Goal: Task Accomplishment & Management: Use online tool/utility

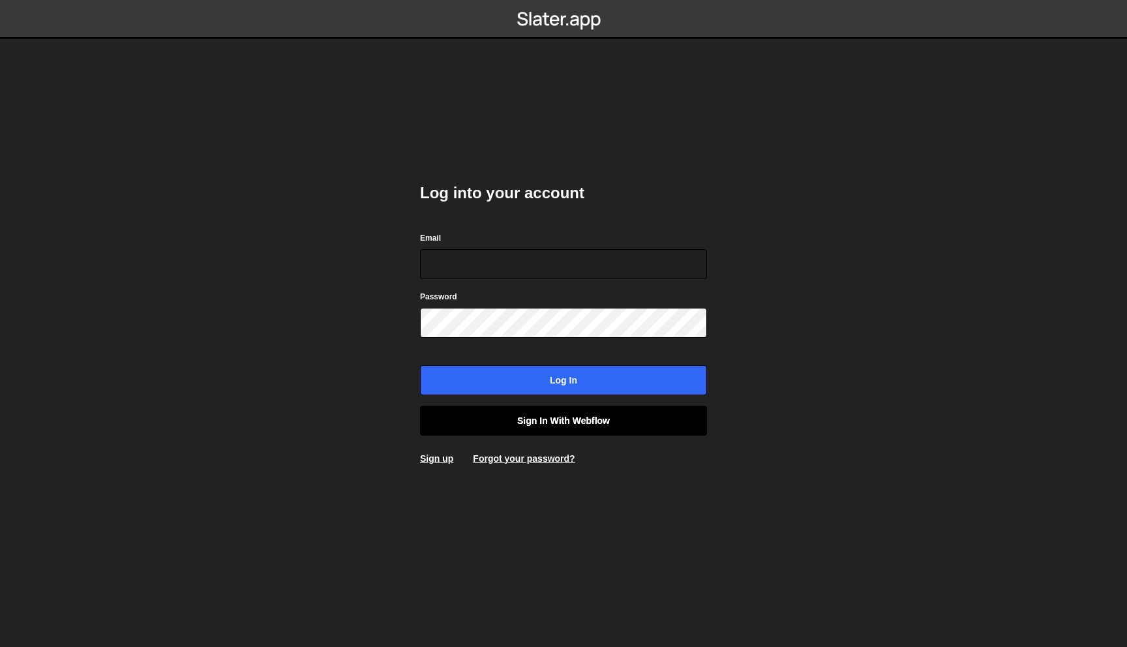
click at [601, 426] on link "Sign in with Webflow" at bounding box center [563, 421] width 287 height 30
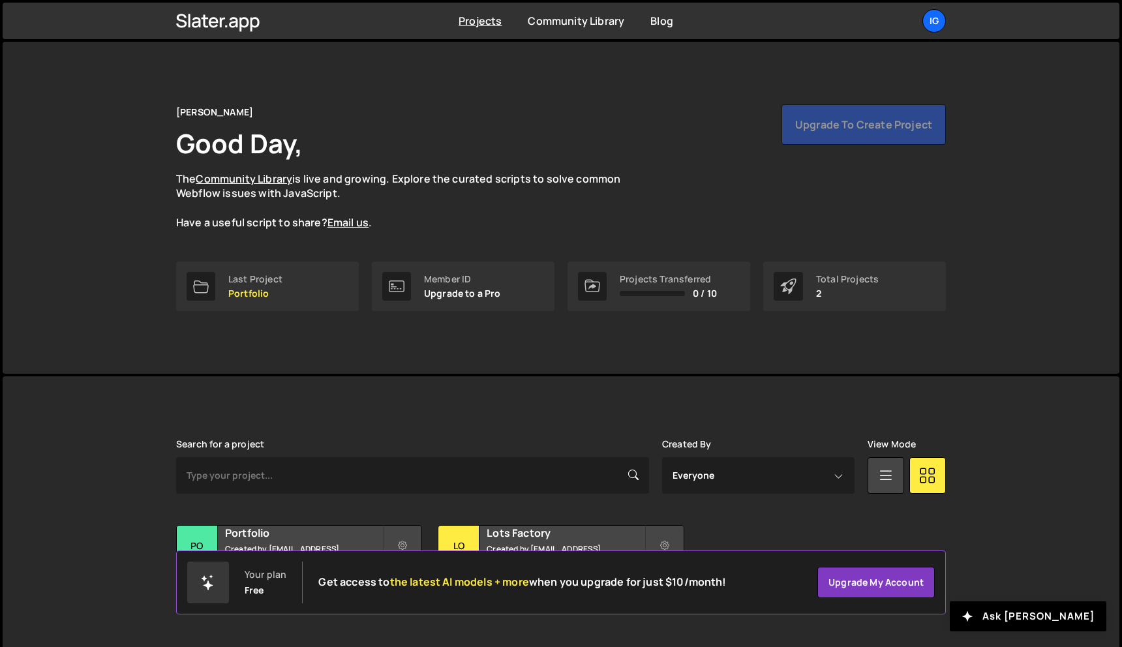
scroll to position [24, 0]
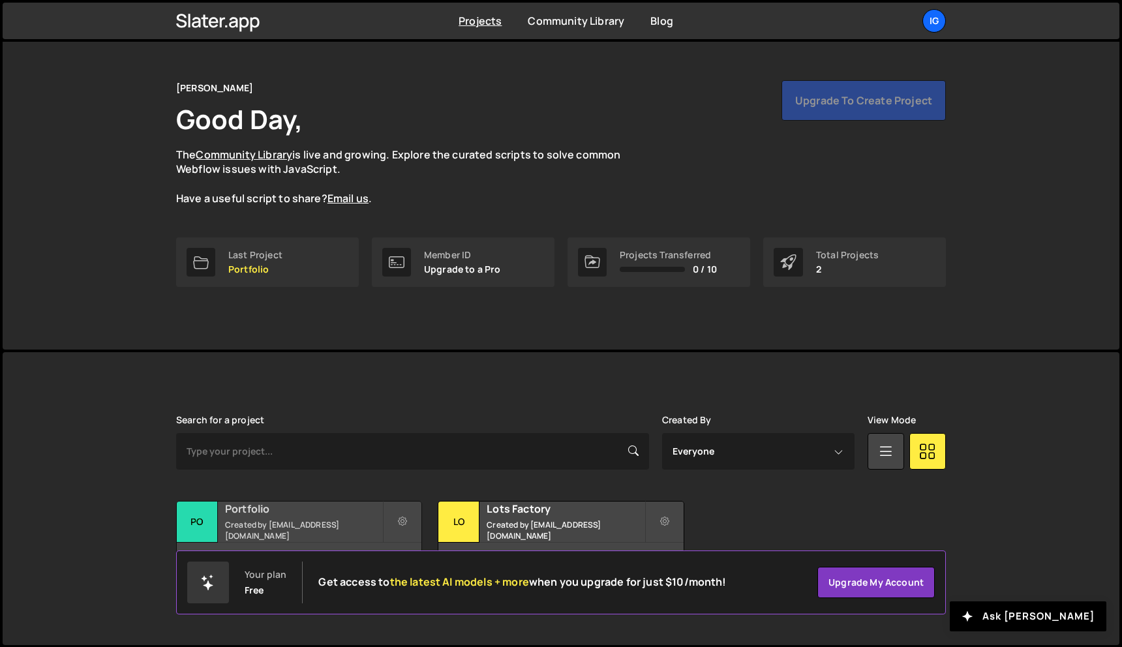
click at [348, 513] on h2 "Portfolio" at bounding box center [303, 508] width 157 height 14
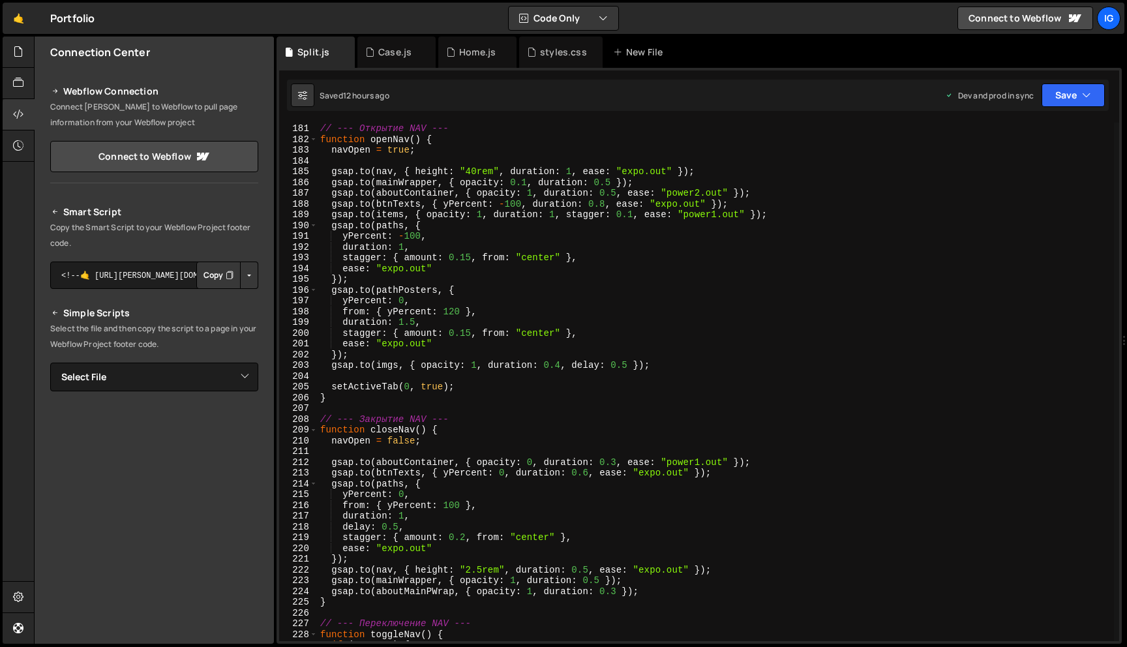
scroll to position [1934, 0]
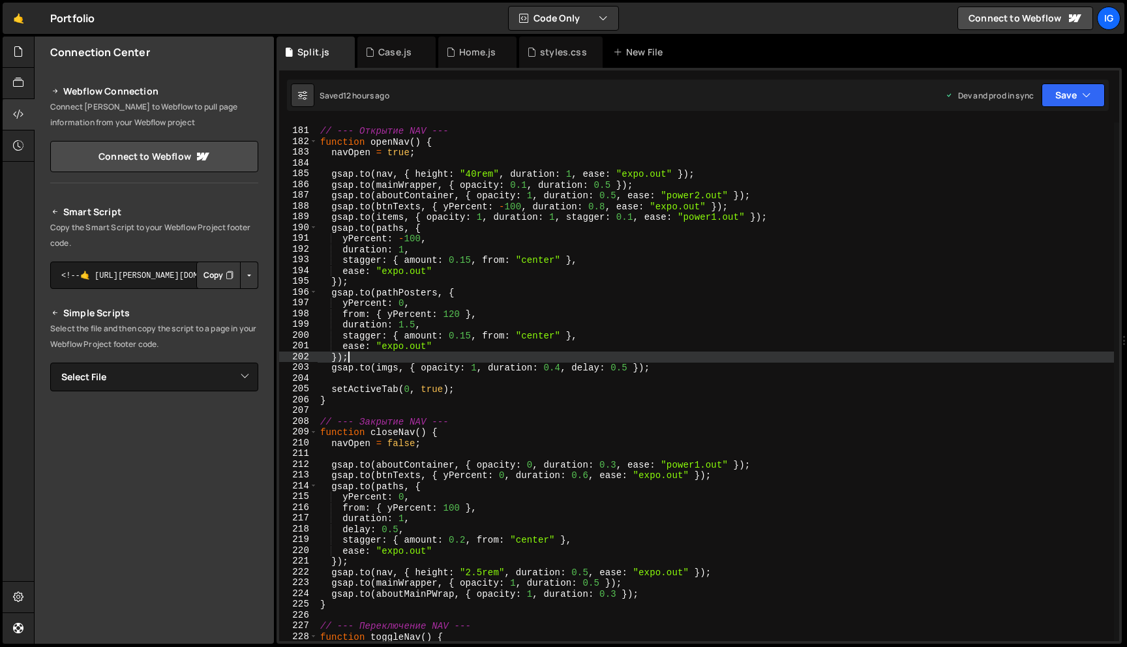
click at [749, 351] on div "// --- Открытие NAV --- function openNav ( ) { navOpen = true ; gsap . to ( nav…" at bounding box center [716, 385] width 796 height 540
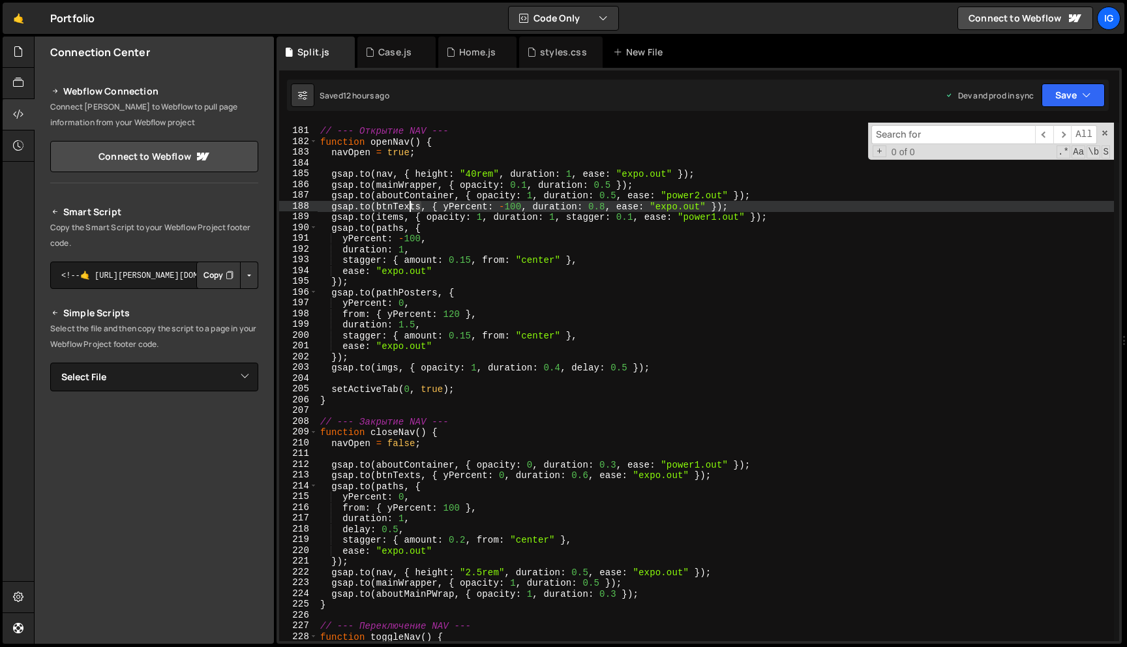
drag, startPoint x: 421, startPoint y: 205, endPoint x: 412, endPoint y: 205, distance: 8.5
click at [412, 205] on div "// --- Открытие NAV --- function openNav ( ) { navOpen = true ; gsap . to ( nav…" at bounding box center [716, 385] width 796 height 540
click at [411, 205] on div "// --- Открытие NAV --- function openNav ( ) { navOpen = true ; gsap . to ( nav…" at bounding box center [716, 382] width 796 height 518
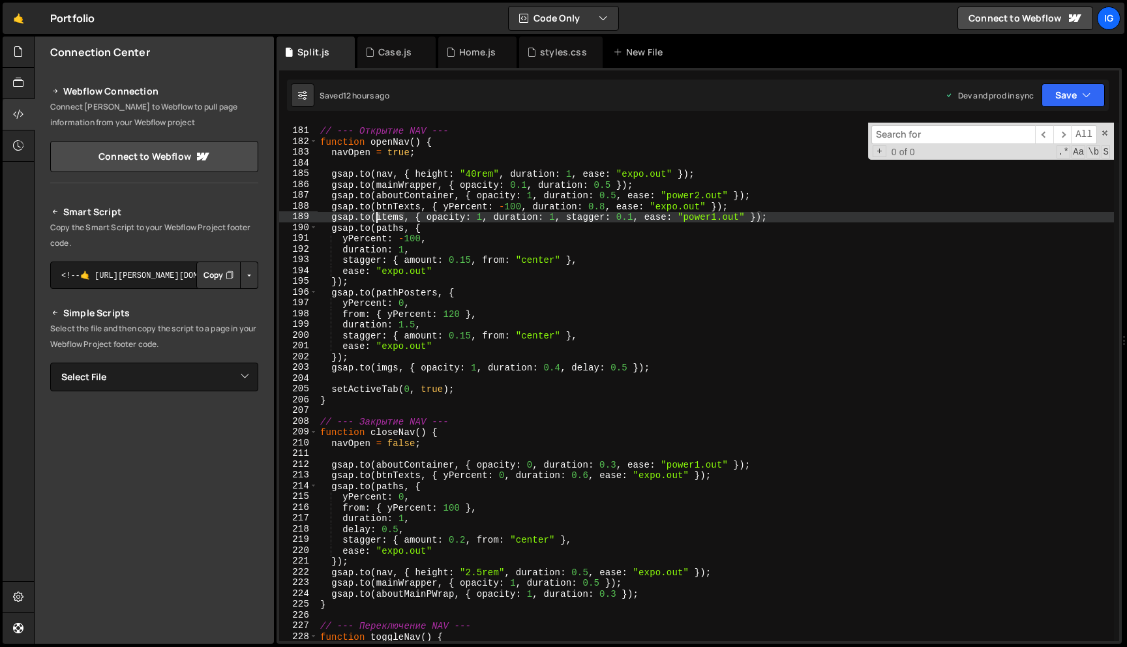
drag, startPoint x: 404, startPoint y: 216, endPoint x: 378, endPoint y: 216, distance: 25.4
click at [378, 216] on div "// --- Открытие NAV --- function openNav ( ) { navOpen = true ; gsap . to ( nav…" at bounding box center [716, 385] width 796 height 540
type textarea "[DOMAIN_NAME](items, { opacity: 1, duration: 1, stagger: 0.1, ease: "power1.out…"
click at [900, 137] on input at bounding box center [953, 134] width 164 height 19
paste input "items"
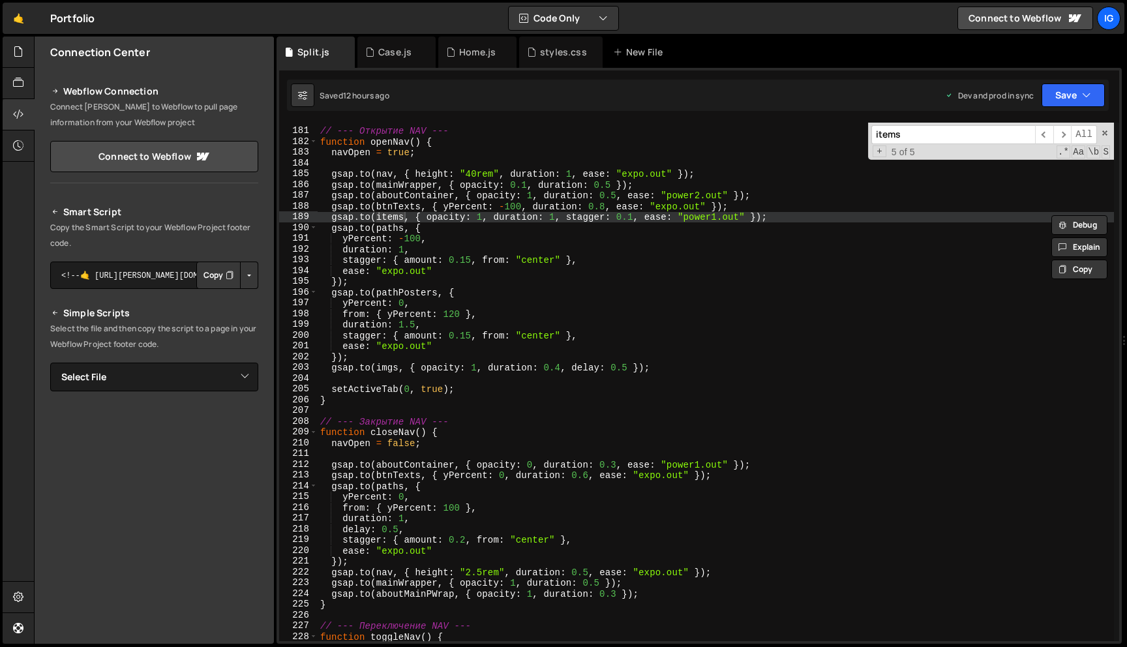
type input "items"
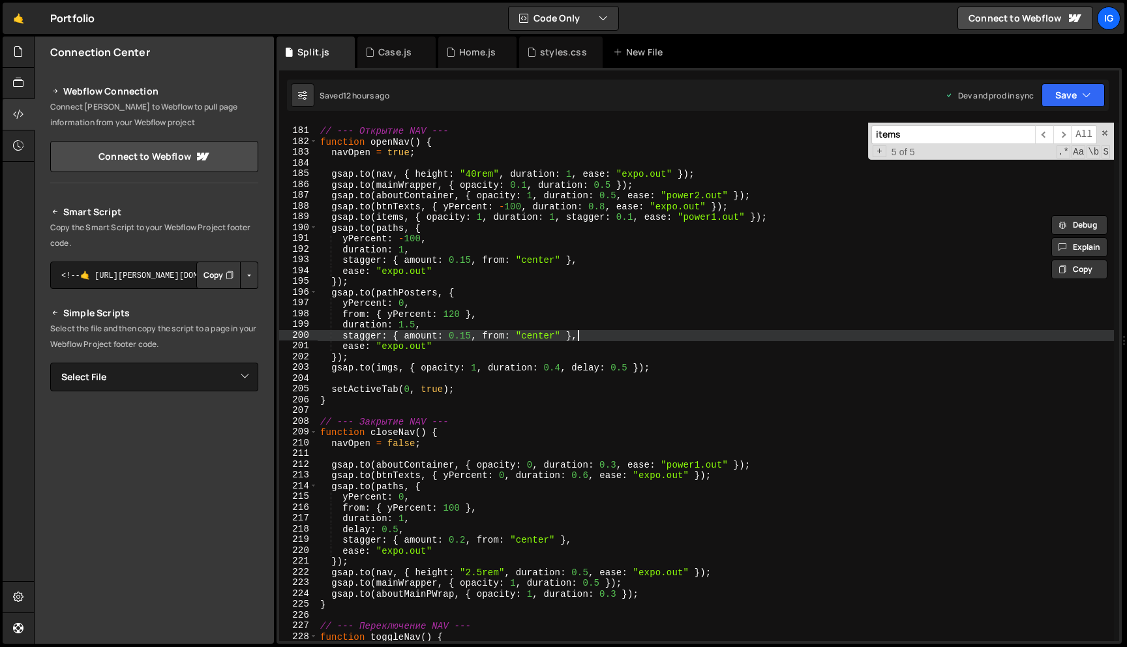
click at [664, 331] on div "// --- Открытие NAV --- function openNav ( ) { navOpen = true ; gsap . to ( nav…" at bounding box center [716, 385] width 796 height 540
click at [773, 219] on div "// --- Открытие NAV --- function openNav ( ) { navOpen = true ; gsap . to ( nav…" at bounding box center [716, 385] width 796 height 540
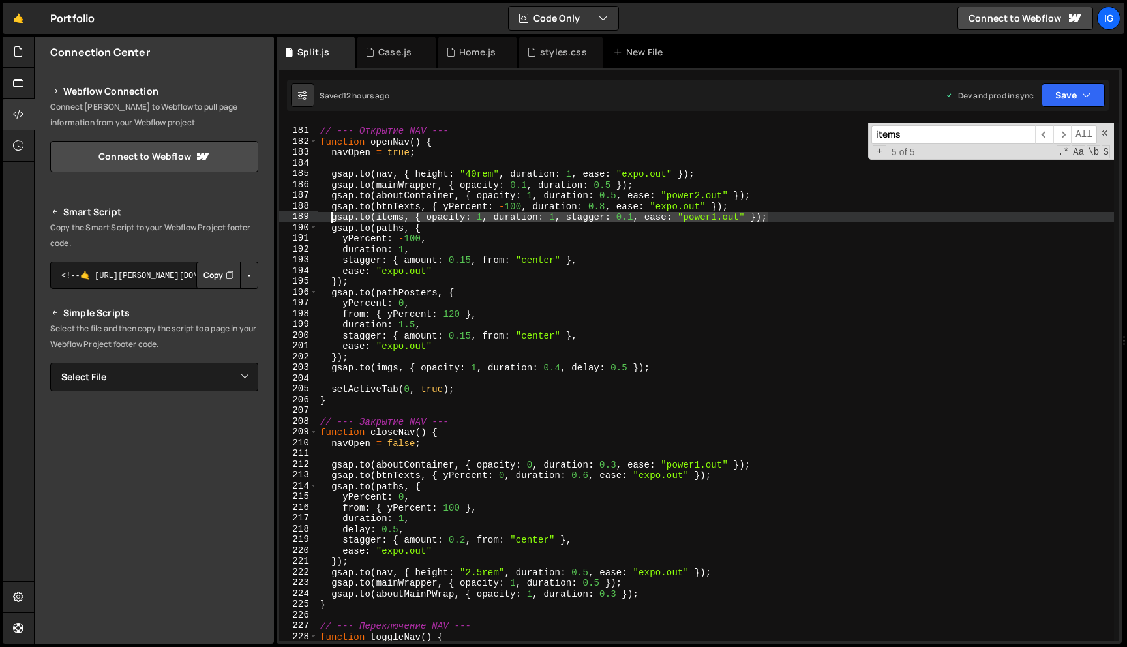
drag, startPoint x: 770, startPoint y: 216, endPoint x: 329, endPoint y: 218, distance: 440.8
click at [329, 218] on div "// --- Открытие NAV --- function openNav ( ) { navOpen = true ; gsap . to ( nav…" at bounding box center [716, 385] width 796 height 540
click at [655, 591] on div "// --- Открытие NAV --- function openNav ( ) { navOpen = true ; gsap . to ( nav…" at bounding box center [716, 385] width 796 height 540
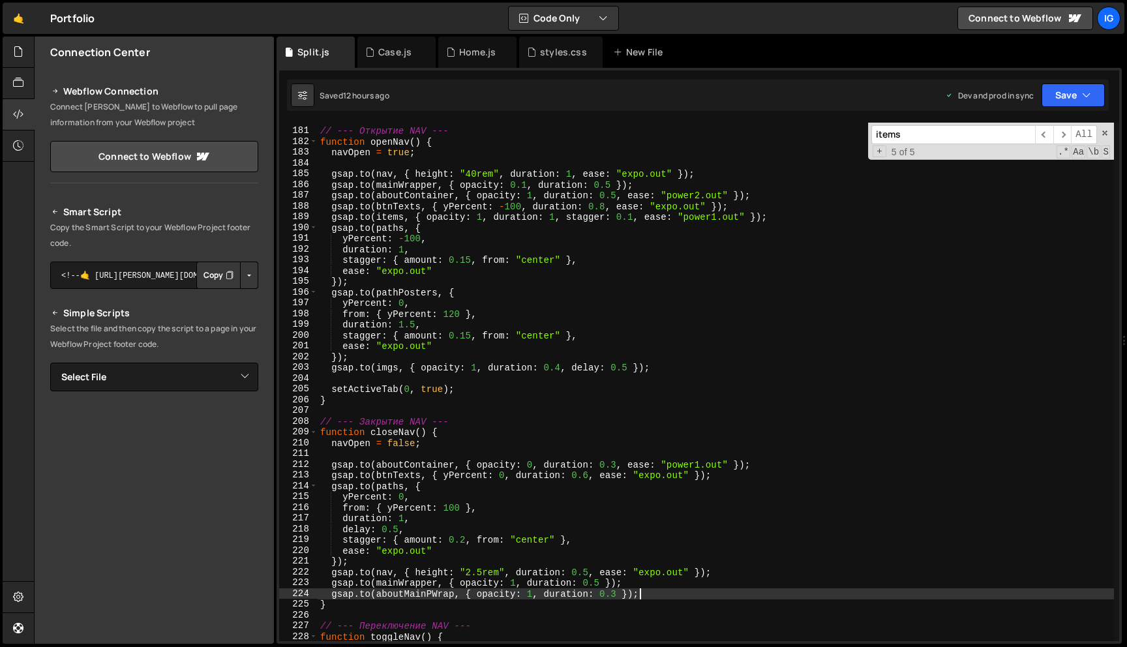
click at [717, 571] on div "// --- Открытие NAV --- function openNav ( ) { navOpen = true ; gsap . to ( nav…" at bounding box center [716, 385] width 796 height 540
type textarea "[DOMAIN_NAME](nav, { height: "2.5rem", duration: 0.5, ease: "expo.out" });"
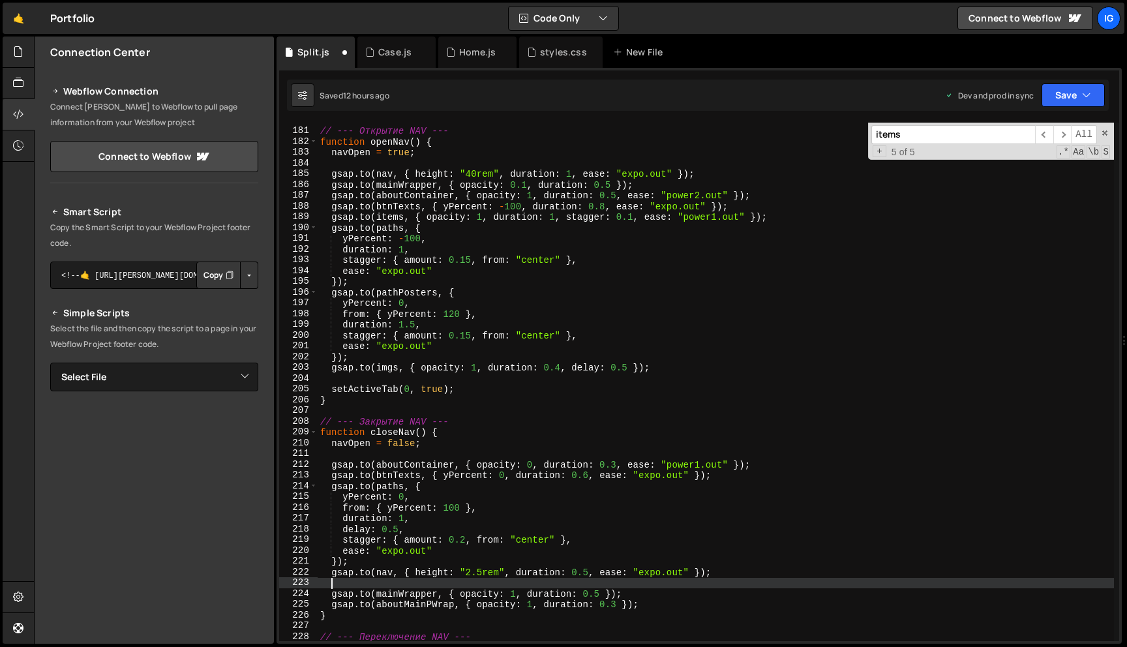
paste textarea "[DOMAIN_NAME](items, { opacity: 1, duration: 1, stagger: 0.1, ease: "power1.out…"
click at [483, 586] on div "// --- Открытие NAV --- function openNav ( ) { navOpen = true ; gsap . to ( nav…" at bounding box center [716, 385] width 796 height 540
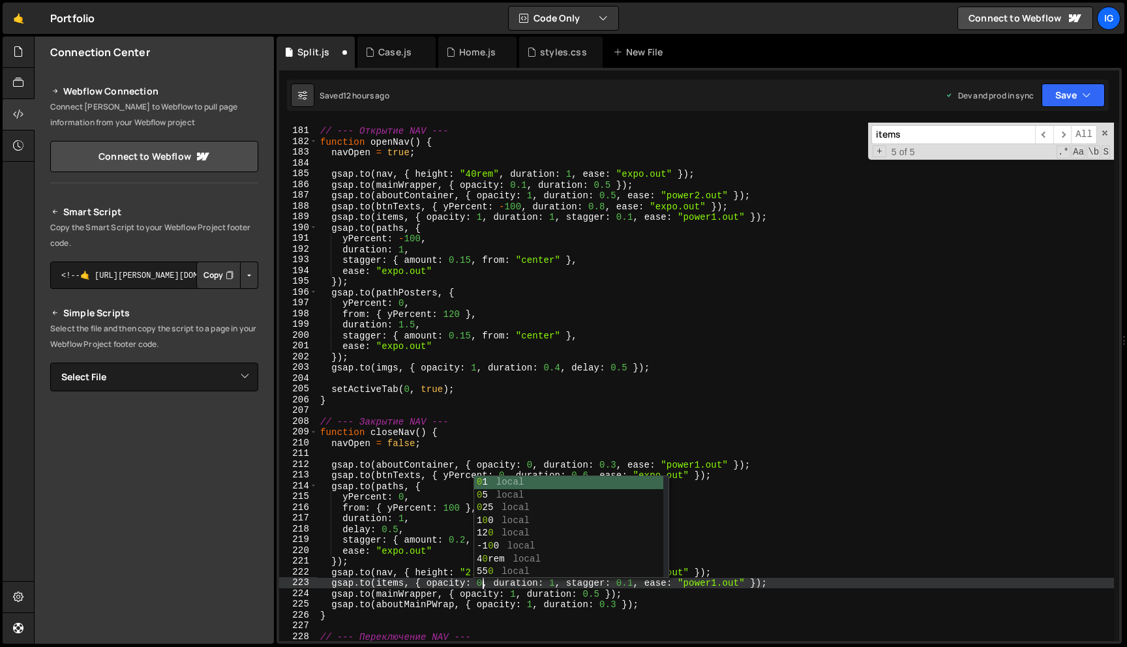
click at [557, 587] on div "// --- Открытие NAV --- function openNav ( ) { navOpen = true ; gsap . to ( nav…" at bounding box center [716, 385] width 796 height 540
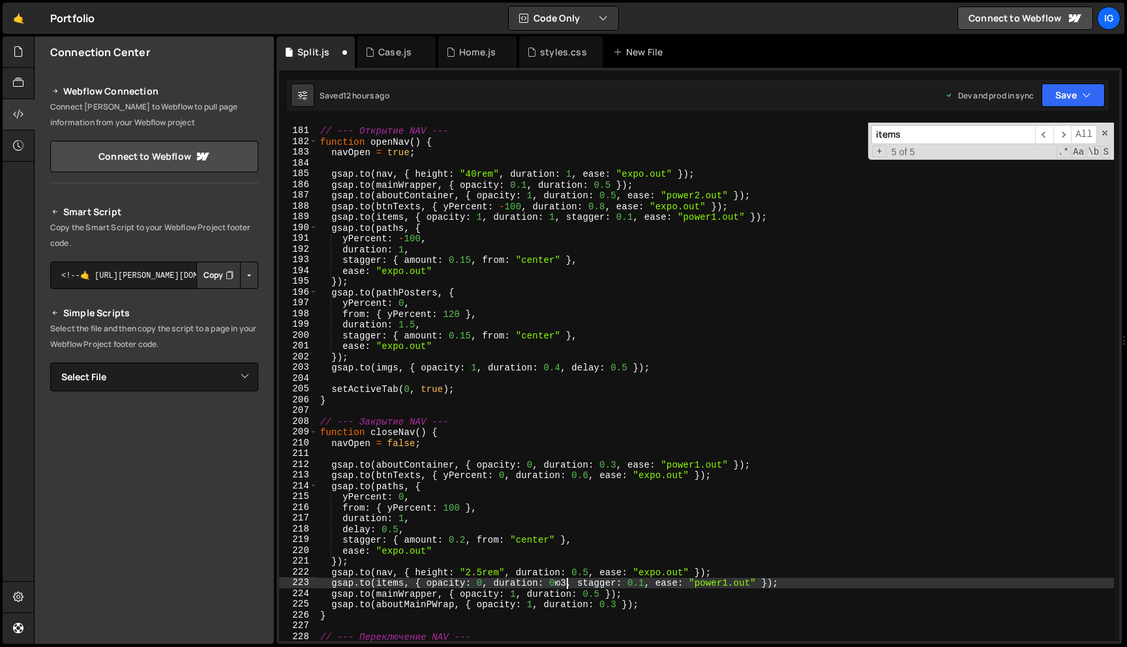
scroll to position [0, 17]
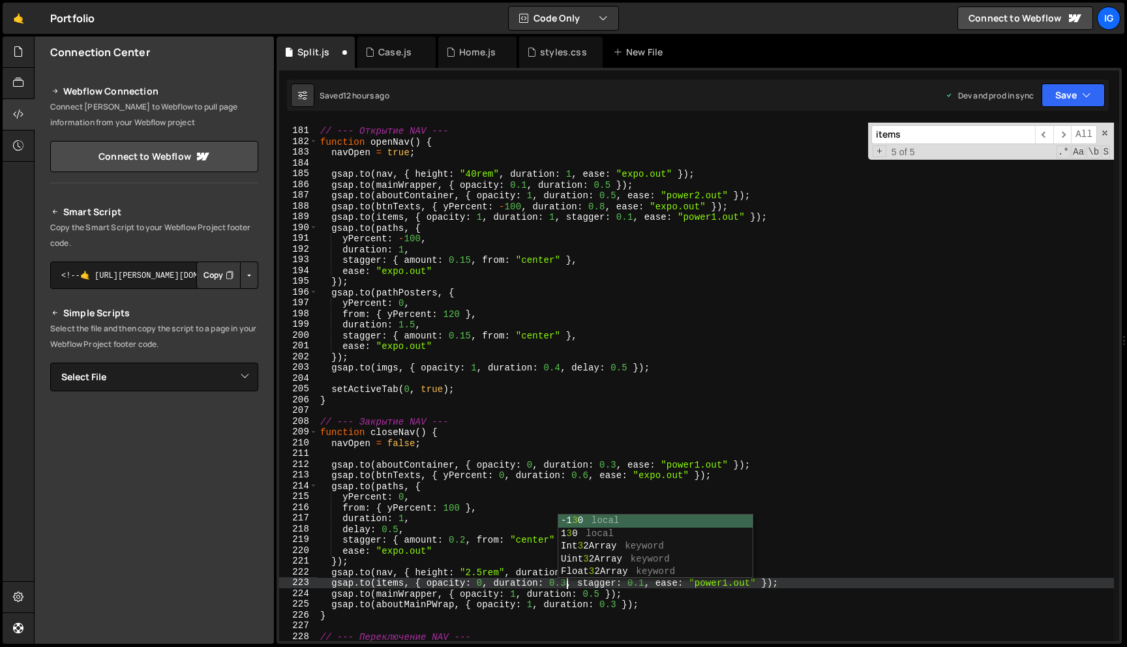
click at [647, 595] on div "// --- Открытие NAV --- function openNav ( ) { navOpen = true ; gsap . to ( nav…" at bounding box center [716, 385] width 796 height 540
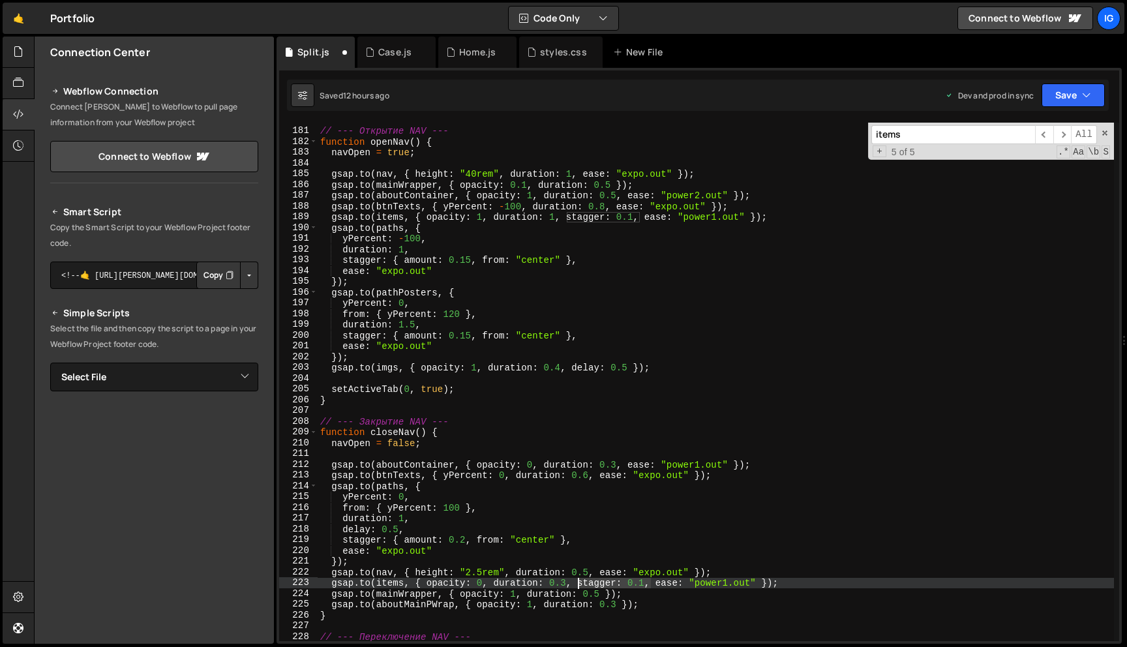
drag, startPoint x: 650, startPoint y: 583, endPoint x: 580, endPoint y: 584, distance: 69.8
click at [580, 584] on div "// --- Открытие NAV --- function openNav ( ) { navOpen = true ; gsap . to ( nav…" at bounding box center [716, 385] width 796 height 540
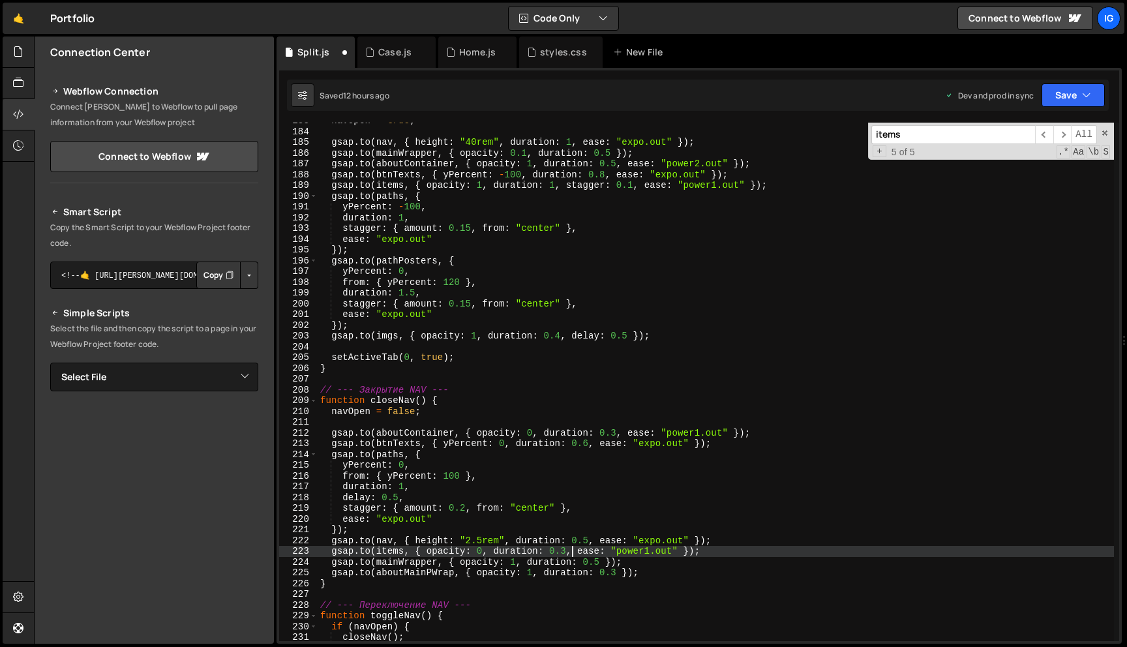
scroll to position [1965, 0]
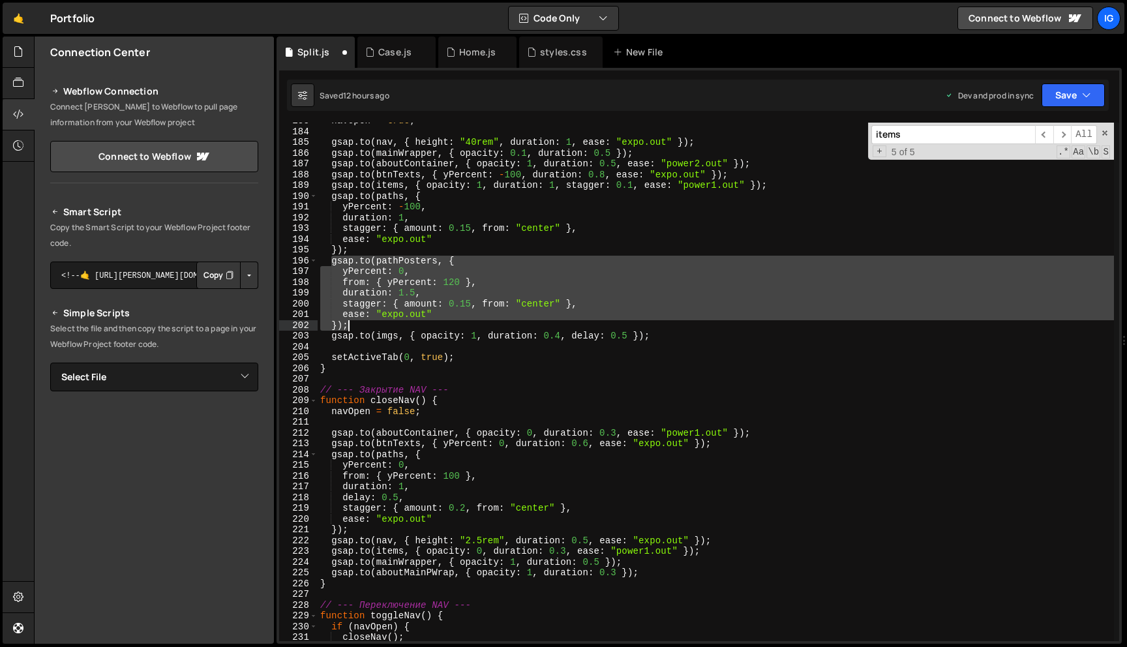
drag, startPoint x: 330, startPoint y: 261, endPoint x: 363, endPoint y: 323, distance: 70.0
click at [363, 323] on div "navOpen = true ; gsap . to ( nav , { height : "40rem" , duration : 1 , ease : "…" at bounding box center [716, 385] width 796 height 540
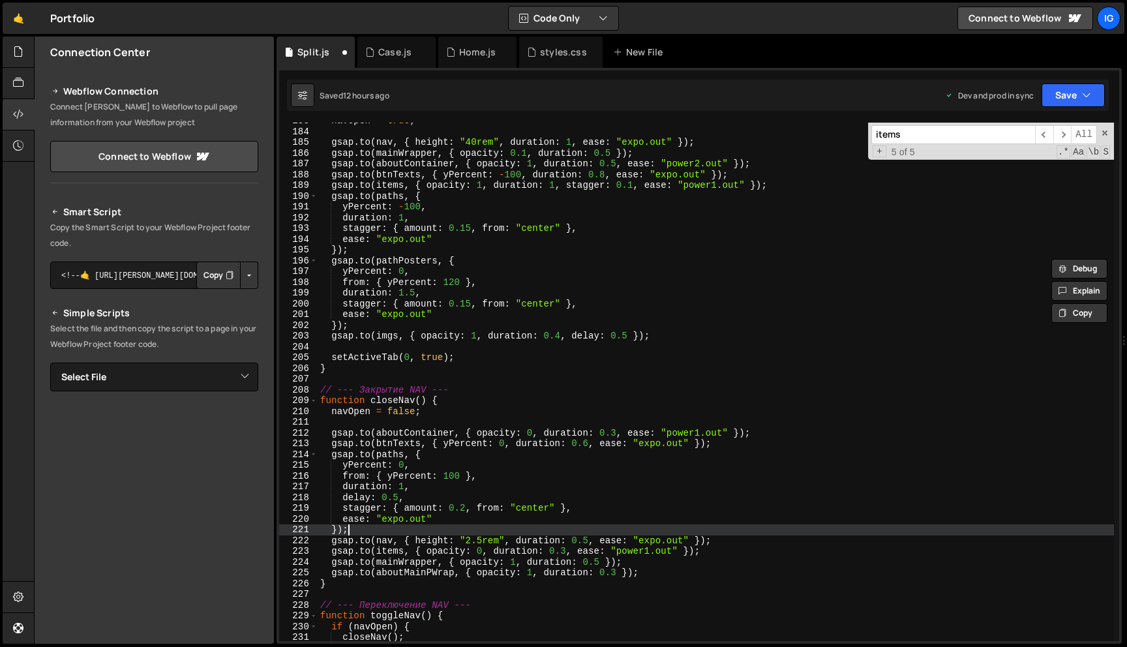
click at [360, 534] on div "navOpen = true ; gsap . to ( nav , { height : "40rem" , duration : 1 , ease : "…" at bounding box center [716, 385] width 796 height 540
type textarea "});"
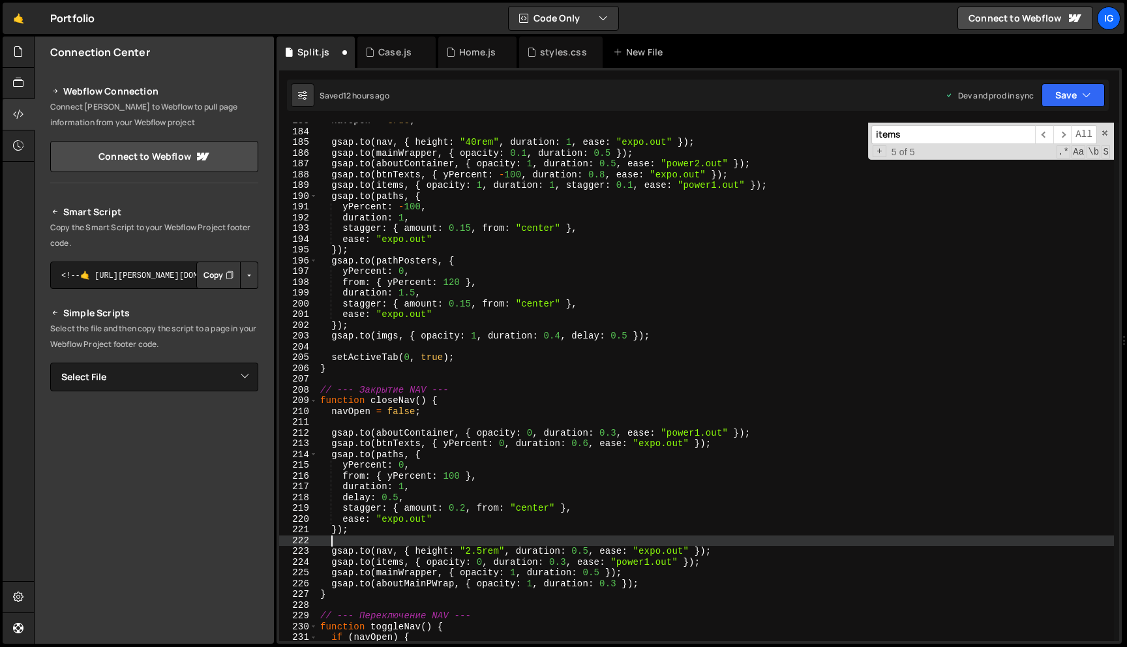
scroll to position [0, 0]
paste textarea "});"
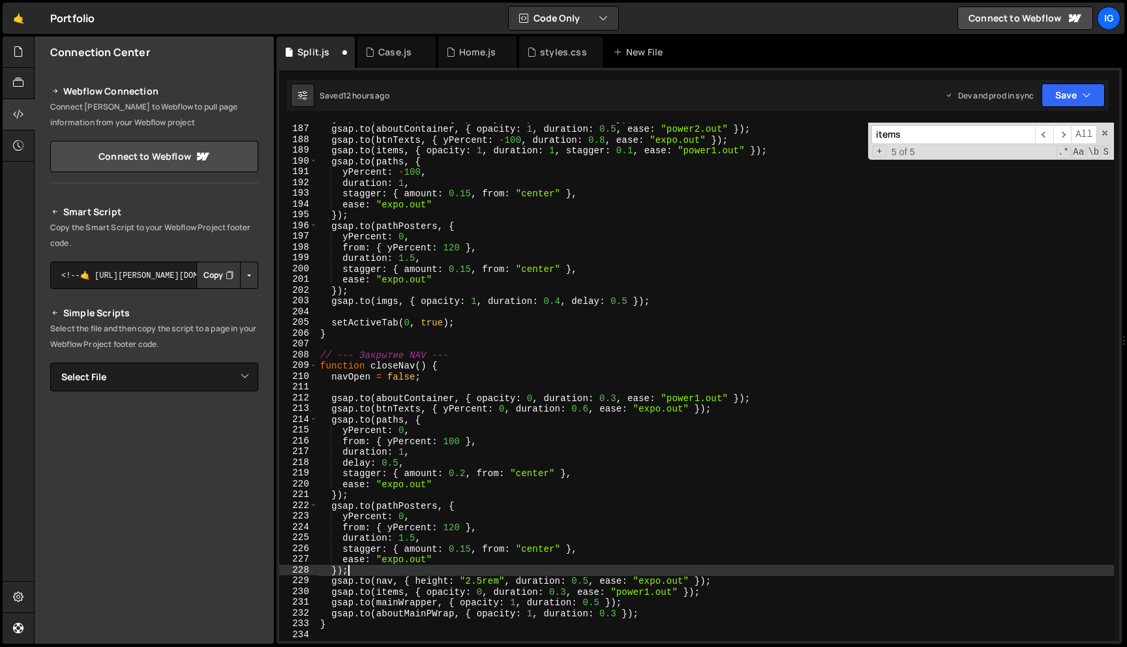
scroll to position [2006, 0]
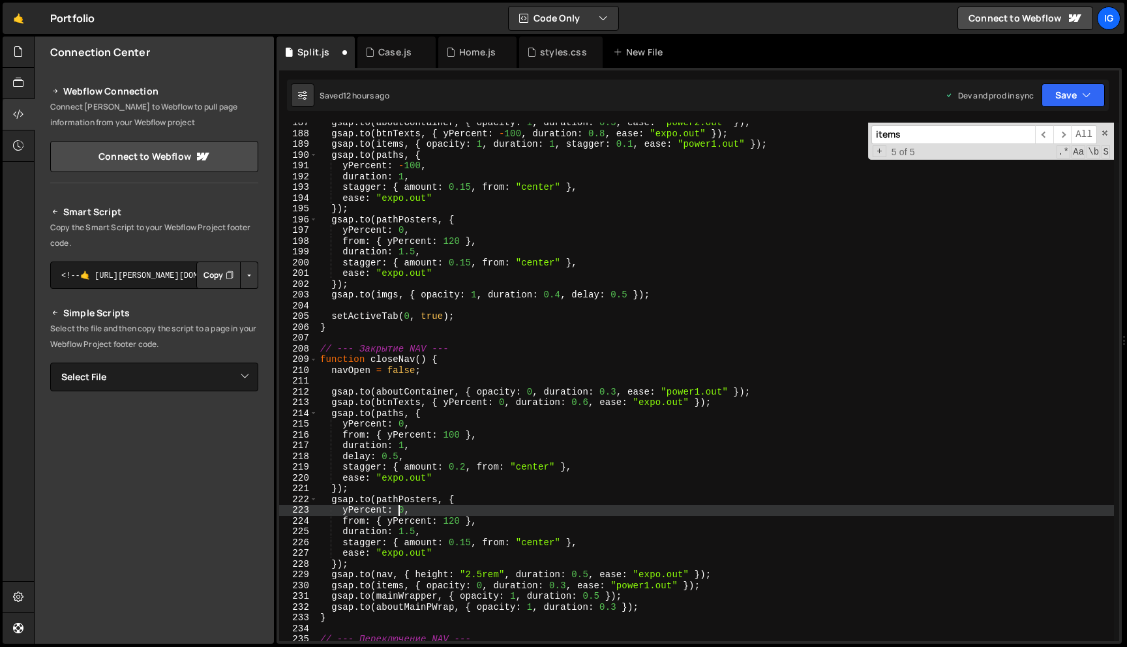
click at [400, 511] on div "gsap . to ( aboutContainer , { opacity : 1 , duration : 0.5 , ease : "power2.ou…" at bounding box center [716, 387] width 796 height 540
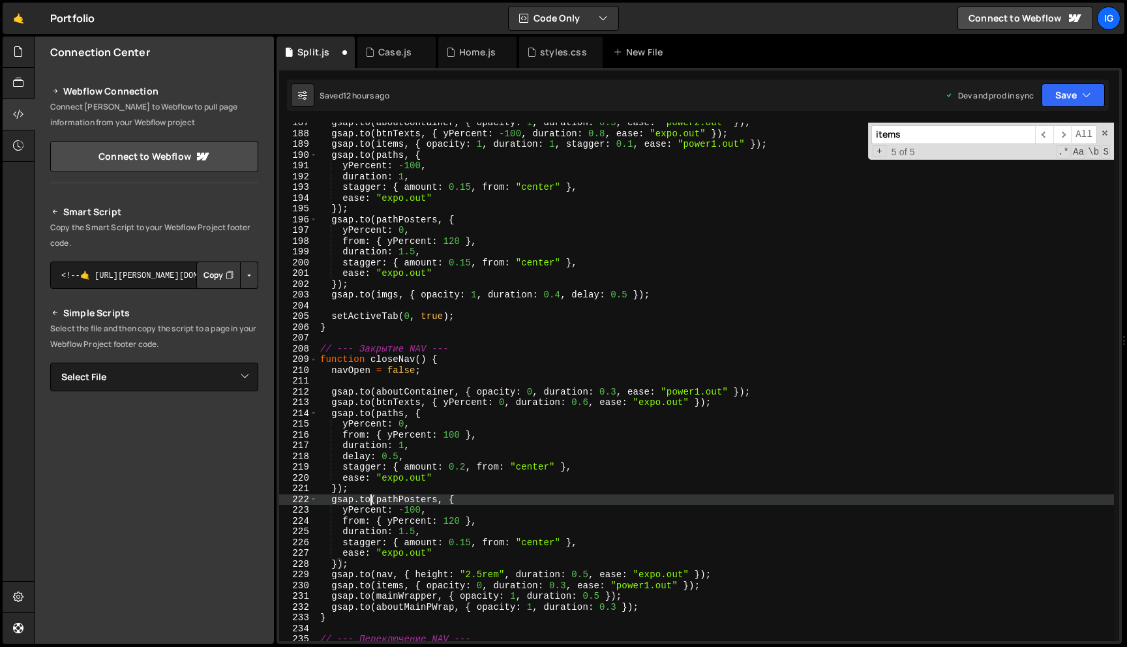
click at [368, 505] on div "gsap . to ( aboutContainer , { opacity : 1 , duration : 0.5 , ease : "power2.ou…" at bounding box center [716, 387] width 796 height 540
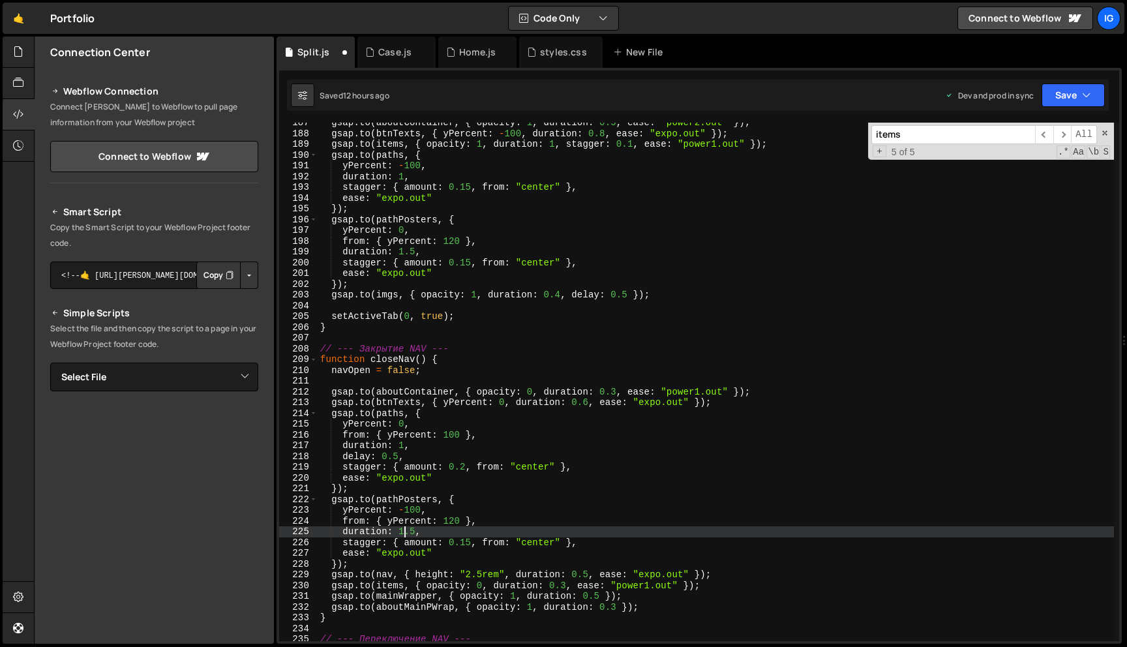
click at [404, 532] on div "gsap . to ( aboutContainer , { opacity : 1 , duration : 0.5 , ease : "power2.ou…" at bounding box center [716, 387] width 796 height 540
click at [490, 559] on div "gsap . to ( aboutContainer , { opacity : 1 , duration : 0.5 , ease : "power2.ou…" at bounding box center [716, 387] width 796 height 540
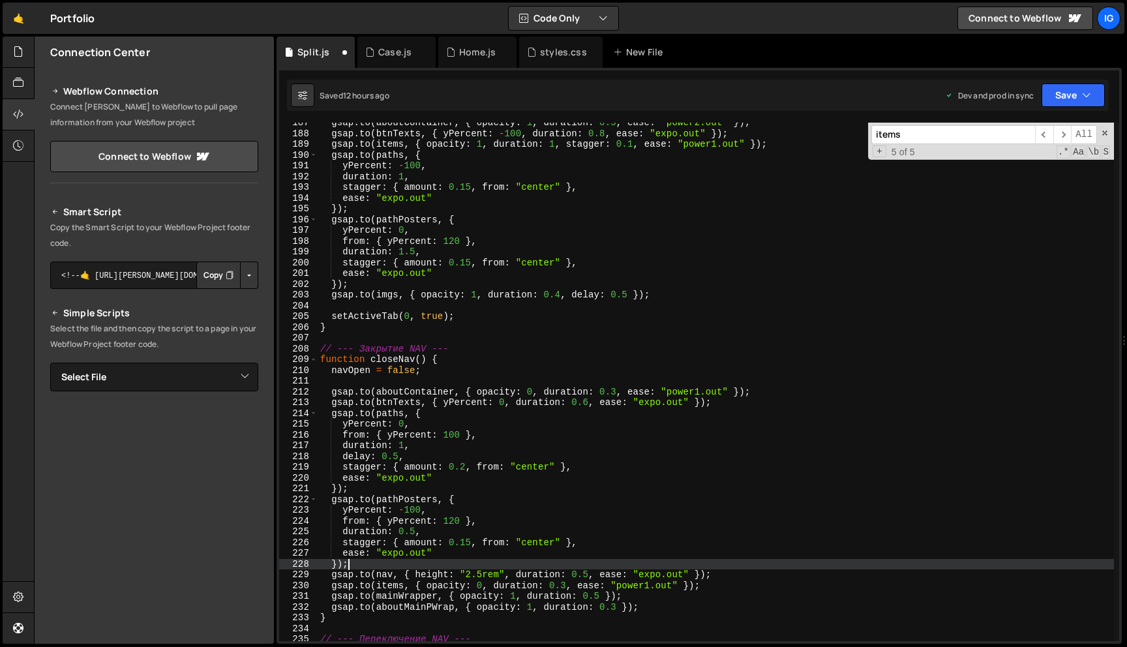
click at [456, 521] on div "gsap . to ( aboutContainer , { opacity : 1 , duration : 0.5 , ease : "power2.ou…" at bounding box center [716, 387] width 796 height 540
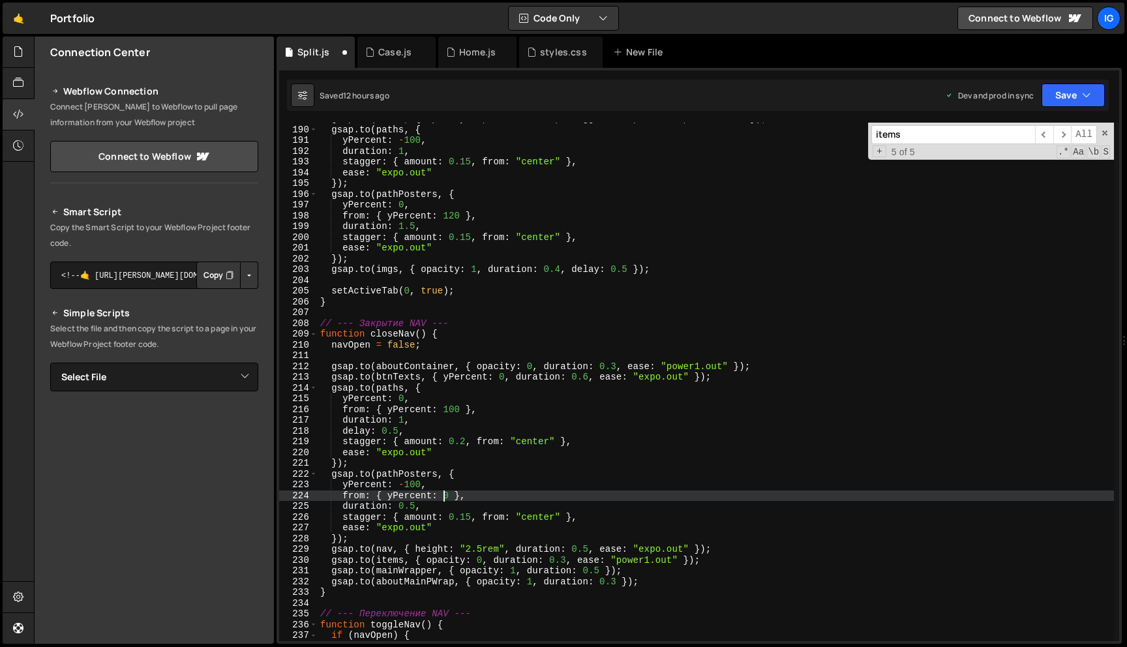
scroll to position [2036, 0]
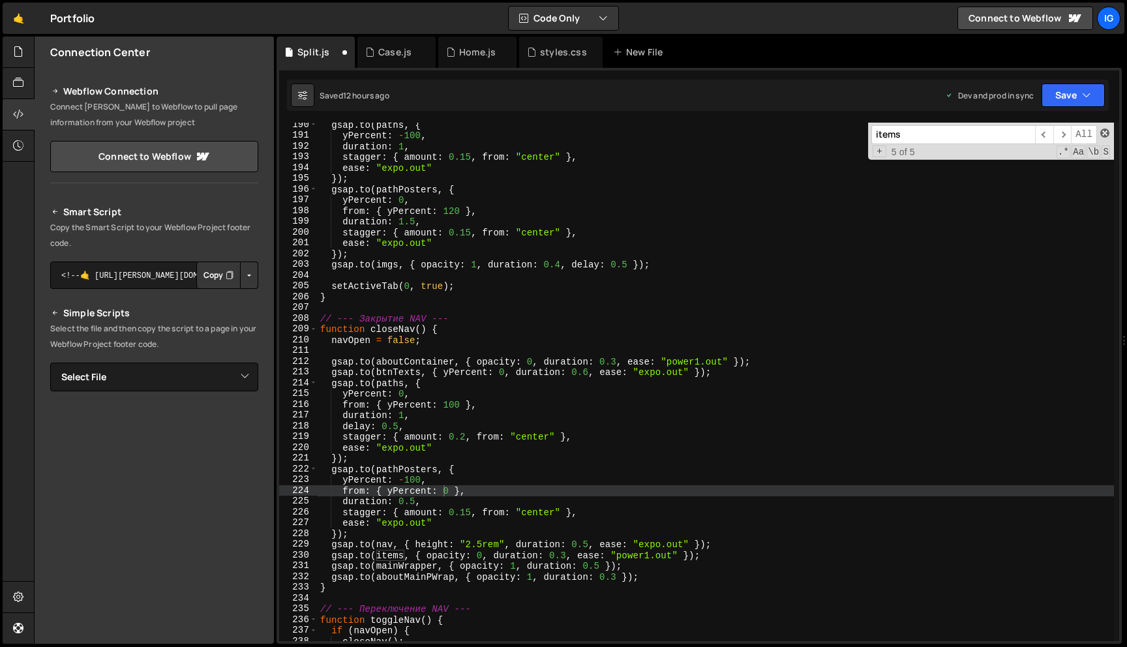
click at [1105, 131] on span at bounding box center [1104, 132] width 9 height 9
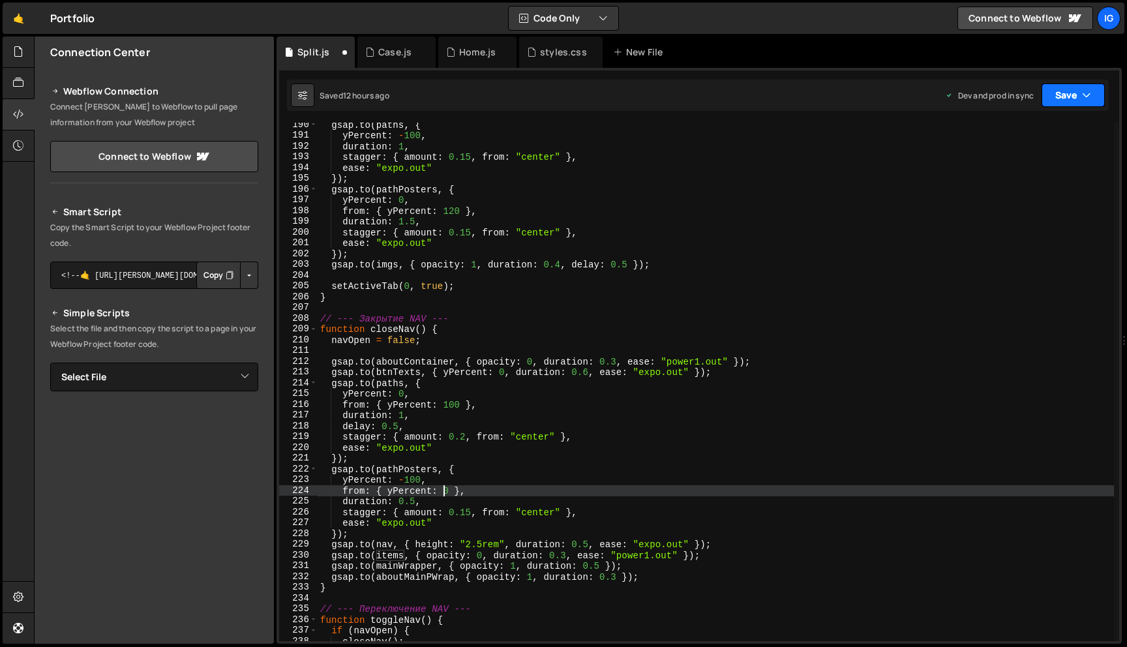
click at [1074, 98] on button "Save" at bounding box center [1072, 94] width 63 height 23
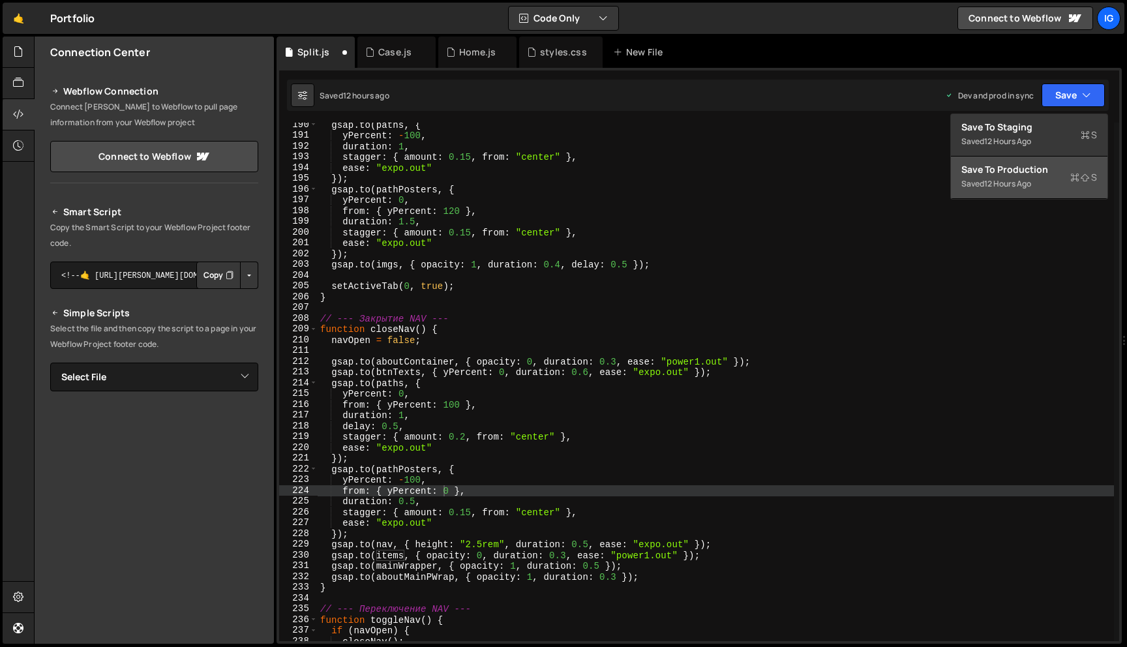
click at [1035, 180] on div "Saved 12 hours ago" at bounding box center [1029, 184] width 136 height 16
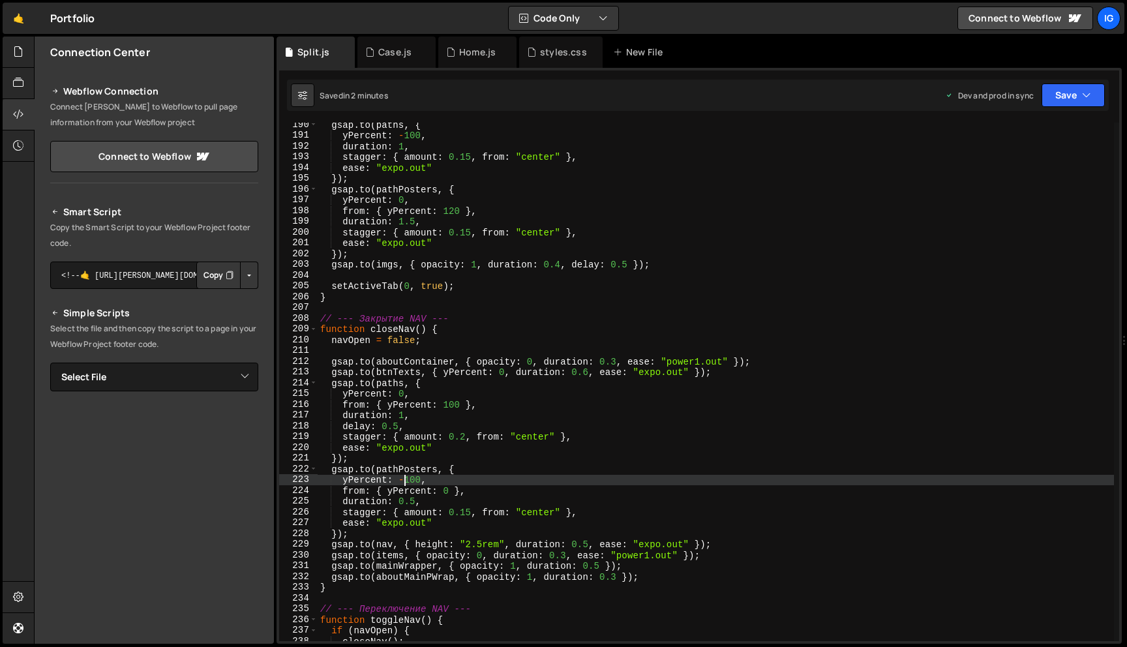
click at [407, 479] on div "gsap . to ( paths , { yPercent : - 100 , duration : 1 , stagger : { amount : 0.…" at bounding box center [716, 389] width 796 height 540
click at [1078, 99] on button "Save" at bounding box center [1072, 94] width 63 height 23
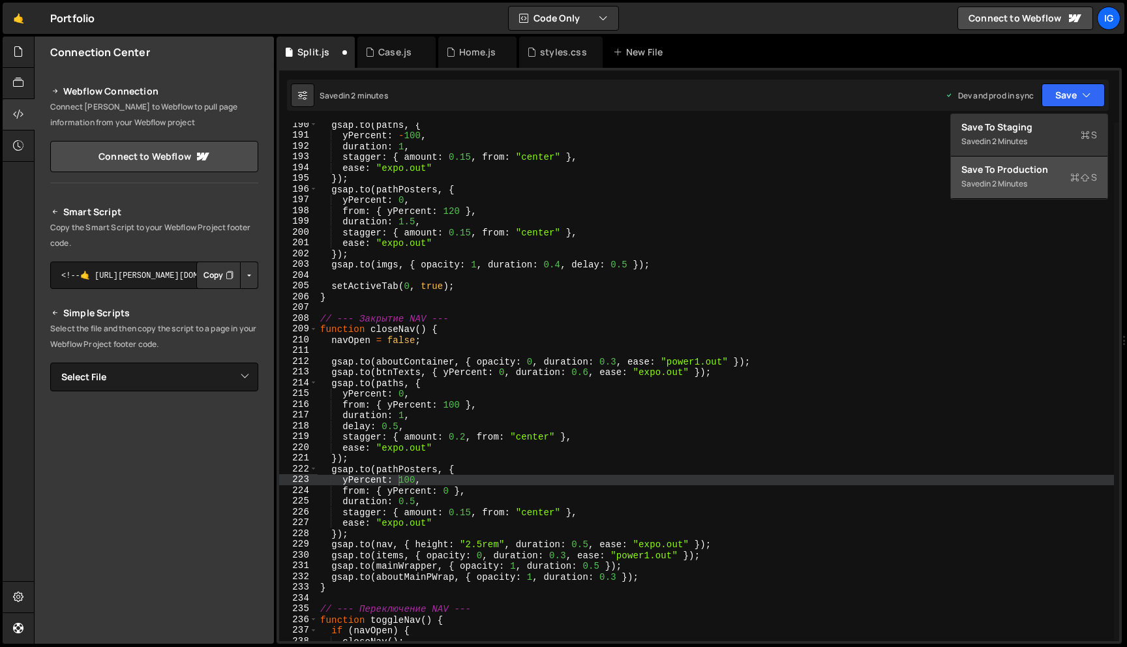
click at [1058, 184] on div "Saved in 2 minutes" at bounding box center [1029, 184] width 136 height 16
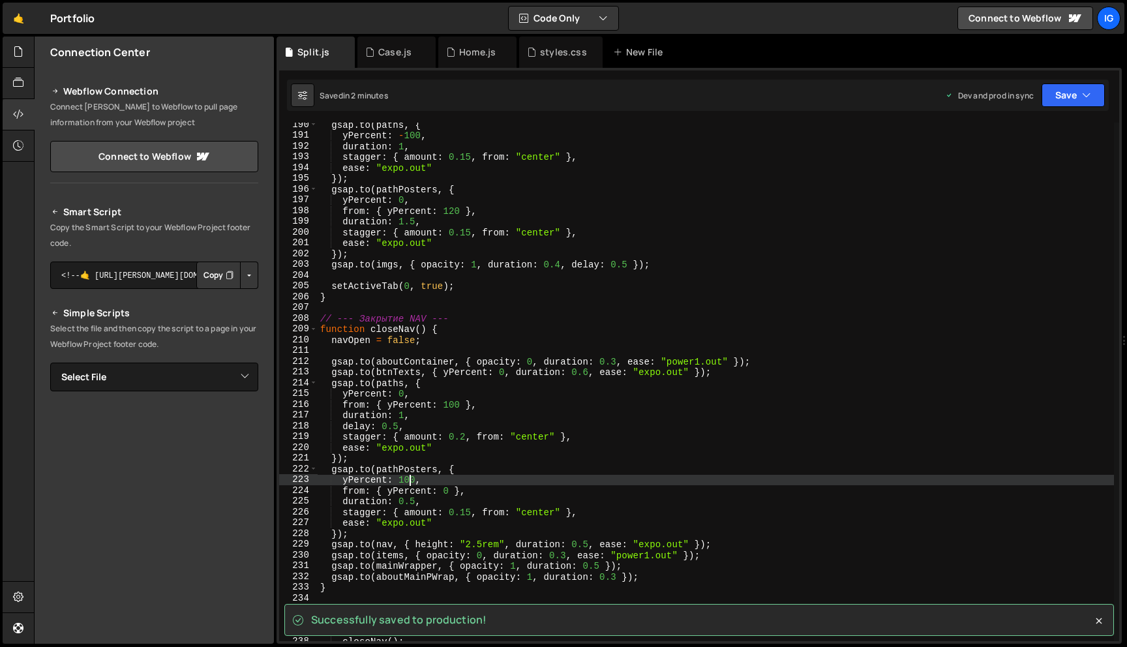
click at [408, 478] on div "gsap . to ( paths , { yPercent : - 100 , duration : 1 , stagger : { amount : 0.…" at bounding box center [716, 389] width 796 height 540
click at [1071, 95] on button "Save" at bounding box center [1072, 94] width 63 height 23
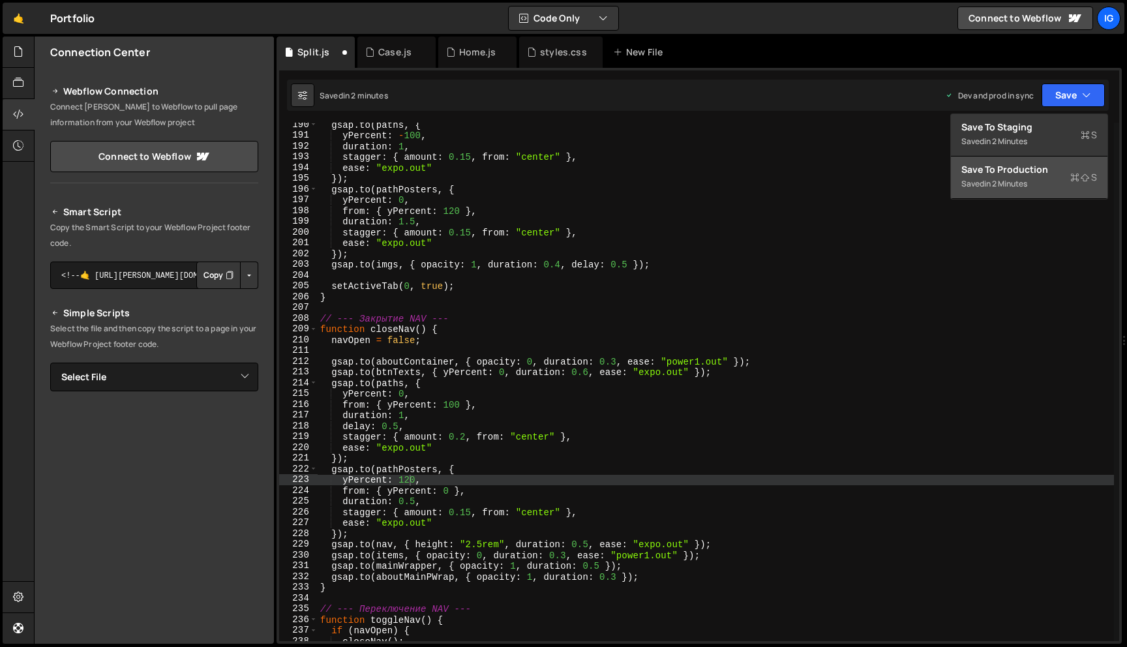
click at [1042, 181] on div "Saved in 2 minutes" at bounding box center [1029, 184] width 136 height 16
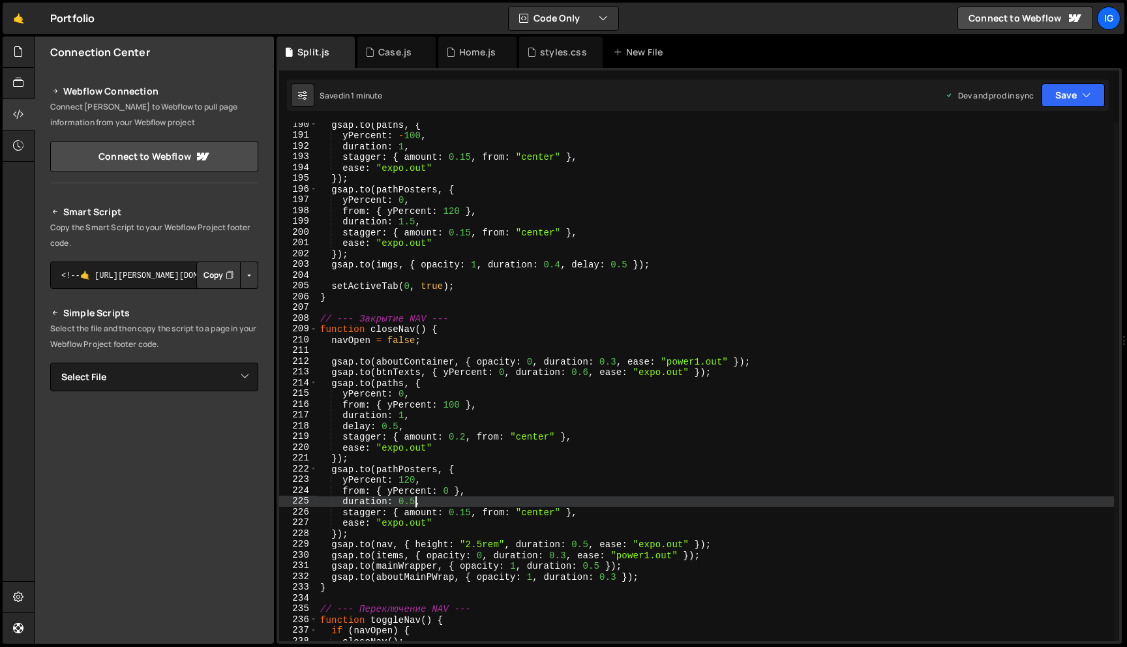
click at [415, 503] on div "gsap . to ( paths , { yPercent : - 100 , duration : 1 , stagger : { amount : 0.…" at bounding box center [716, 389] width 796 height 540
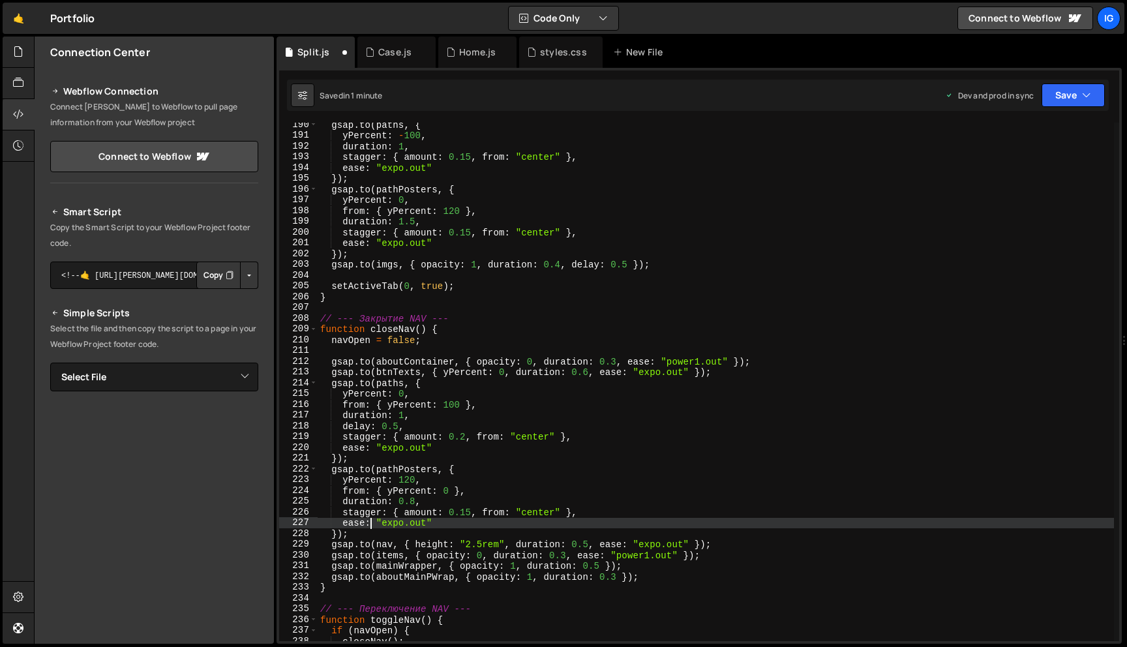
click at [370, 524] on div "gsap . to ( paths , { yPercent : - 100 , duration : 1 , stagger : { amount : 0.…" at bounding box center [716, 389] width 796 height 540
click at [426, 524] on div "gsap . to ( paths , { yPercent : - 100 , duration : 1 , stagger : { amount : 0.…" at bounding box center [716, 389] width 796 height 540
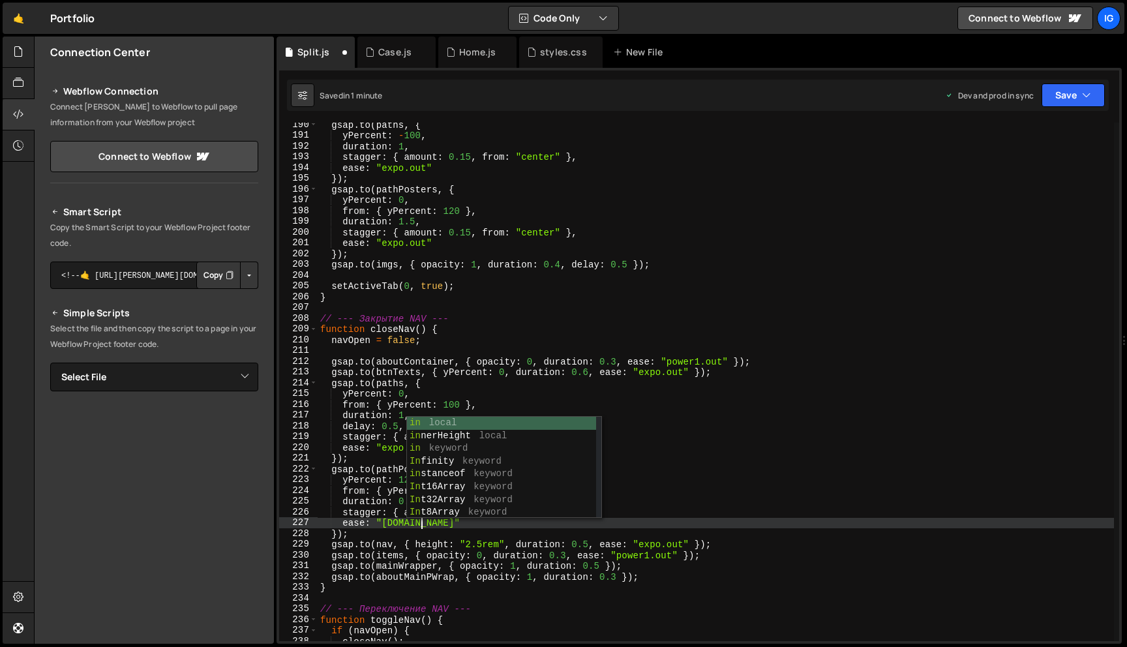
scroll to position [0, 7]
click at [1095, 97] on button "Save" at bounding box center [1072, 94] width 63 height 23
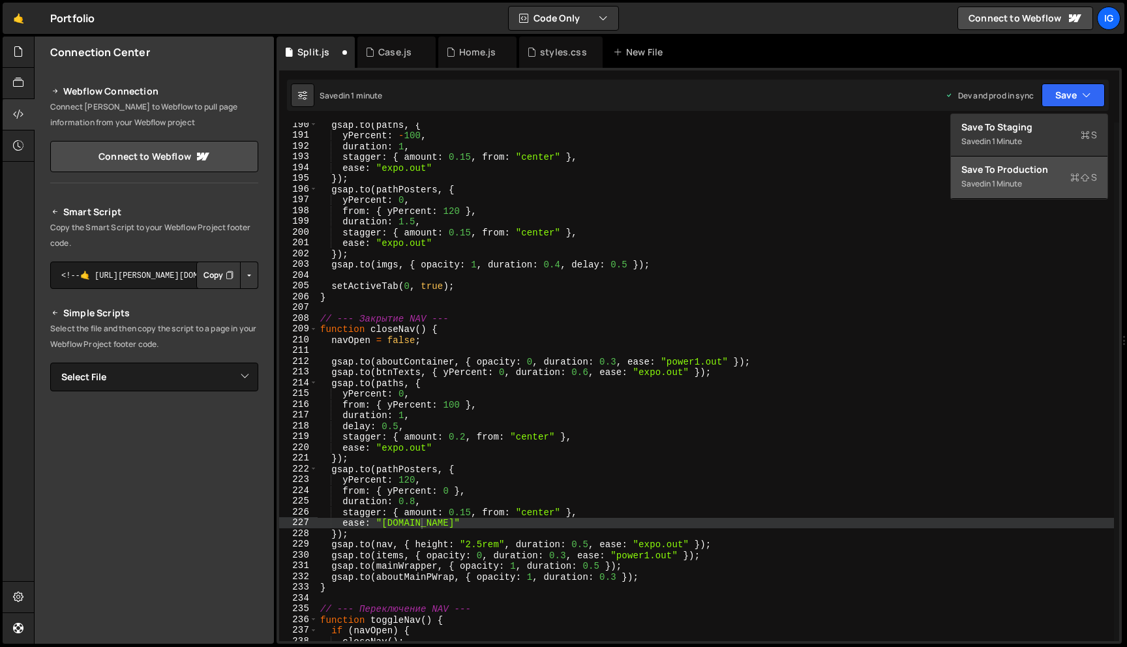
click at [1056, 174] on div "Save to Production S" at bounding box center [1029, 169] width 136 height 13
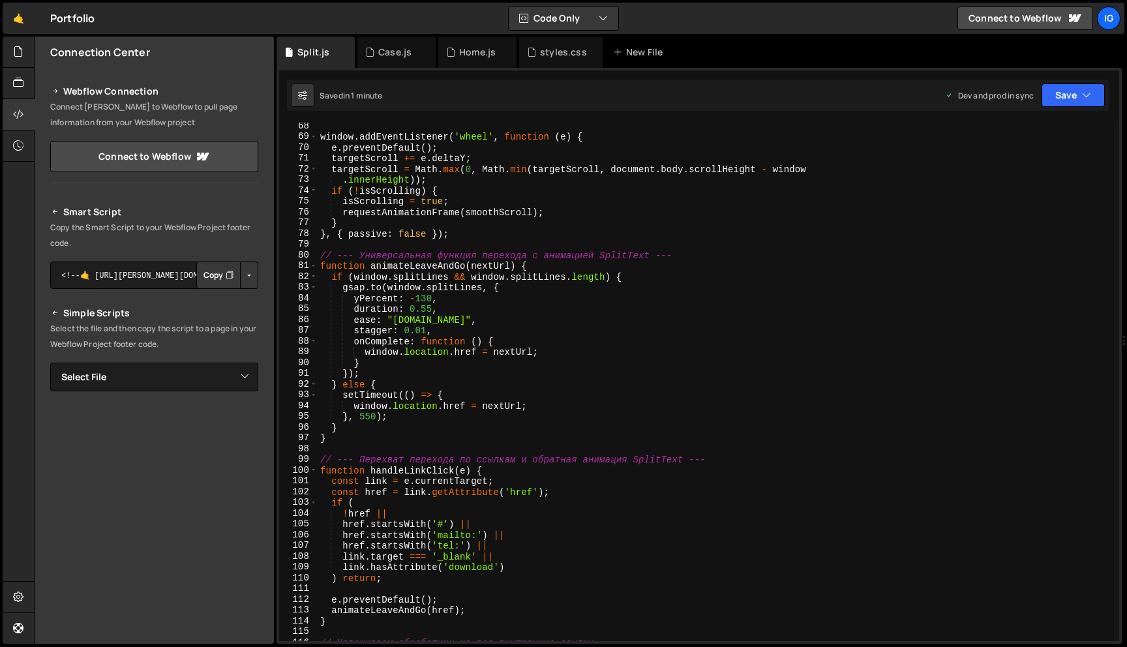
scroll to position [707, 0]
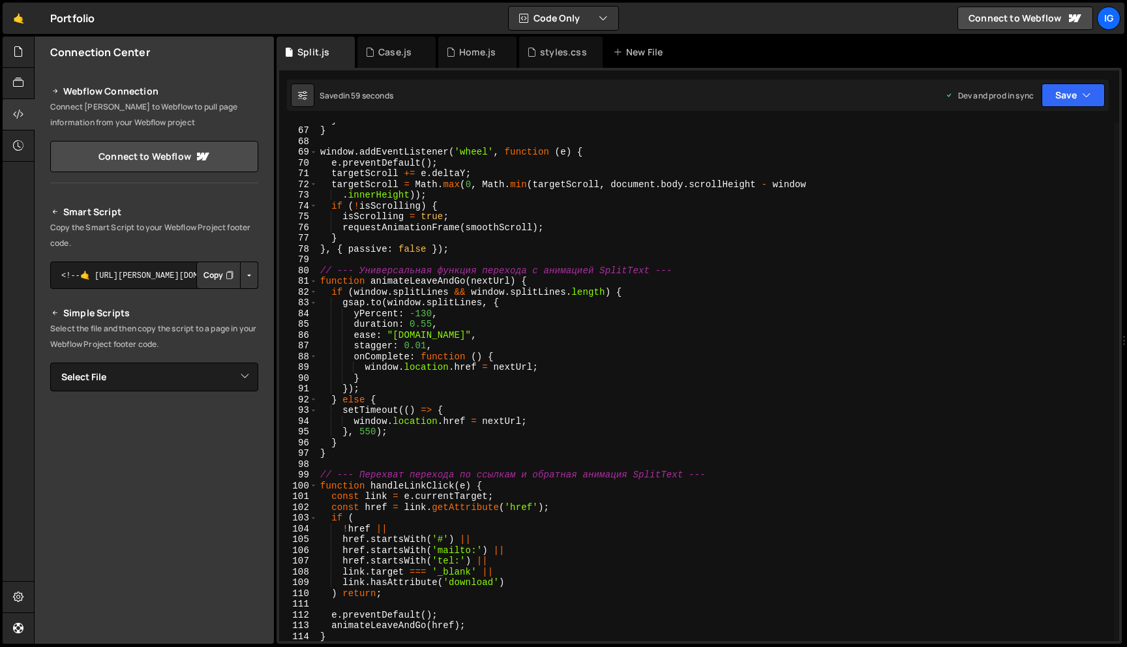
click at [432, 323] on div "} } window . addEventListener ( 'wheel' , function ( e ) { e . preventDefault (…" at bounding box center [716, 384] width 796 height 540
click at [425, 344] on div "} } window . addEventListener ( 'wheel' , function ( e ) { e . preventDefault (…" at bounding box center [716, 384] width 796 height 540
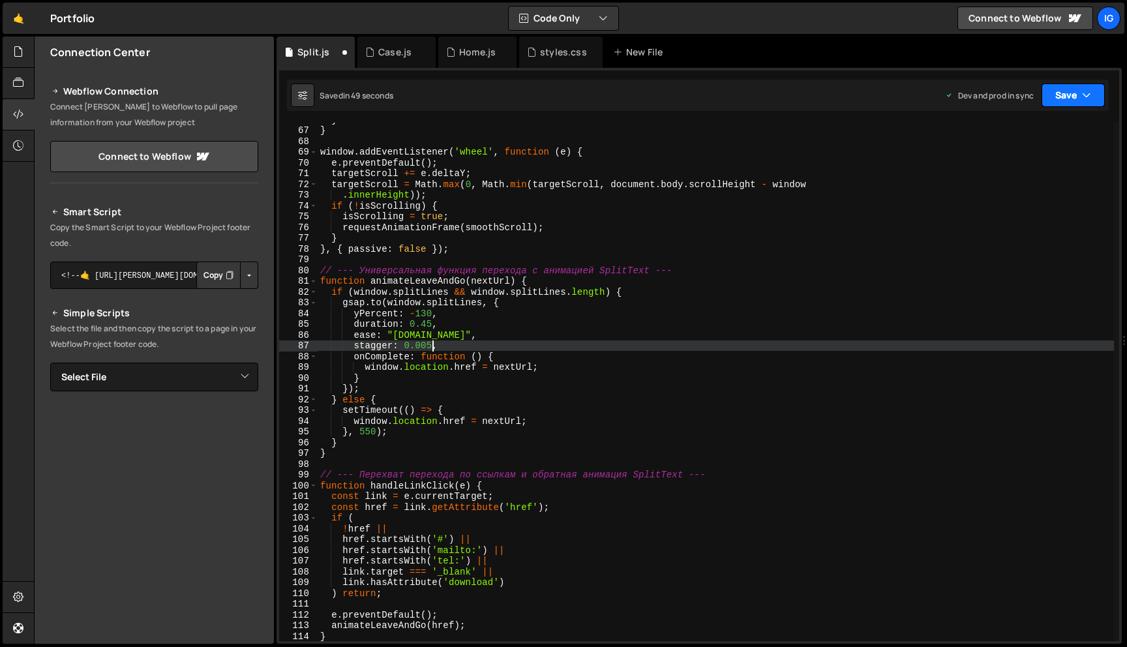
click at [1084, 104] on button "Save" at bounding box center [1072, 94] width 63 height 23
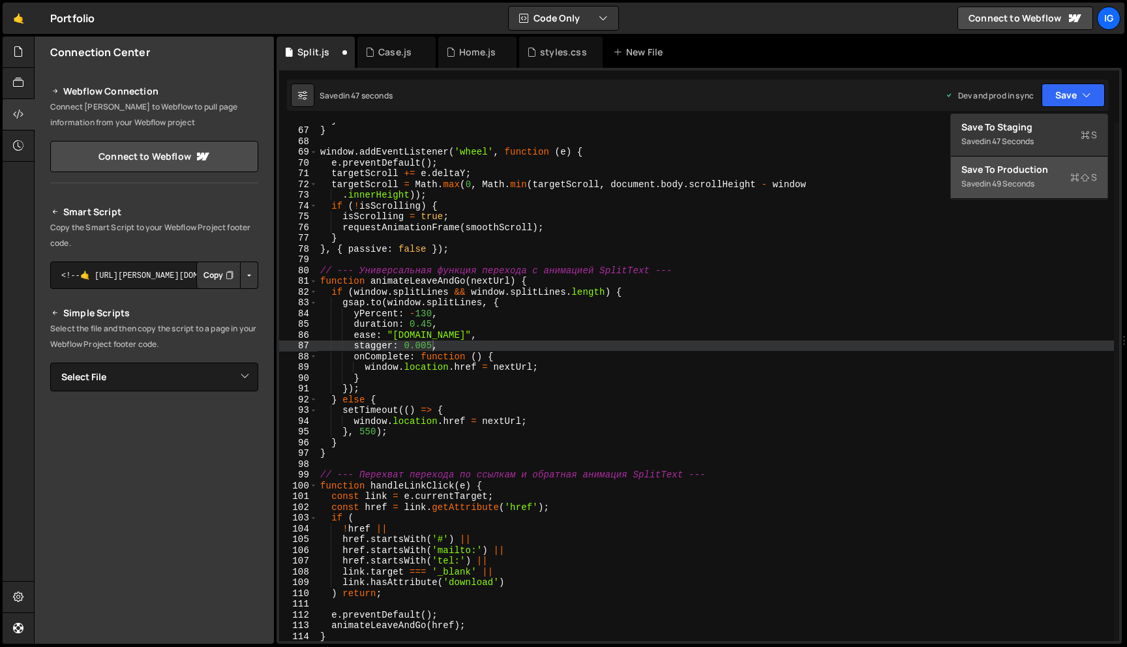
click at [1045, 179] on div "Saved in 49 seconds" at bounding box center [1029, 184] width 136 height 16
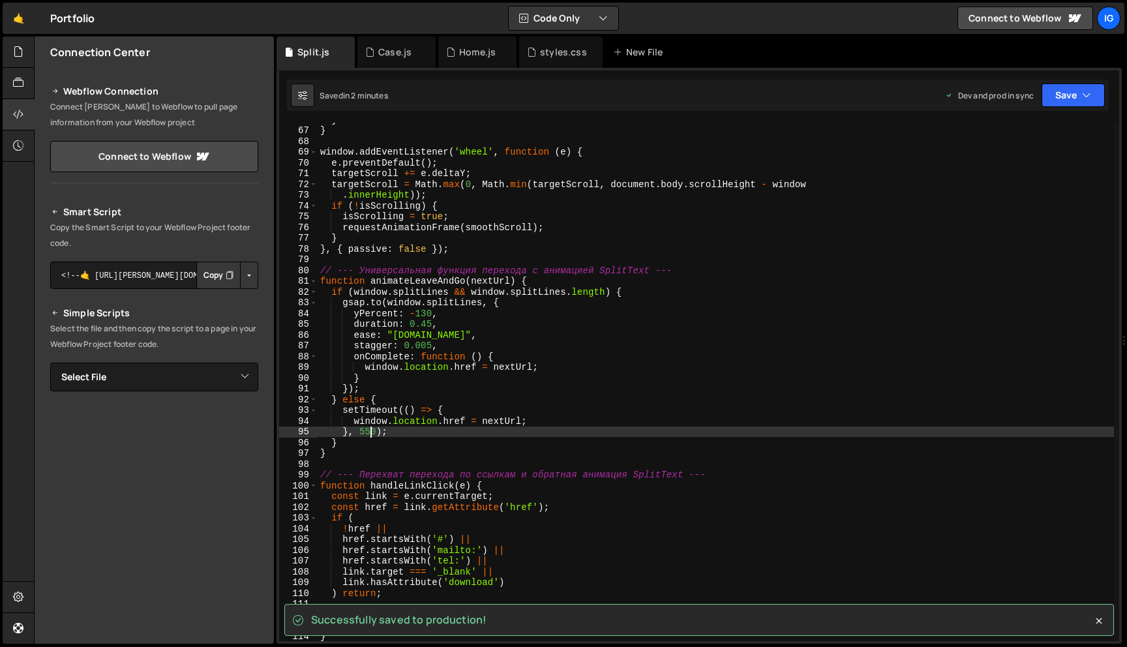
click at [371, 431] on div "} } window . addEventListener ( 'wheel' , function ( e ) { e . preventDefault (…" at bounding box center [716, 384] width 796 height 540
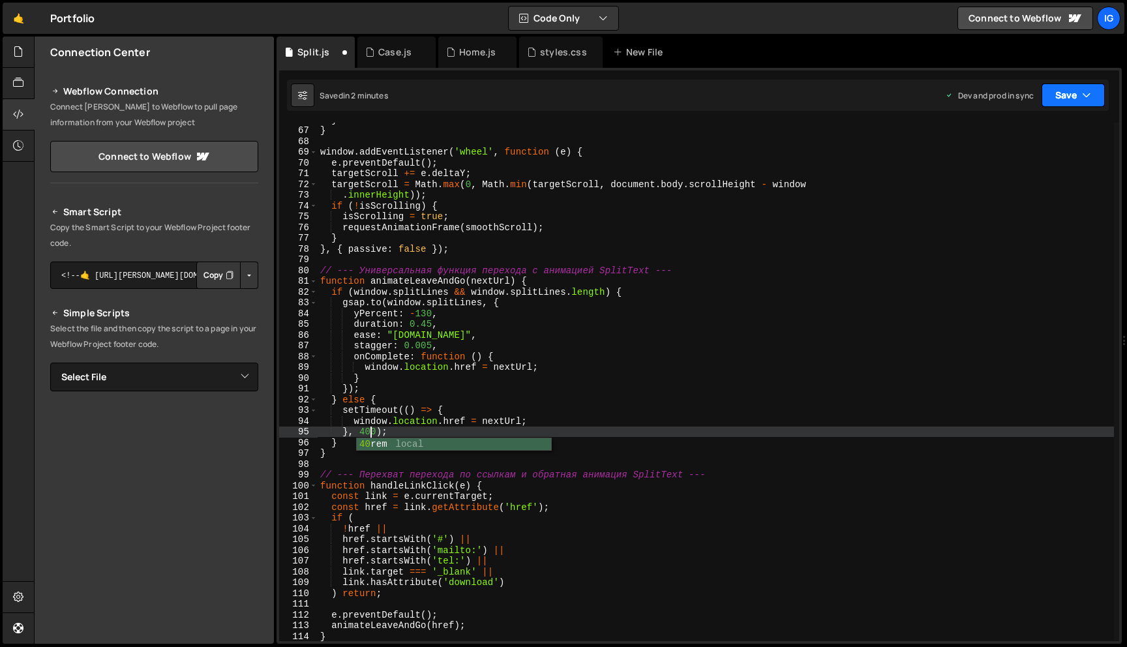
type textarea "}, 400);"
click at [1068, 93] on button "Save" at bounding box center [1072, 94] width 63 height 23
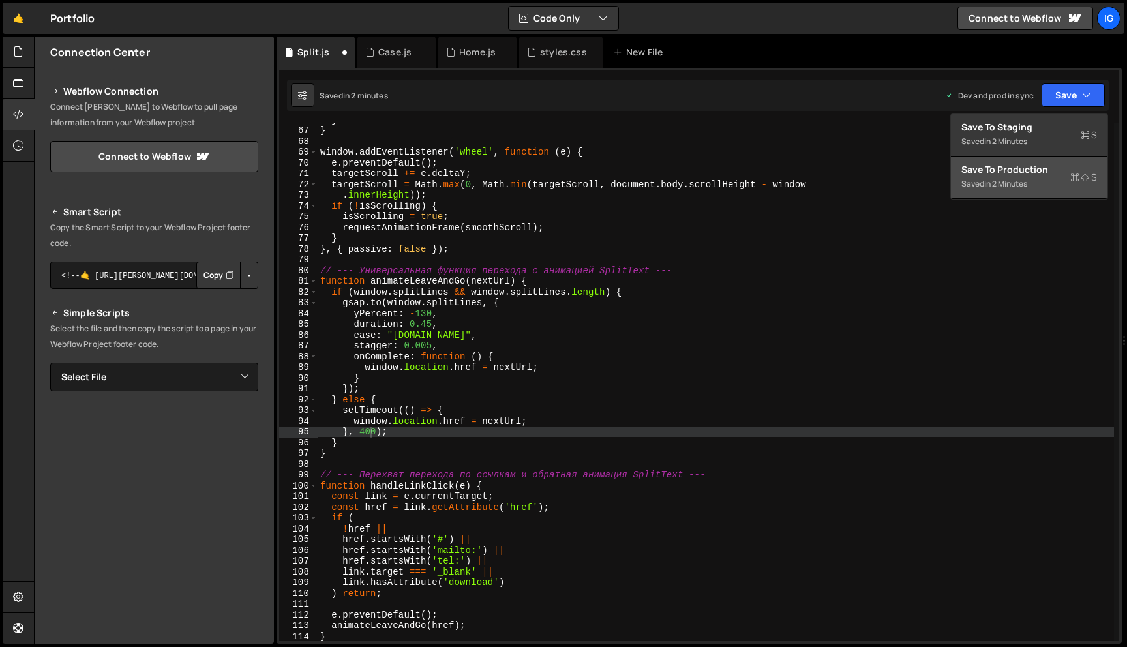
click at [1022, 168] on div "Save to Production S" at bounding box center [1029, 169] width 136 height 13
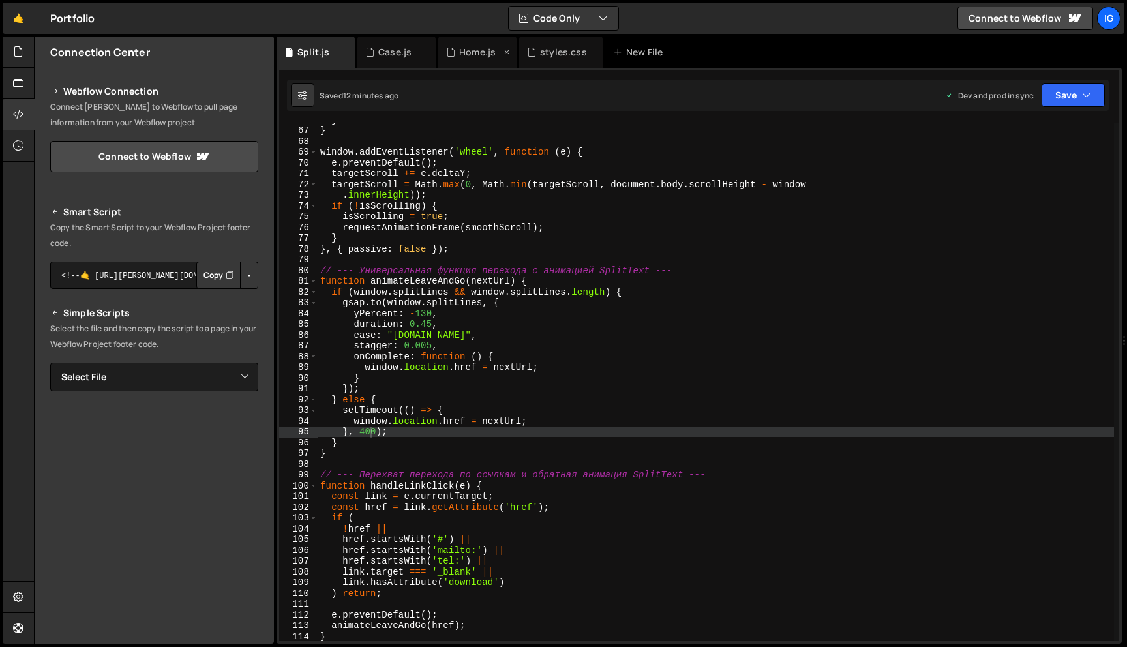
click at [481, 55] on div "Home.js" at bounding box center [477, 52] width 37 height 13
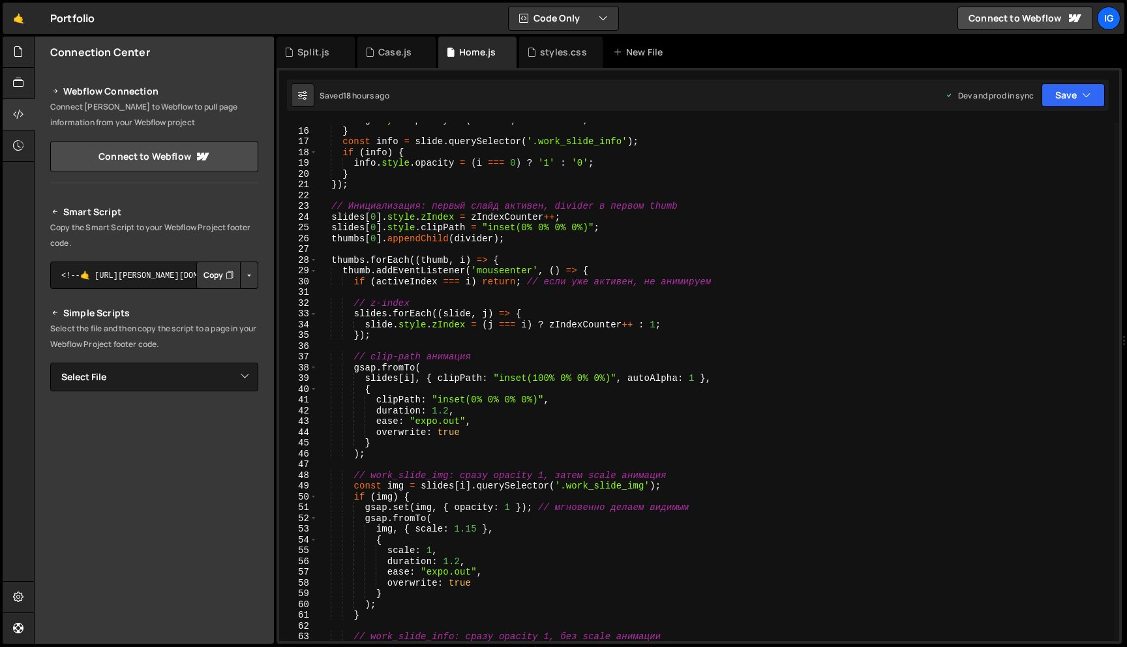
scroll to position [170, 0]
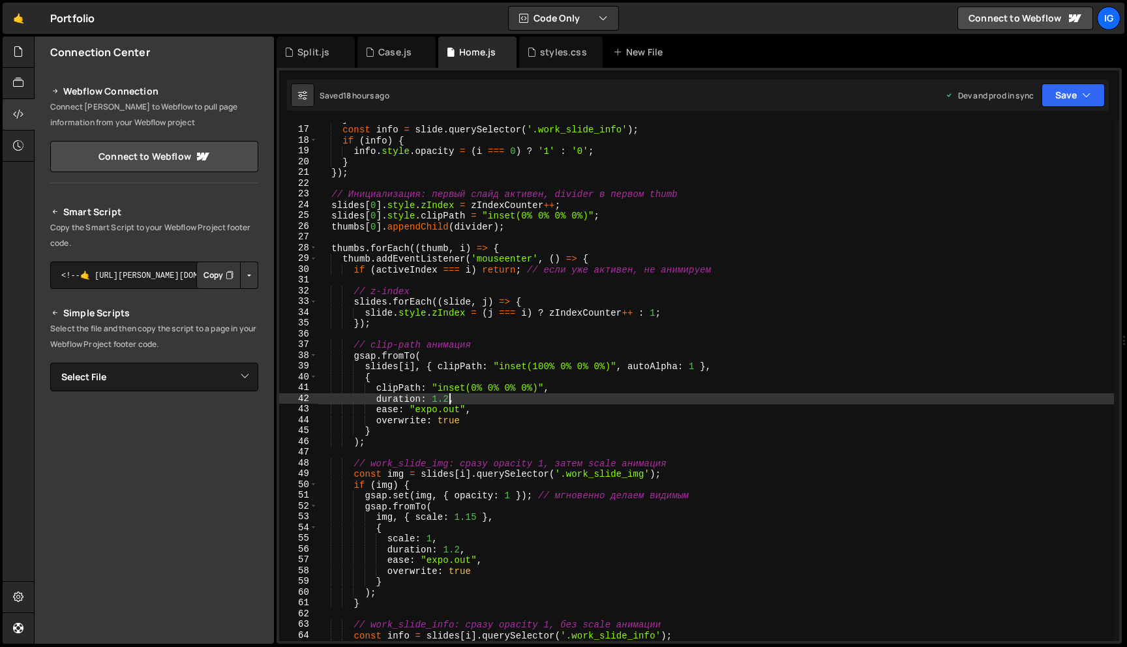
click at [449, 398] on div "} const info = slide . querySelector ( '.work_slide_info' ) ; if ( info ) { inf…" at bounding box center [716, 383] width 796 height 540
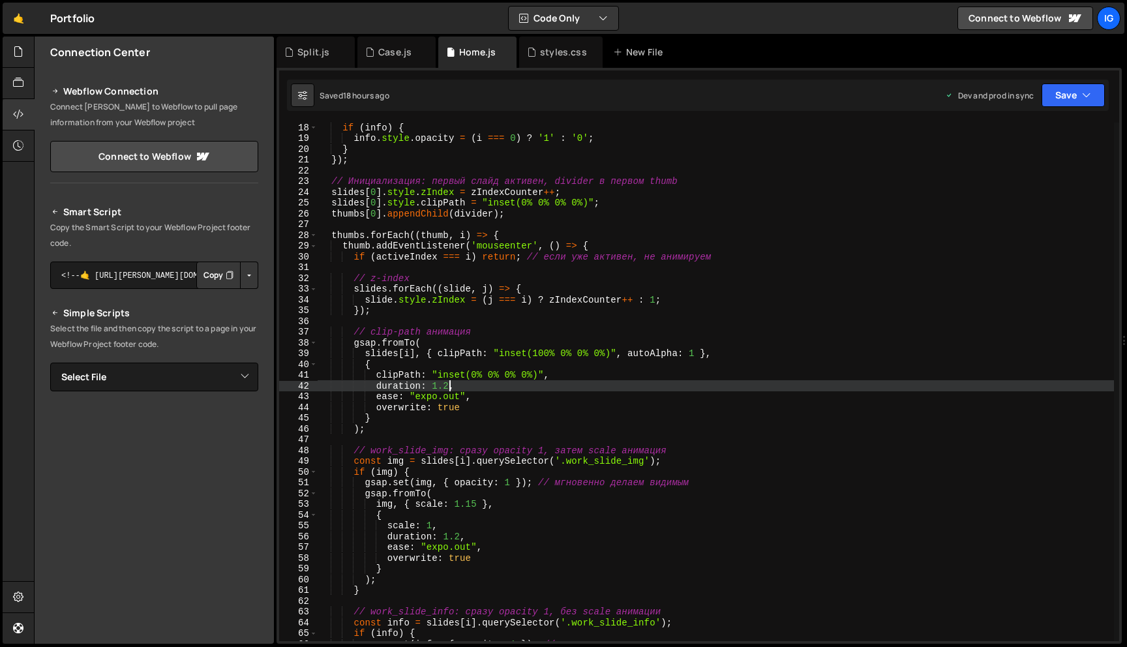
scroll to position [188, 0]
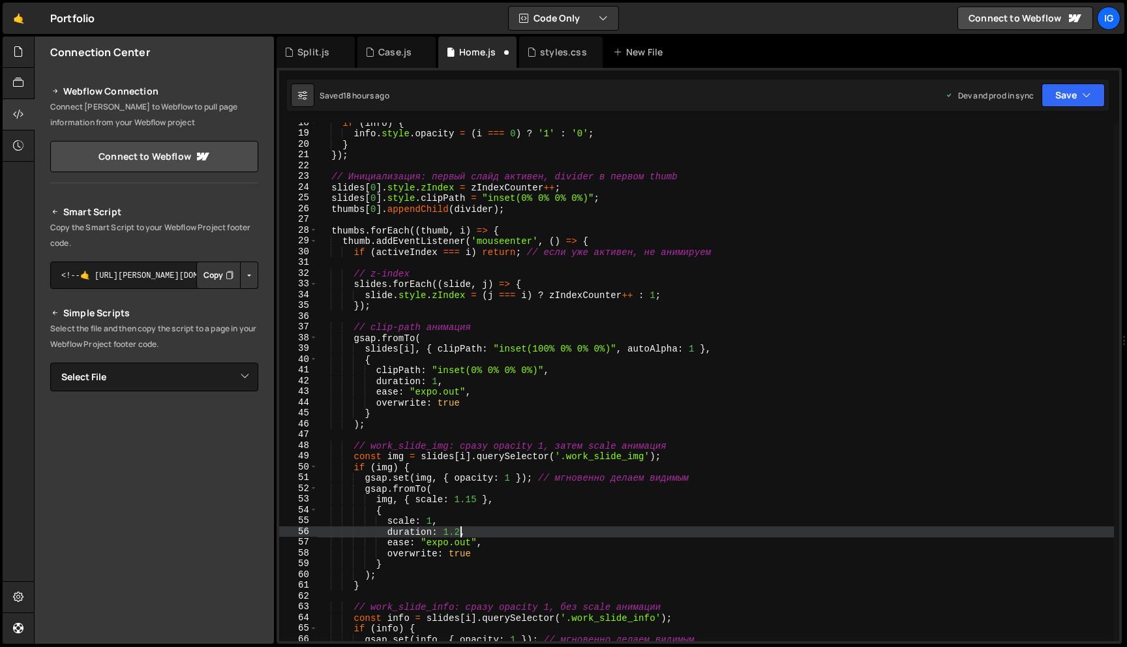
click at [460, 534] on div "if ( info ) { info . style . opacity = ( i === 0 ) ? '1' : '0' ; } }) ; // Иниц…" at bounding box center [716, 387] width 796 height 540
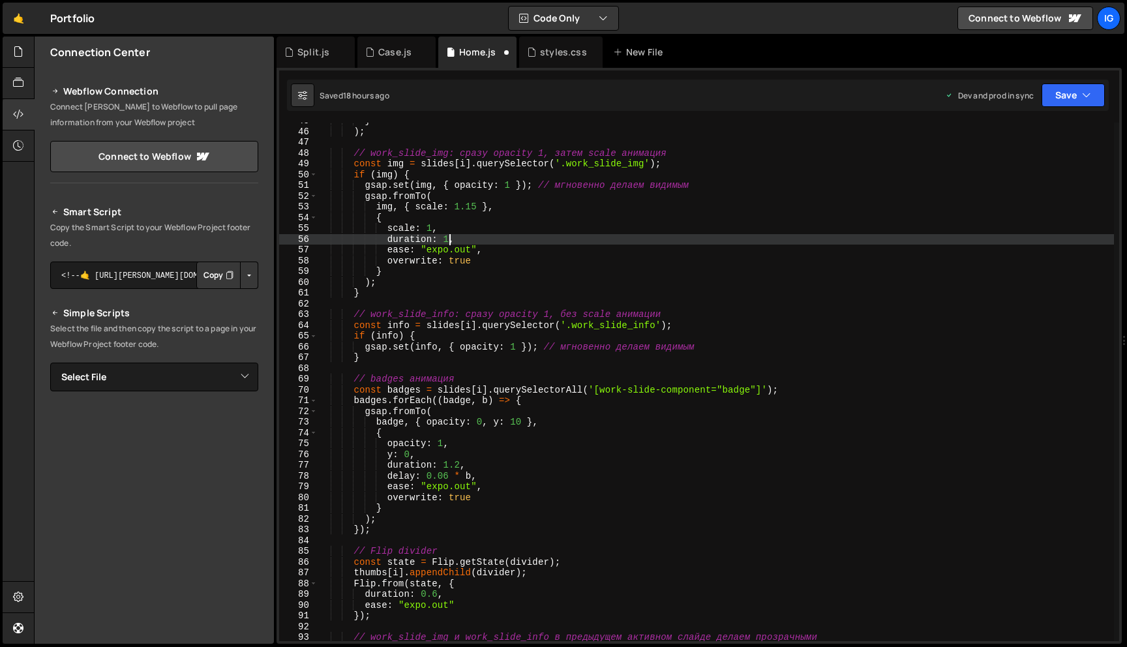
scroll to position [484, 0]
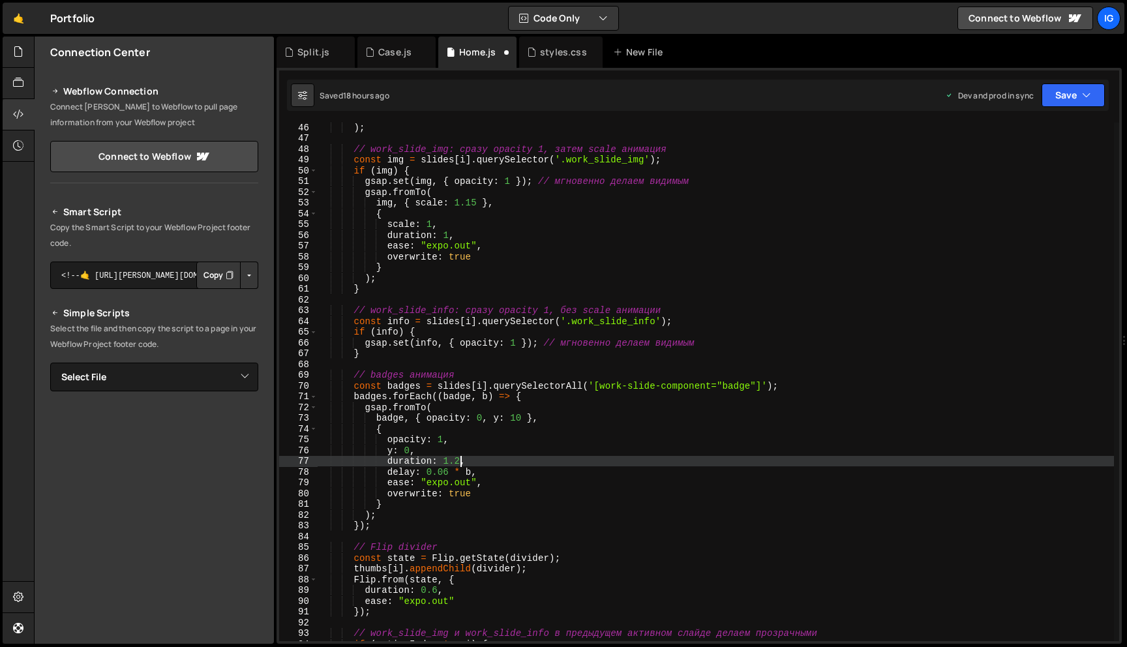
click at [460, 458] on div ") ; // work_slide_img: сразу opacity 1, затем scale анимация const img = slides…" at bounding box center [716, 392] width 796 height 540
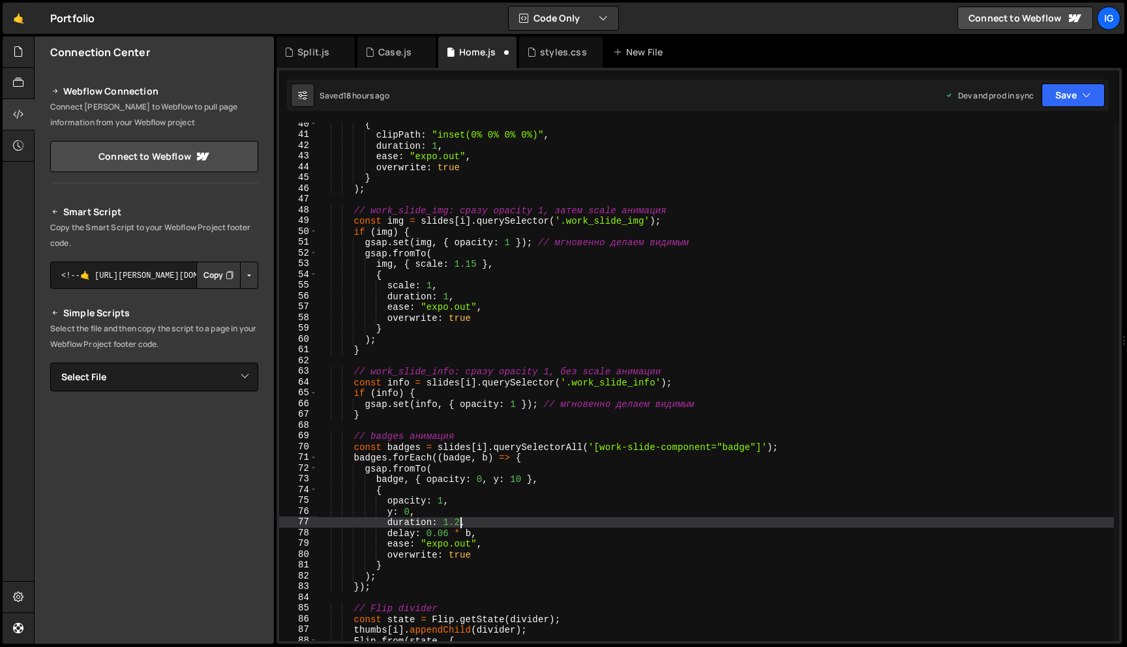
scroll to position [416, 0]
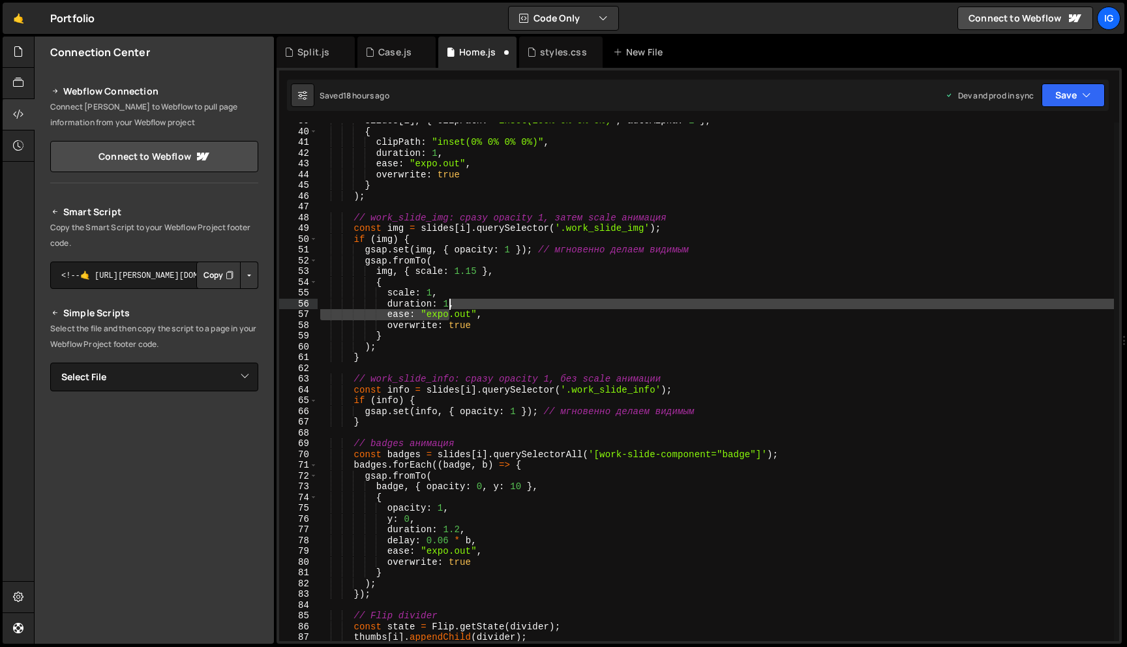
click at [448, 309] on div "slides [ i ] , { clipPath : "inset(100% 0% 0% 0%)" , autoAlpha : 1 } , { clipPa…" at bounding box center [716, 385] width 796 height 540
click at [451, 304] on div "slides [ i ] , { clipPath : "inset(100% 0% 0% 0%)" , autoAlpha : 1 } , { clipPa…" at bounding box center [716, 382] width 796 height 518
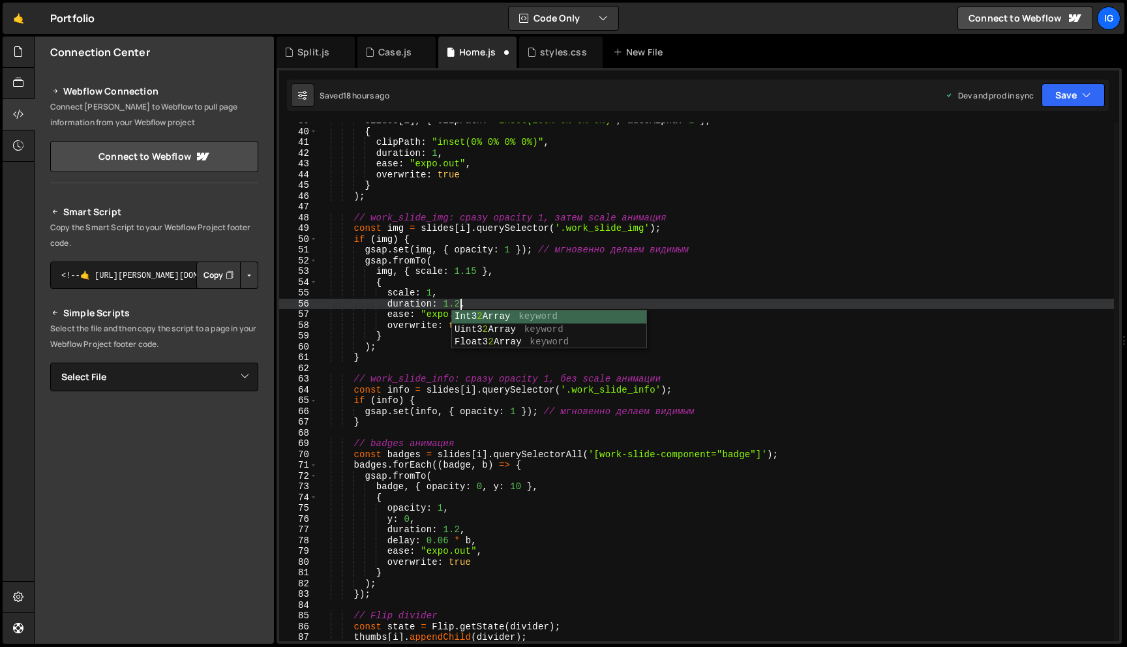
scroll to position [0, 9]
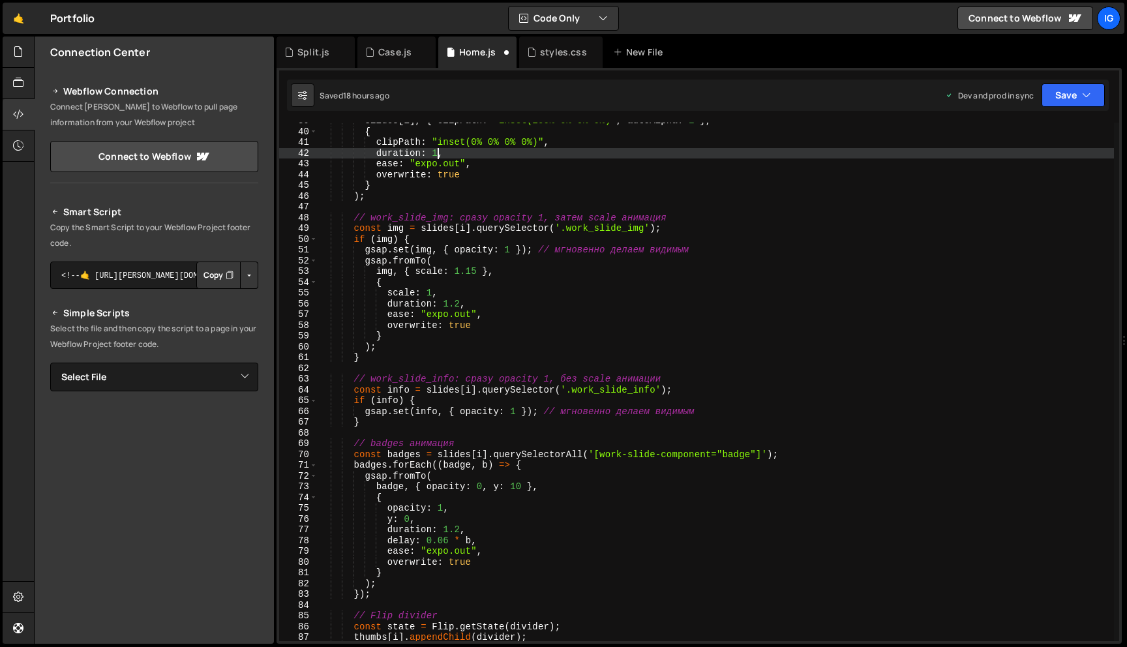
click at [438, 151] on div "slides [ i ] , { clipPath : "inset(100% 0% 0% 0%)" , autoAlpha : 1 } , { clipPa…" at bounding box center [716, 385] width 796 height 540
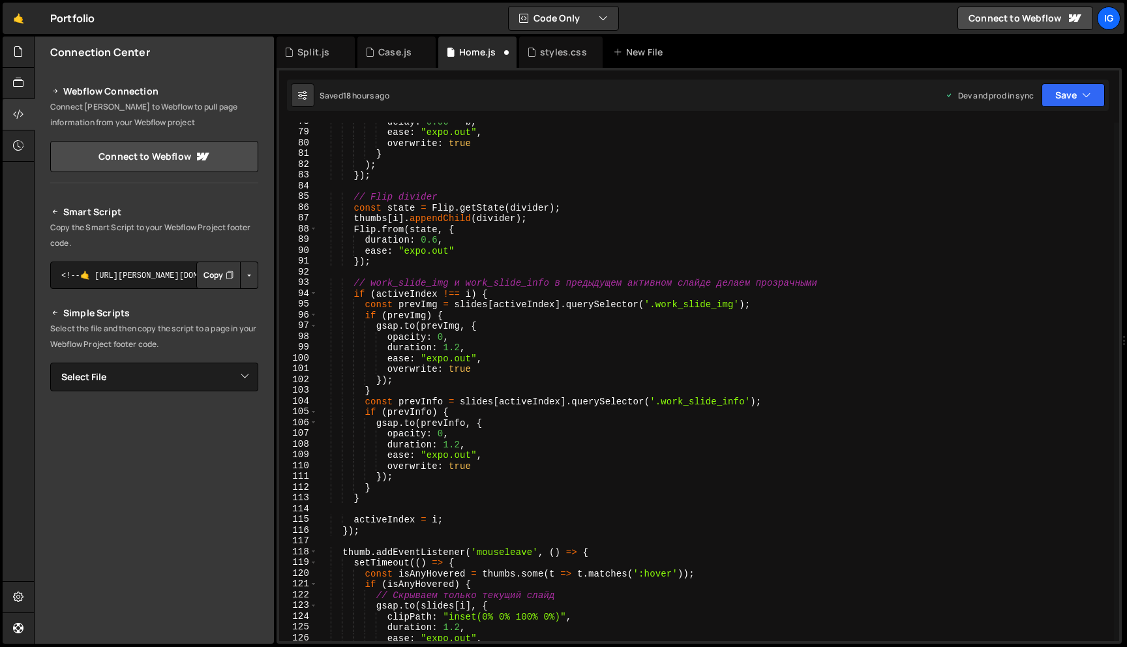
scroll to position [844, 0]
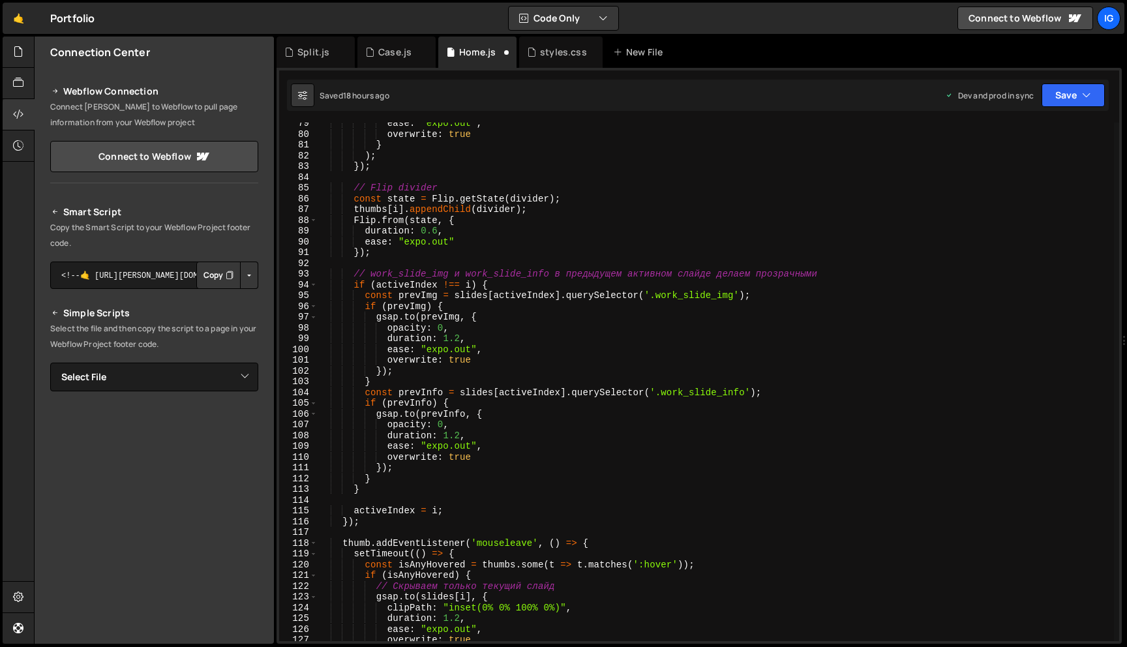
click at [458, 340] on div "ease : "expo.out" , overwrite : true } ) ; }) ; // Flip divider const state = F…" at bounding box center [716, 388] width 796 height 540
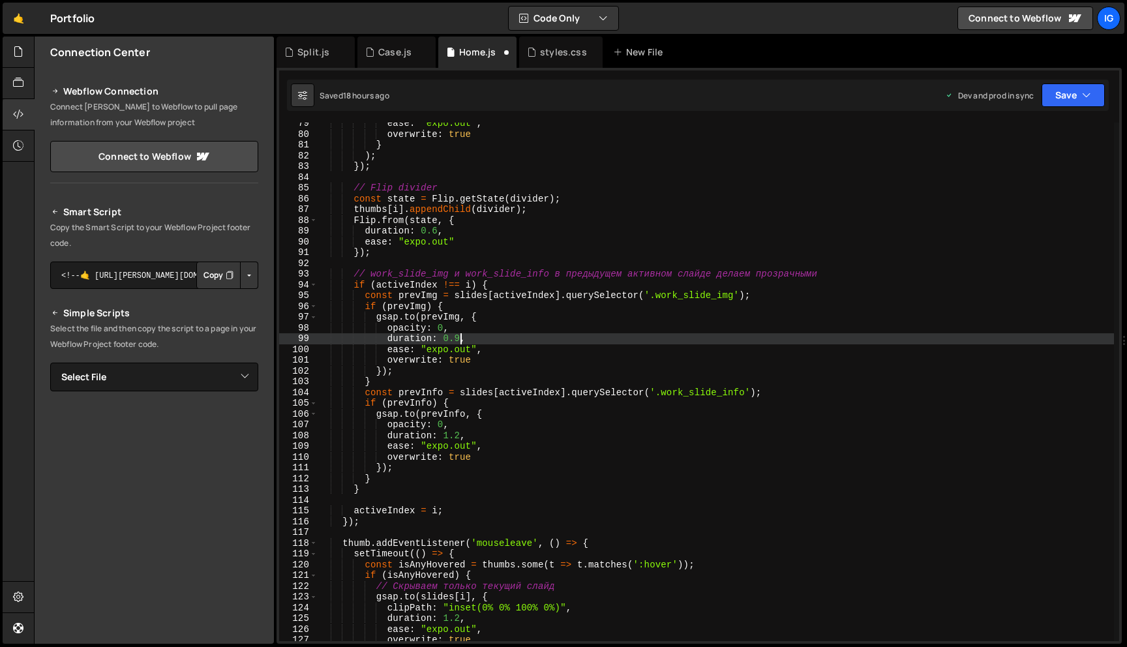
scroll to position [0, 9]
click at [458, 434] on div "ease : "expo.out" , overwrite : true } ) ; }) ; // Flip divider const state = F…" at bounding box center [716, 388] width 796 height 540
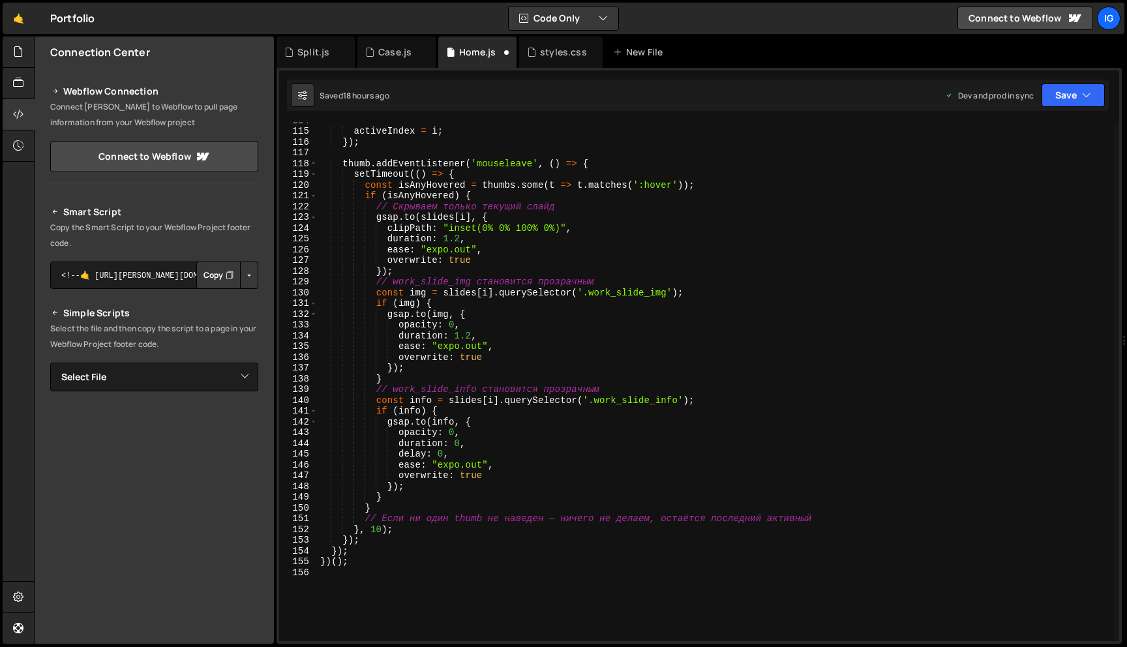
scroll to position [1223, 0]
click at [471, 334] on div "activeIndex = i ; }) ; thumb . addEventListener ( 'mouseleave' , ( ) => { setTi…" at bounding box center [716, 385] width 796 height 540
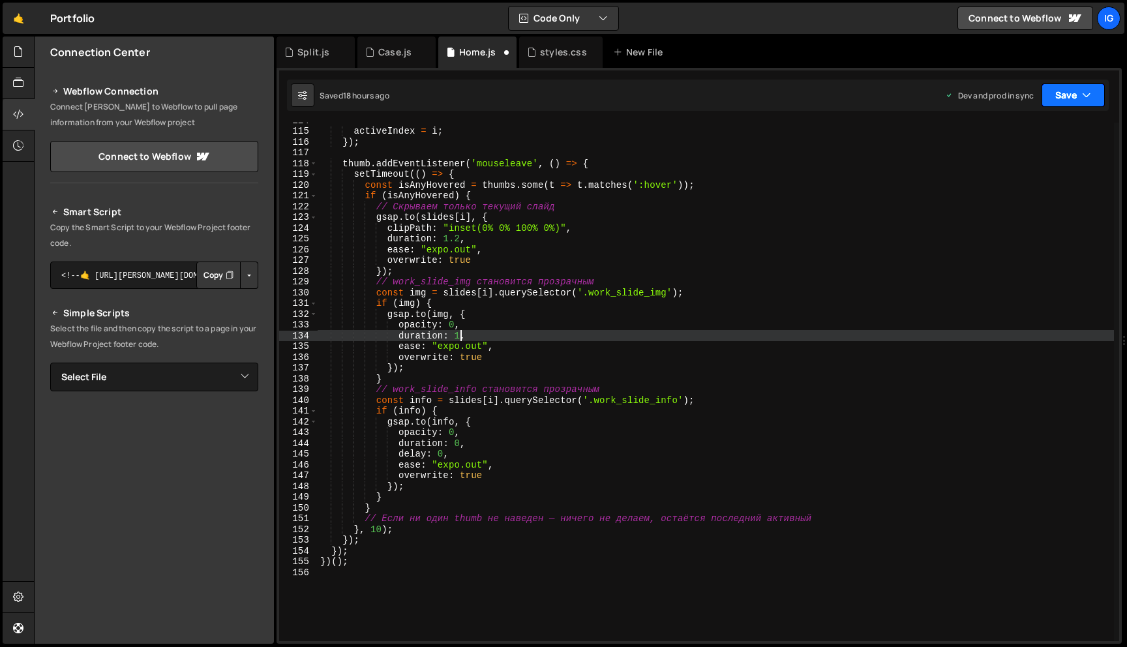
click at [1062, 101] on button "Save" at bounding box center [1072, 94] width 63 height 23
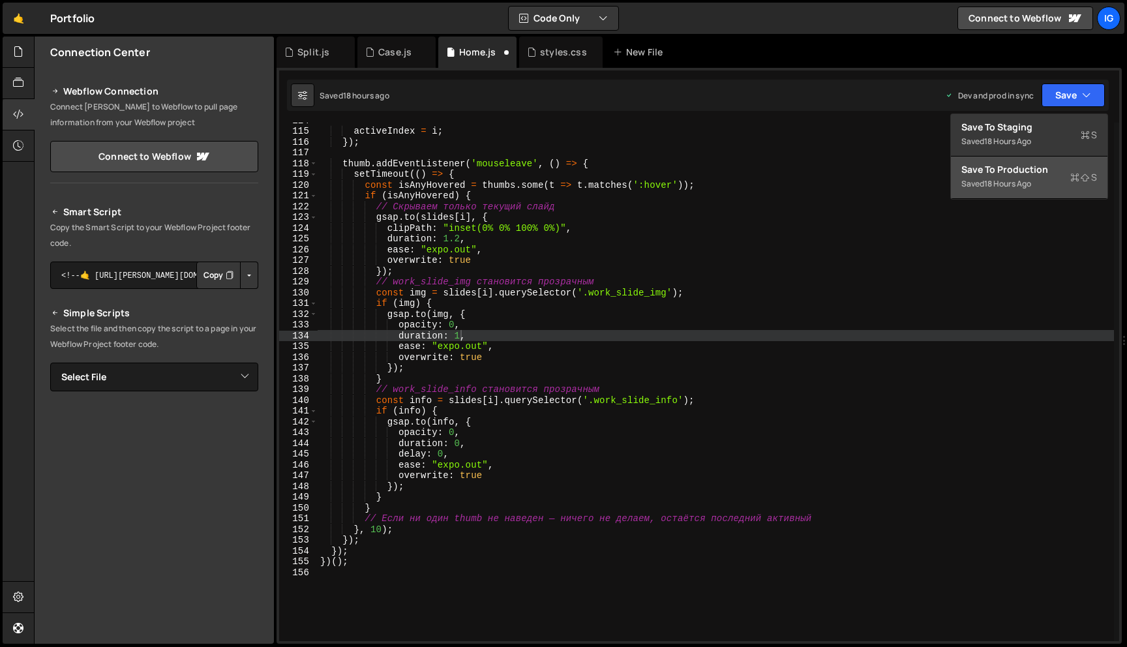
click at [1031, 172] on div "Save to Production S" at bounding box center [1029, 169] width 136 height 13
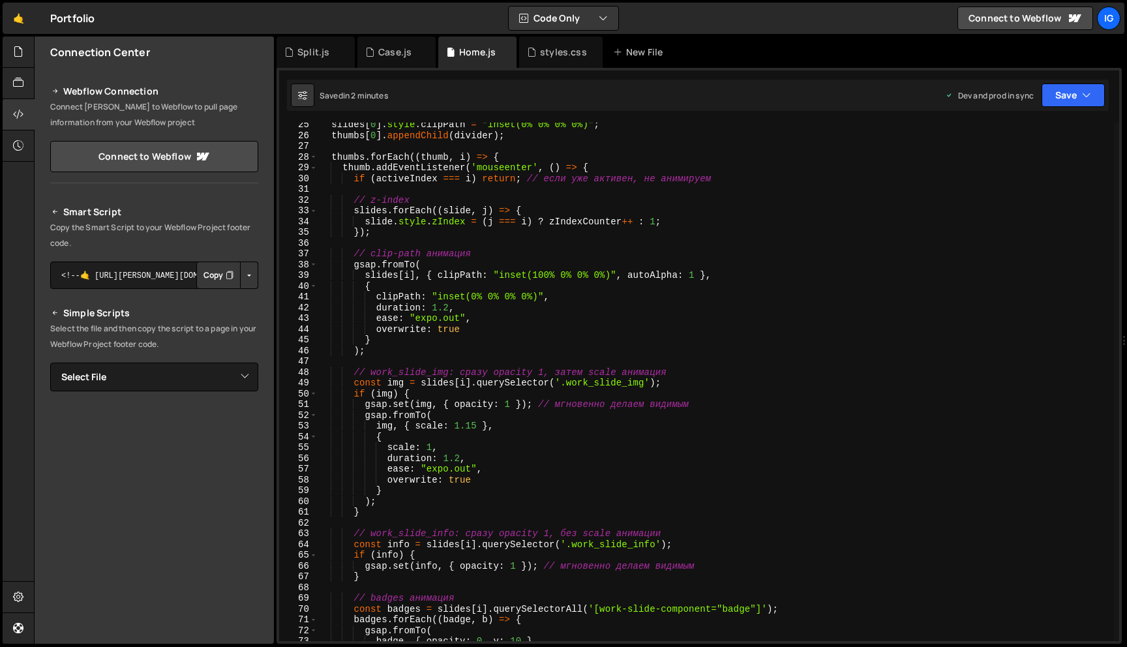
scroll to position [273, 0]
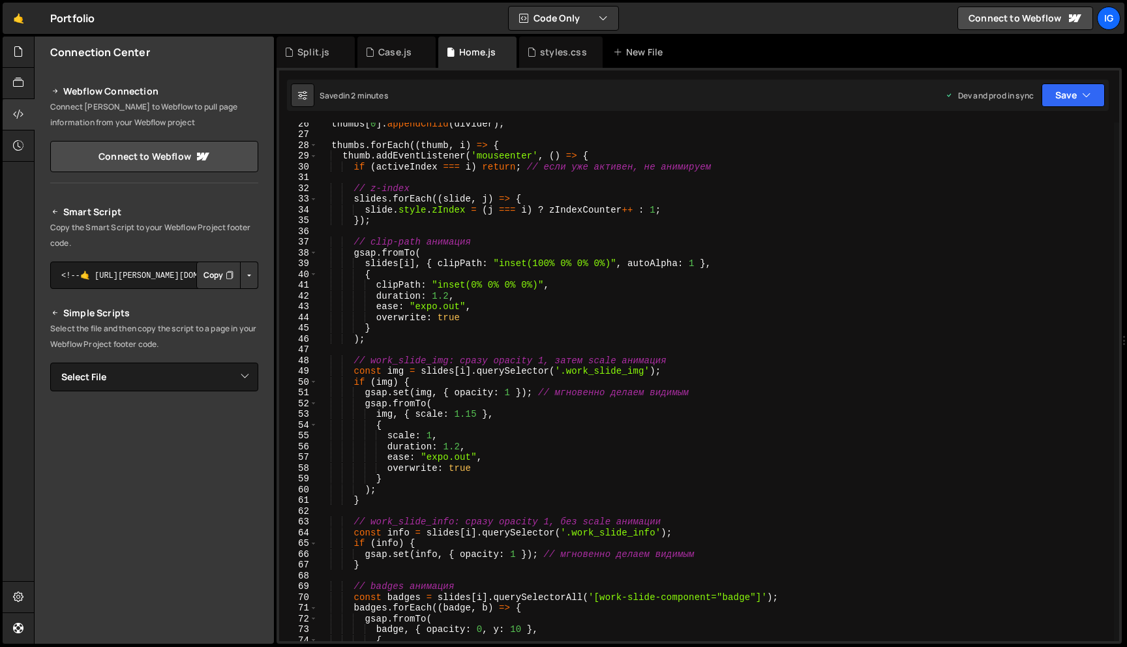
click at [477, 417] on div "thumbs [ 0 ] . appendChild ( divider ) ; thumbs . forEach (( thumb , i ) => { t…" at bounding box center [716, 388] width 796 height 540
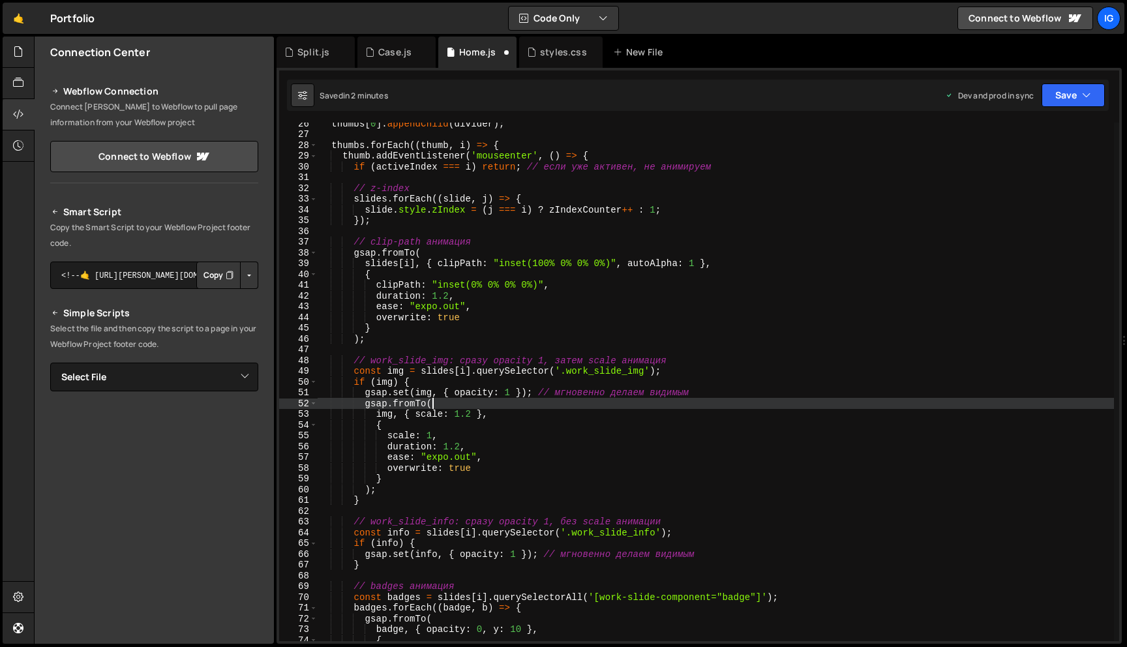
click at [516, 408] on div "thumbs [ 0 ] . appendChild ( divider ) ; thumbs . forEach (( thumb , i ) => { t…" at bounding box center [716, 388] width 796 height 540
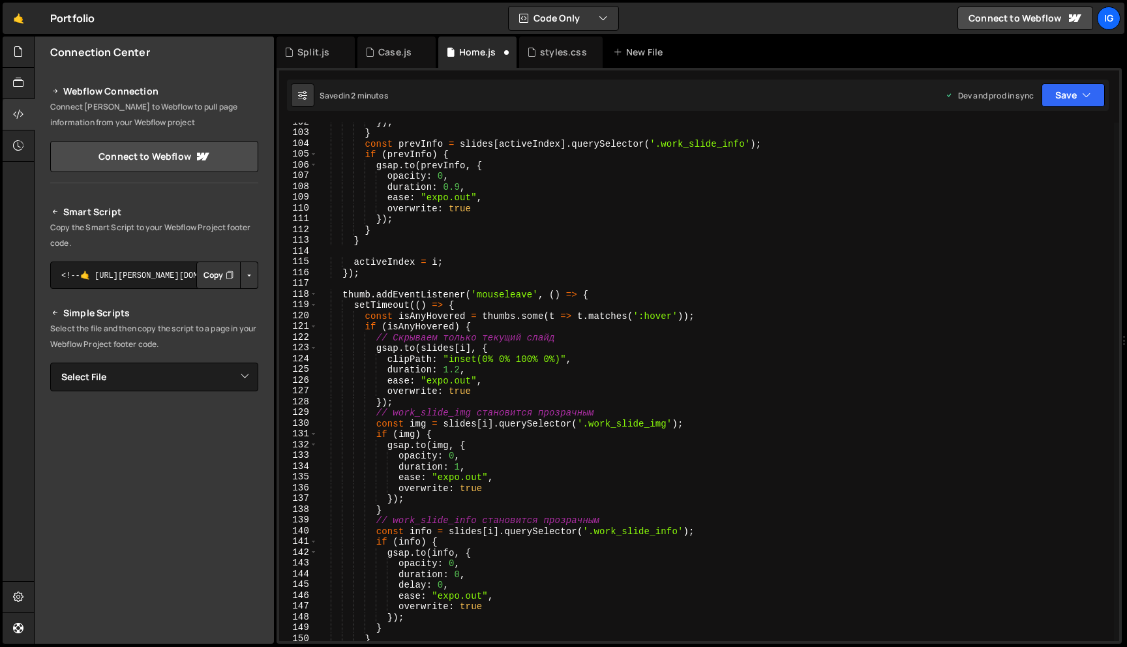
scroll to position [1093, 0]
type textarea "gsap.fromTo("
click at [1092, 87] on button "Save" at bounding box center [1072, 94] width 63 height 23
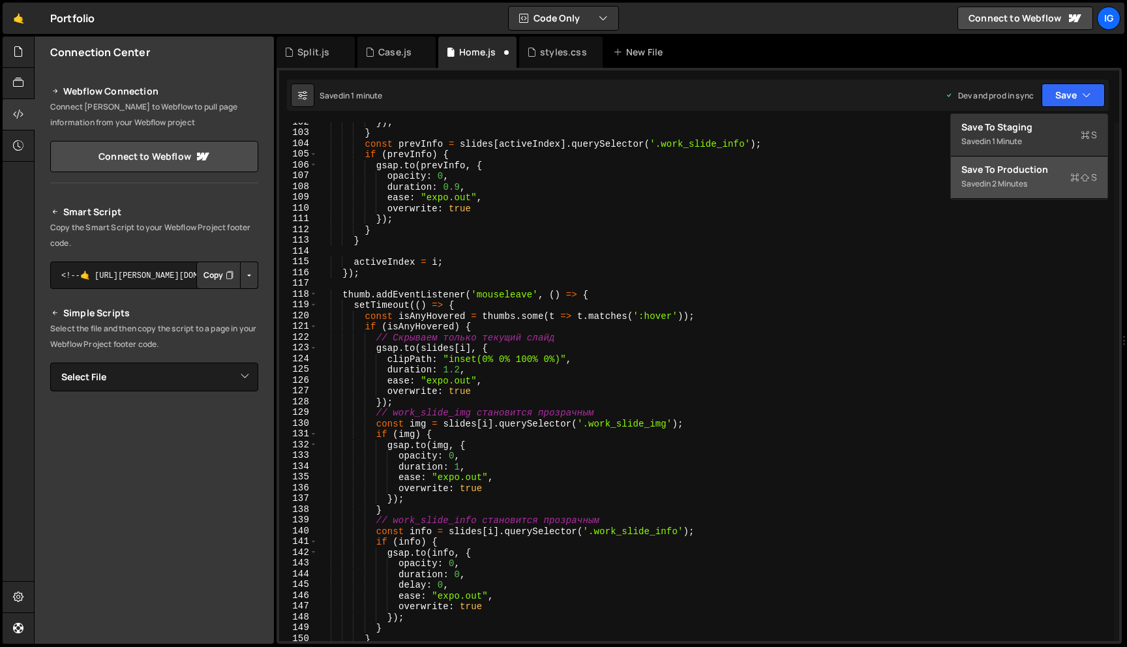
click at [1052, 158] on button "Save to Production S Saved in 2 minutes" at bounding box center [1029, 177] width 156 height 42
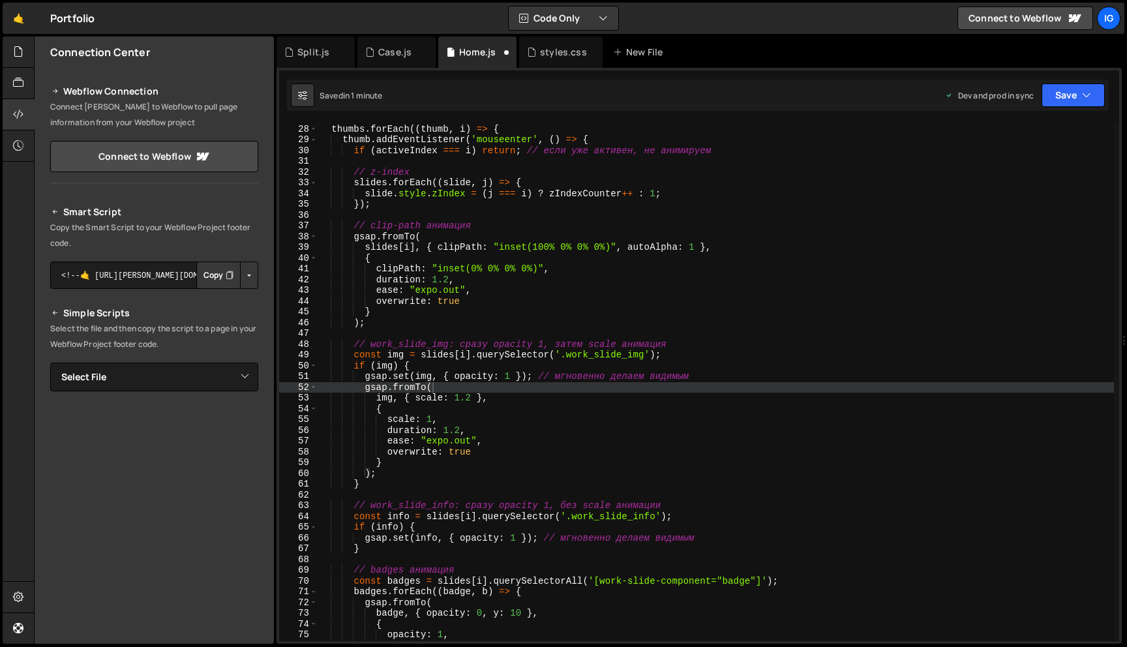
scroll to position [290, 0]
click at [317, 61] on div "Split.js" at bounding box center [315, 52] width 78 height 31
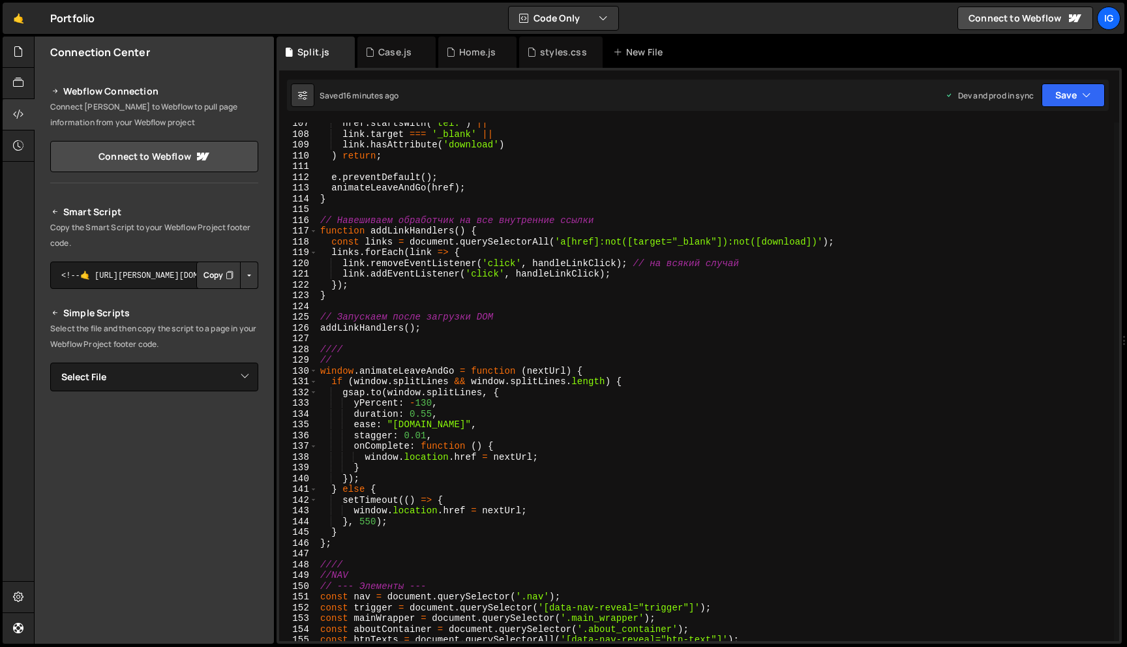
scroll to position [1145, 0]
click at [430, 412] on div "href . startsWith ( 'tel:' ) || link . target === '_blank' || link . hasAttribu…" at bounding box center [716, 388] width 796 height 540
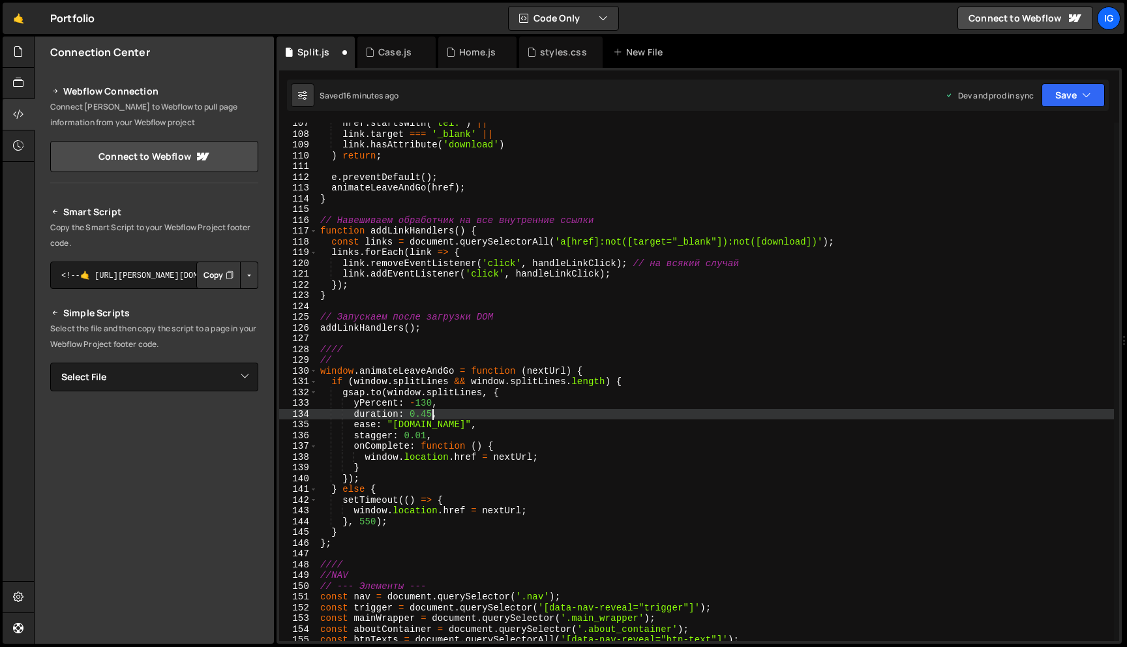
scroll to position [0, 7]
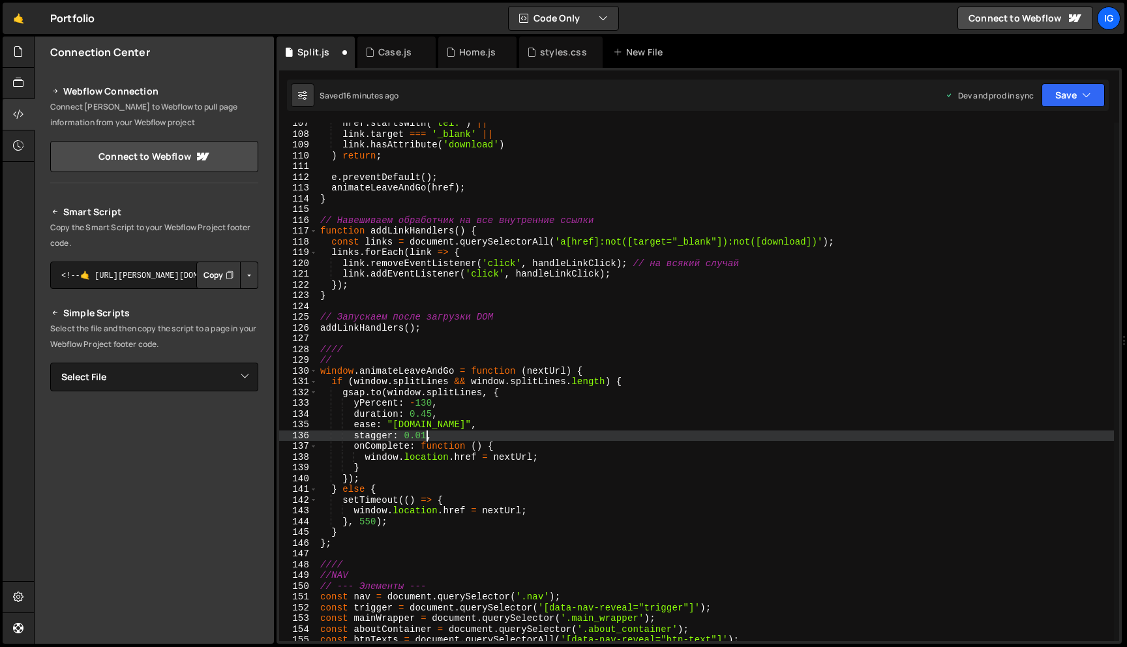
click at [425, 438] on div "href . startsWith ( 'tel:' ) || link . target === '_blank' || link . hasAttribu…" at bounding box center [716, 388] width 796 height 540
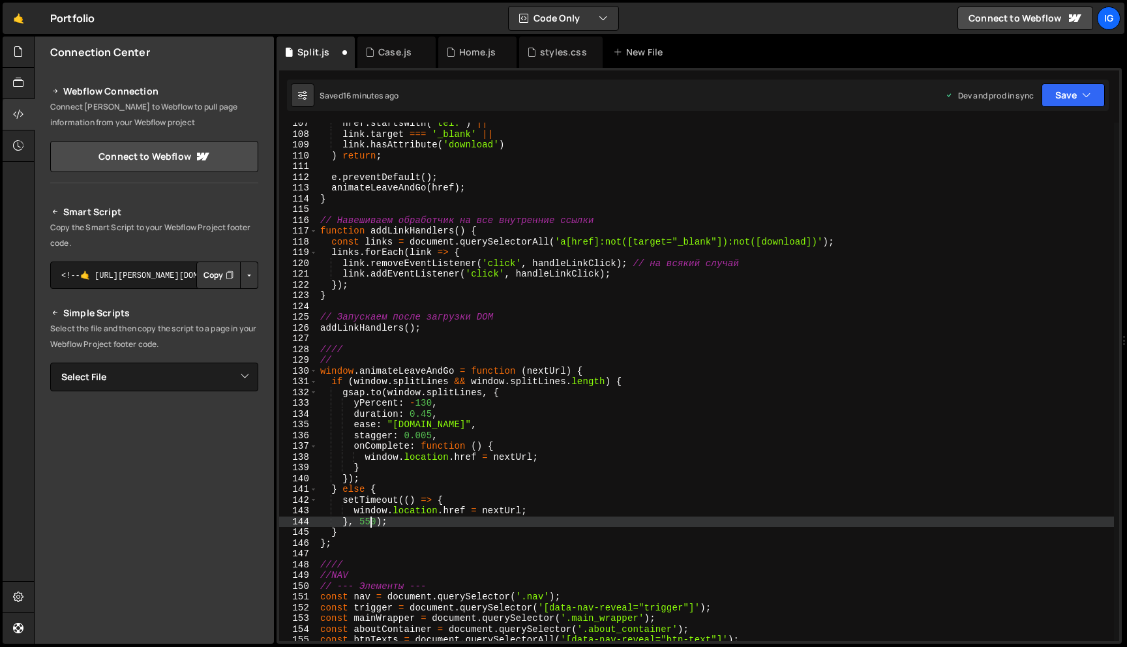
click at [369, 522] on div "href . startsWith ( 'tel:' ) || link . target === '_blank' || link . hasAttribu…" at bounding box center [716, 388] width 796 height 540
click at [383, 539] on div "href . startsWith ( 'tel:' ) || link . target === '_blank' || link . hasAttribu…" at bounding box center [716, 388] width 796 height 540
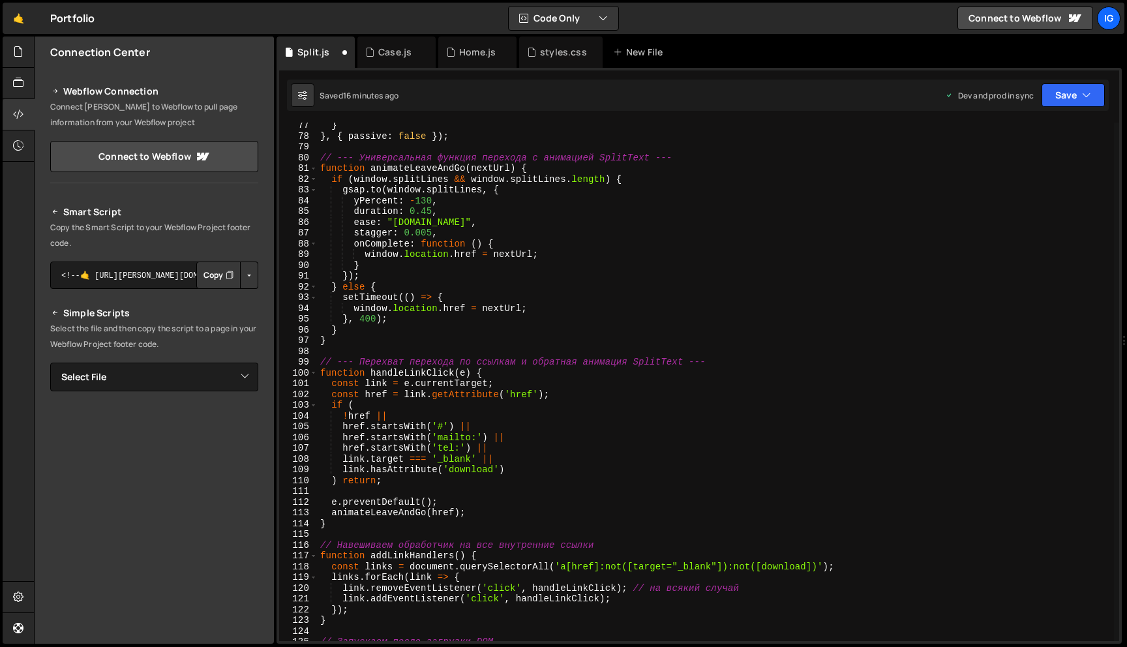
scroll to position [813, 0]
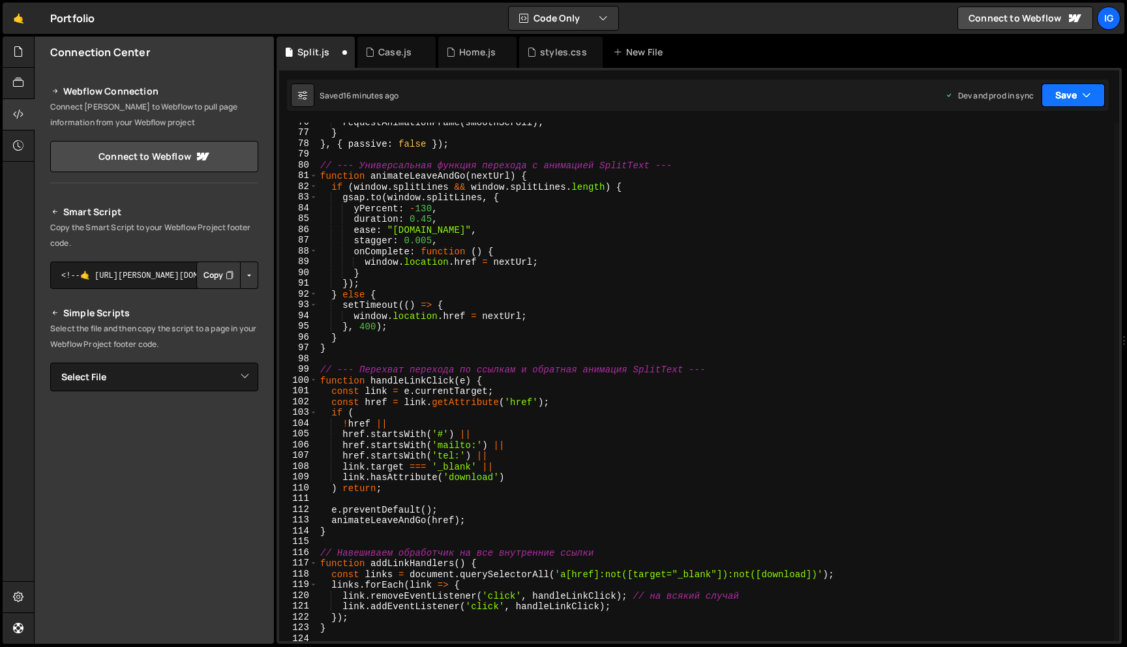
click at [1093, 97] on button "Save" at bounding box center [1072, 94] width 63 height 23
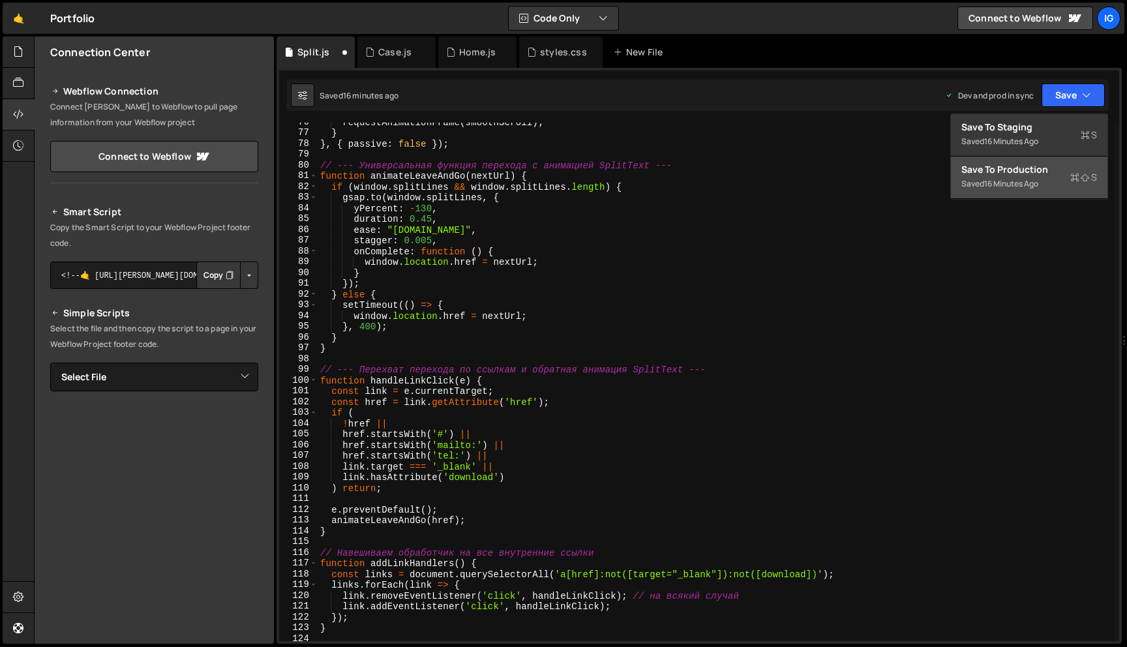
click at [1048, 176] on div "Saved 16 minutes ago" at bounding box center [1029, 184] width 136 height 16
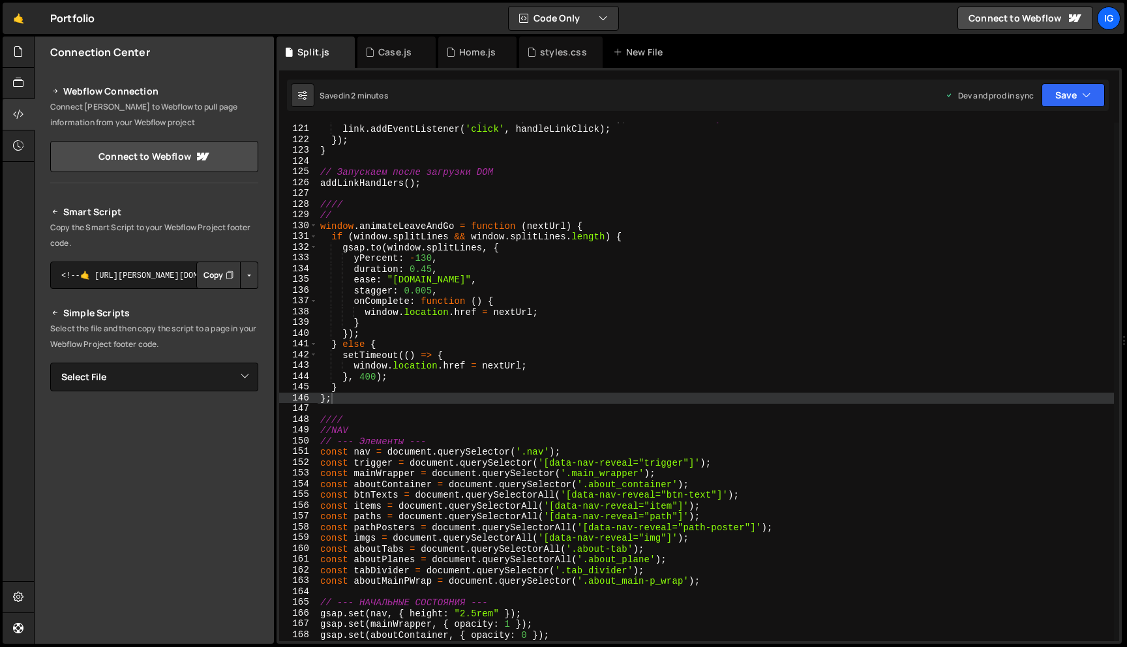
scroll to position [1275, 0]
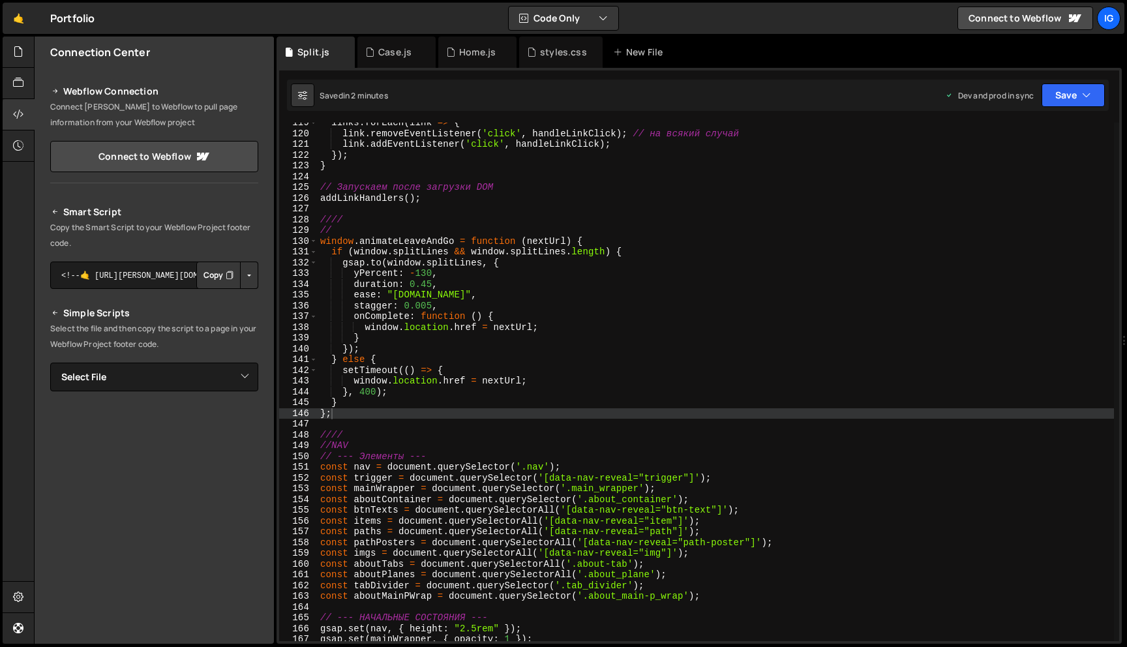
click at [434, 288] on div "links . forEach ( link => { link . removeEventListener ( 'click' , handleLinkCl…" at bounding box center [716, 387] width 796 height 540
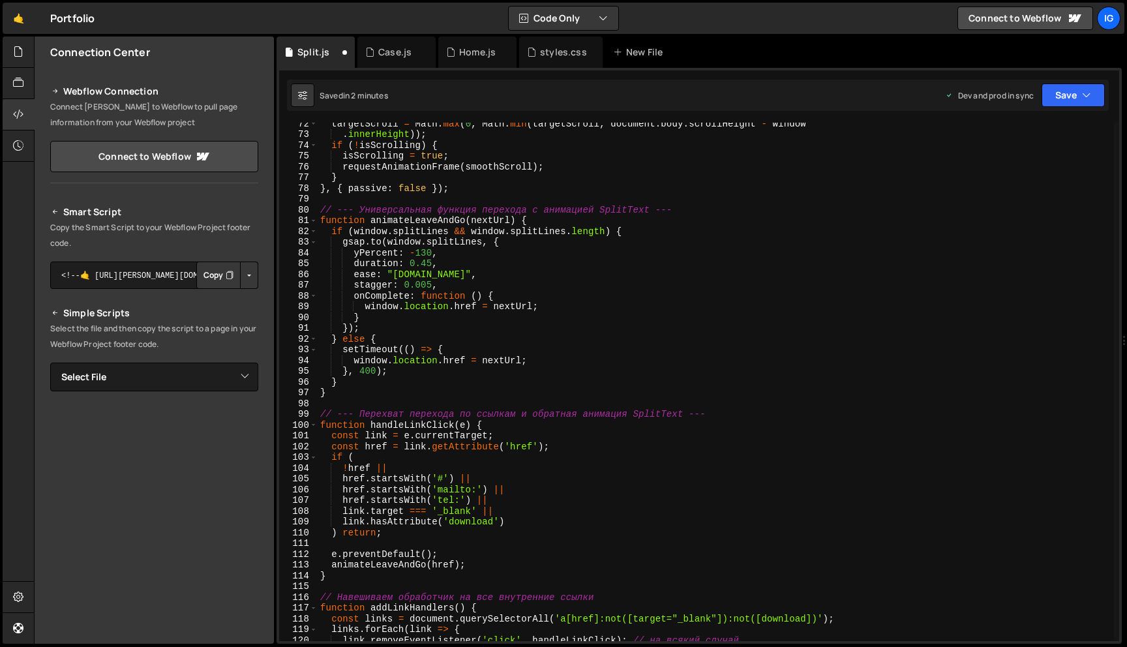
scroll to position [768, 0]
click at [428, 261] on div "targetScroll = Math . max ( 0 , Math . min ( targetScroll , document . body . s…" at bounding box center [716, 388] width 796 height 540
click at [434, 261] on div "targetScroll = Math . max ( 0 , Math . min ( targetScroll , document . body . s…" at bounding box center [716, 388] width 796 height 540
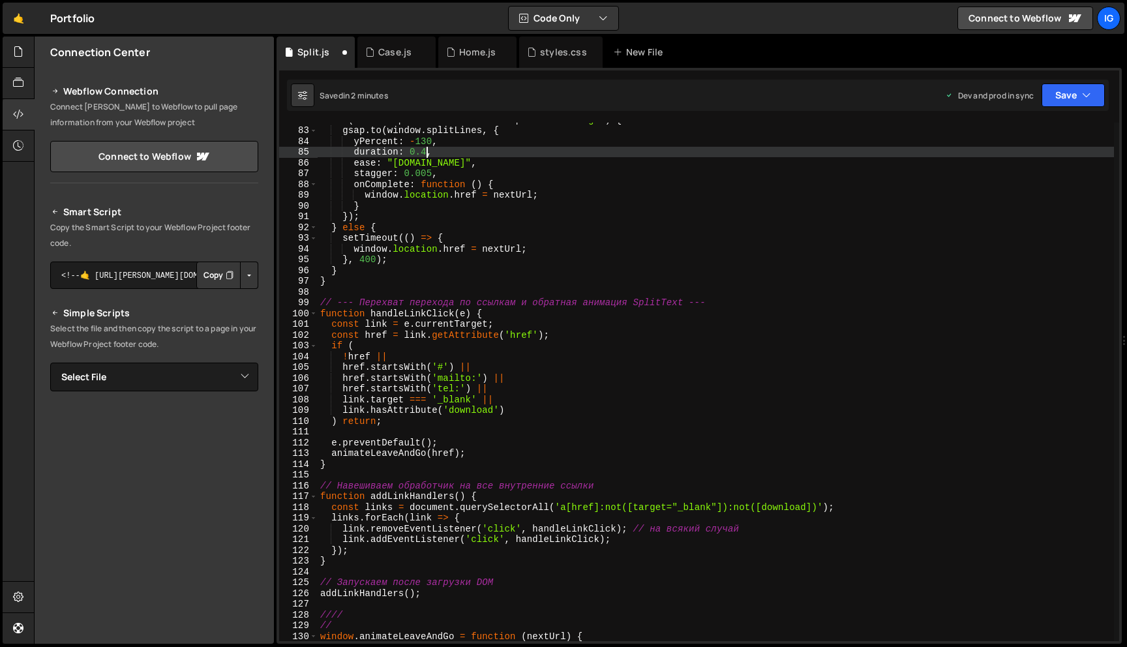
scroll to position [803, 0]
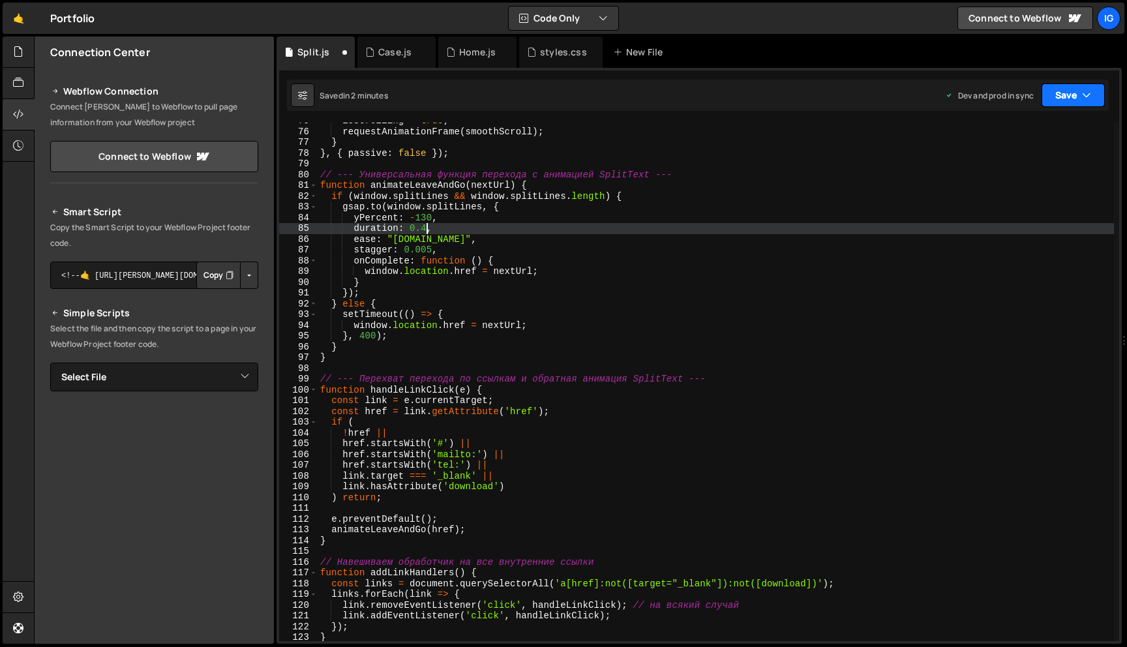
click at [1056, 104] on button "Save" at bounding box center [1072, 94] width 63 height 23
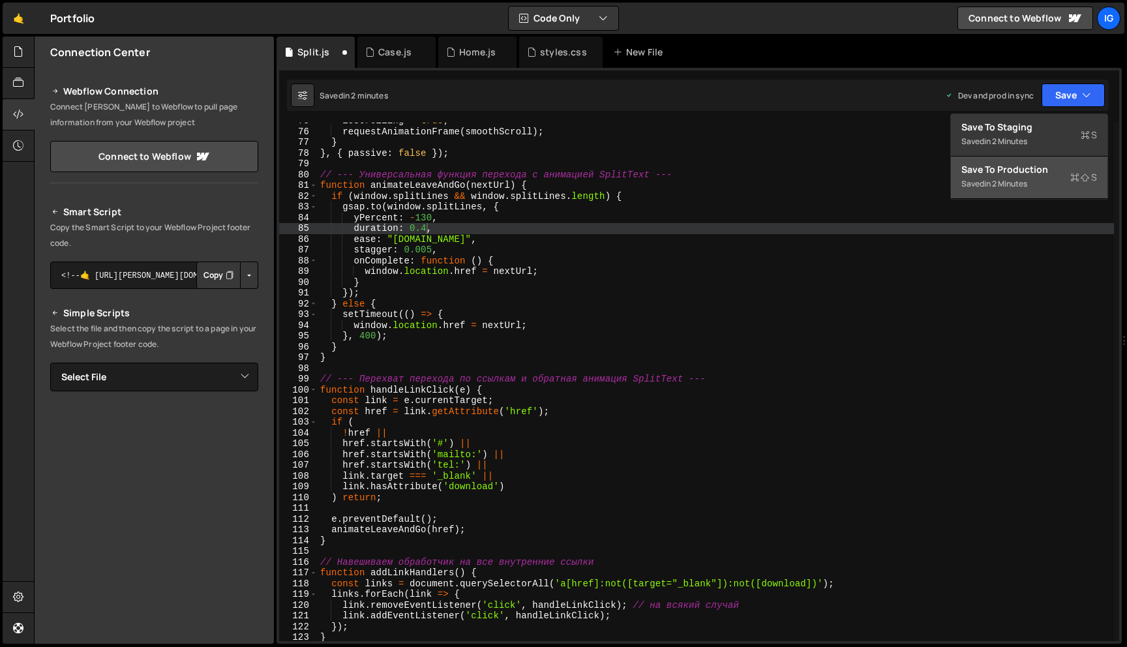
click at [1002, 186] on div "in 2 minutes" at bounding box center [1005, 183] width 43 height 11
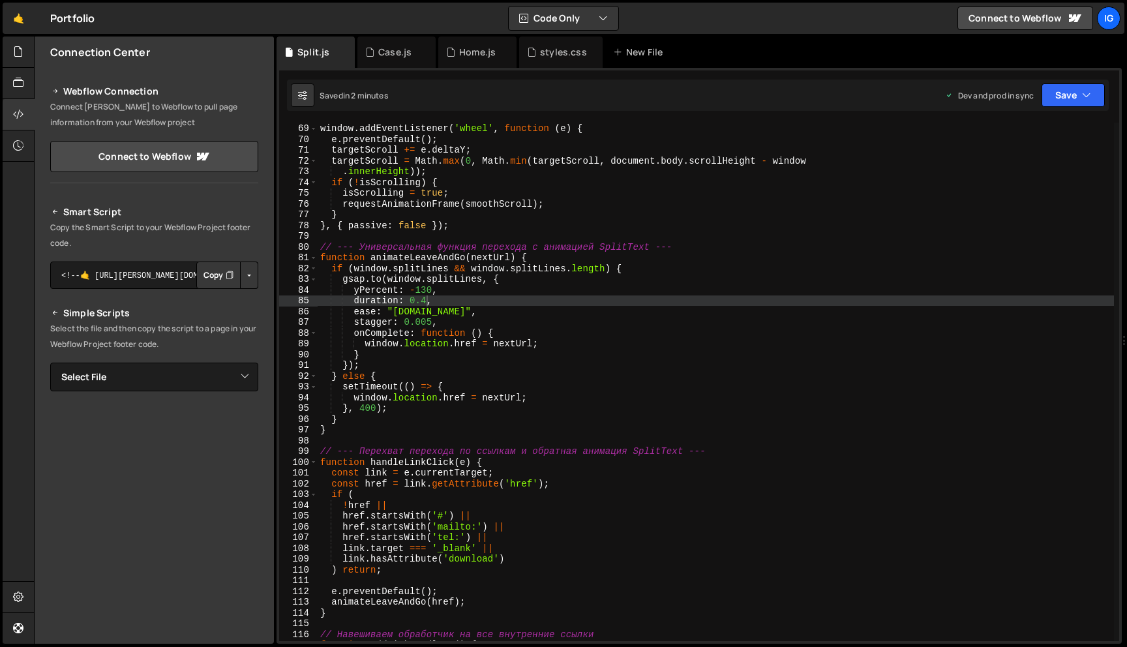
scroll to position [731, 0]
click at [426, 290] on div "window . addEventListener ( 'wheel' , function ( e ) { e . preventDefault ( ) ;…" at bounding box center [716, 383] width 796 height 540
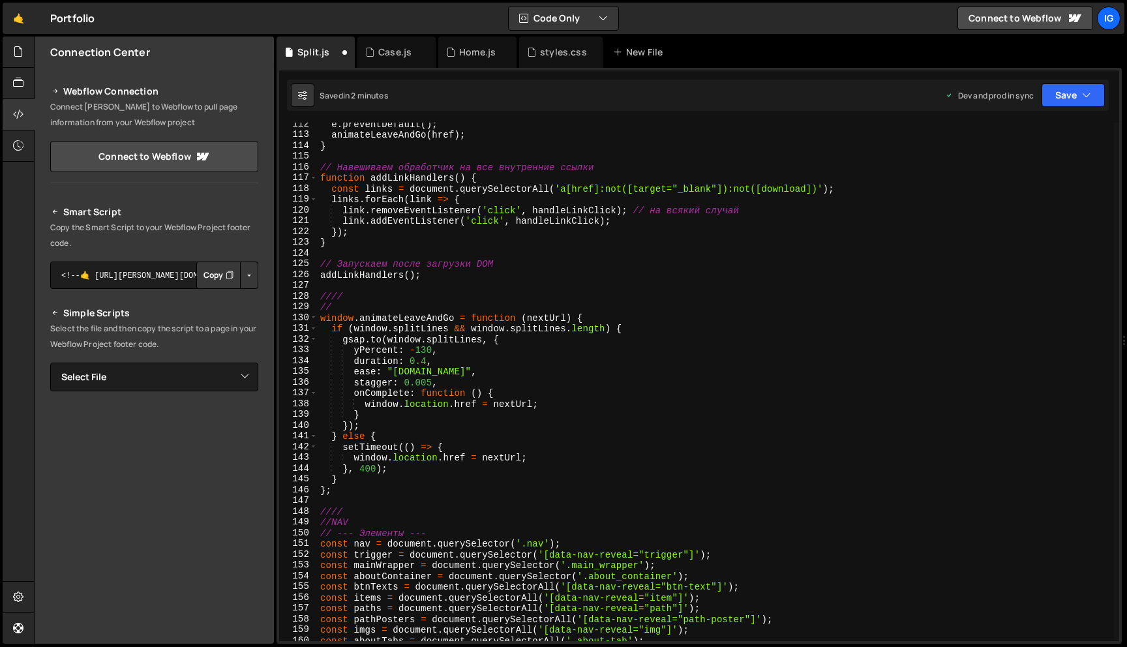
scroll to position [1198, 0]
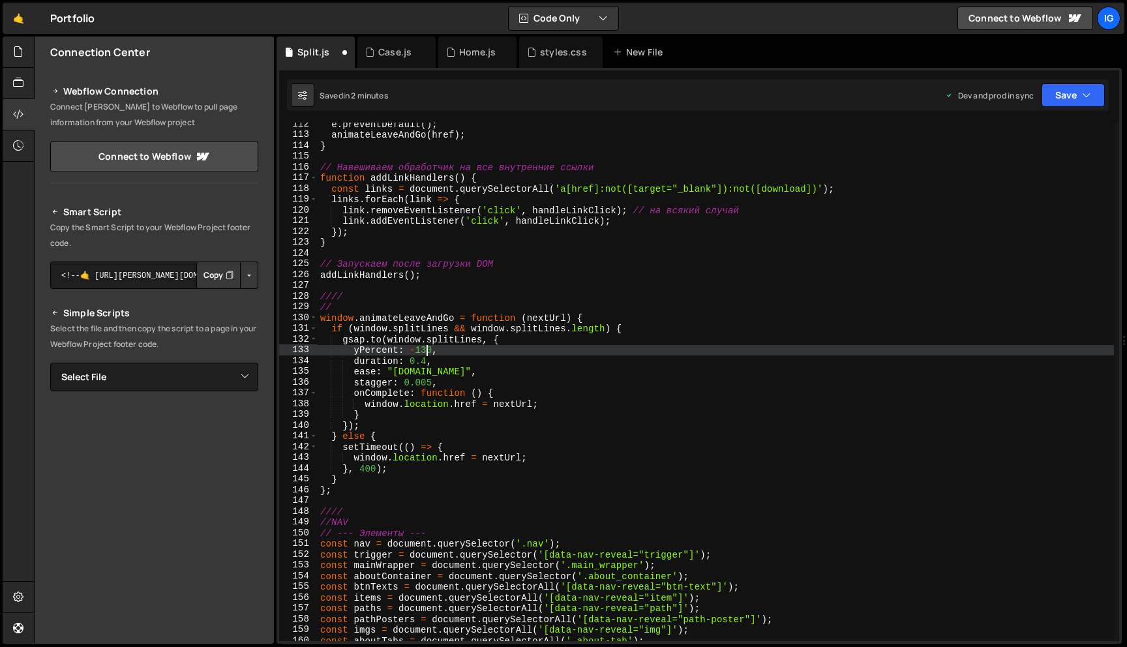
click at [426, 346] on div "e . preventDefault ( ) ; animateLeaveAndGo ( href ) ; } // Навешиваем обработчи…" at bounding box center [716, 389] width 796 height 540
click at [1074, 97] on button "Save" at bounding box center [1072, 94] width 63 height 23
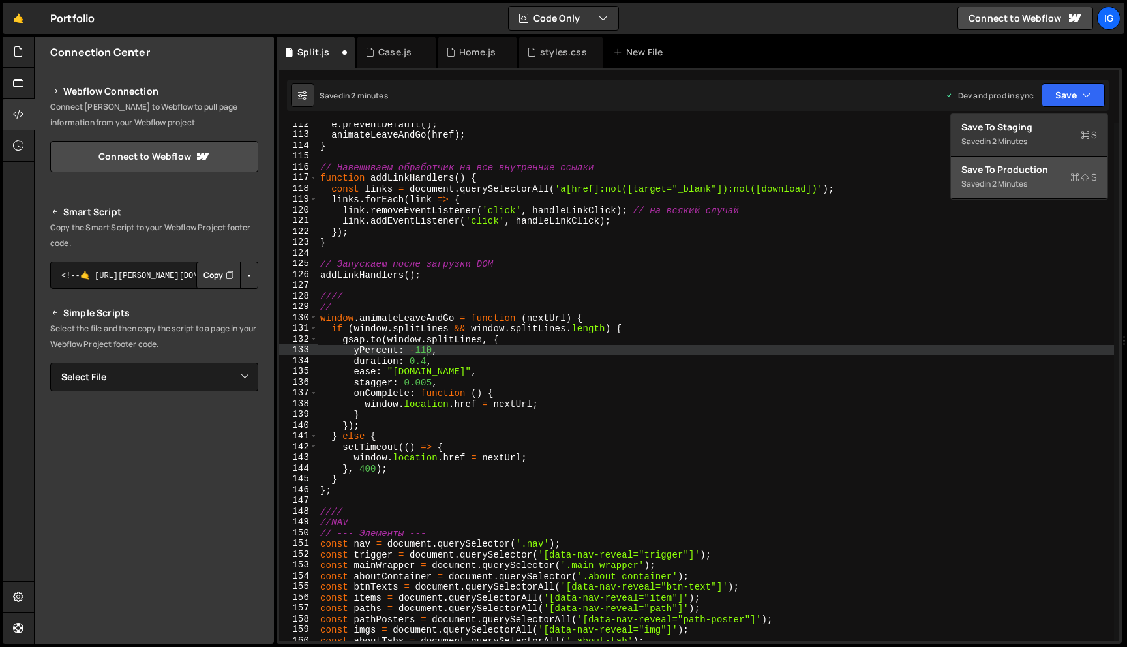
click at [1036, 173] on div "Save to Production S" at bounding box center [1029, 169] width 136 height 13
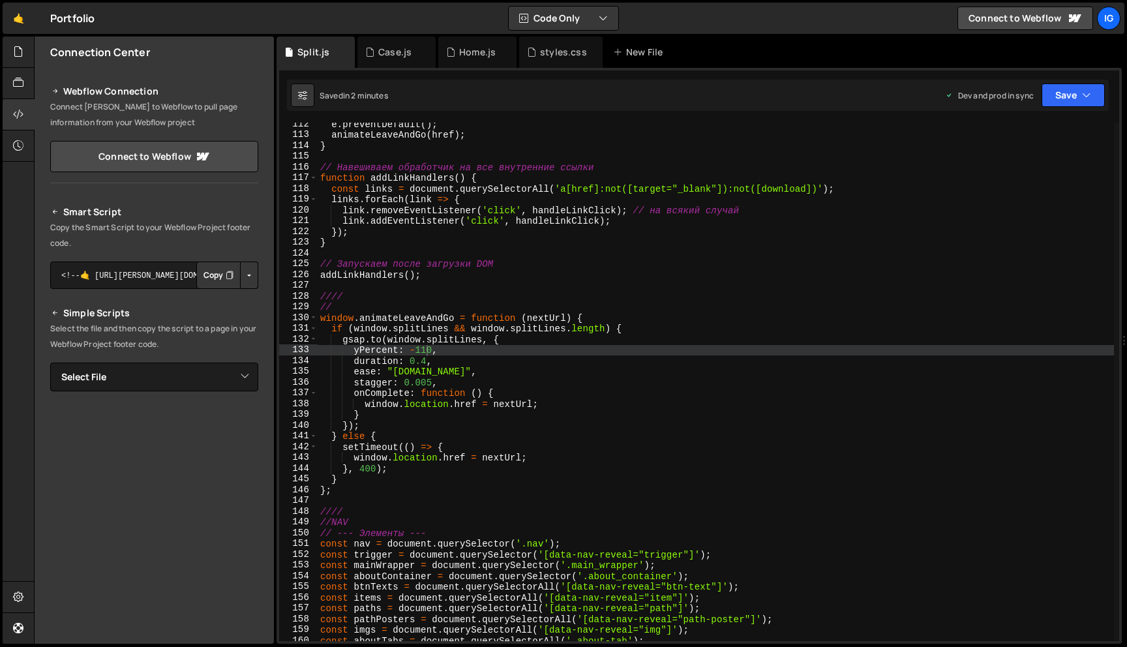
click at [433, 383] on div "e . preventDefault ( ) ; animateLeaveAndGo ( href ) ; } // Навешиваем обработчи…" at bounding box center [716, 389] width 796 height 540
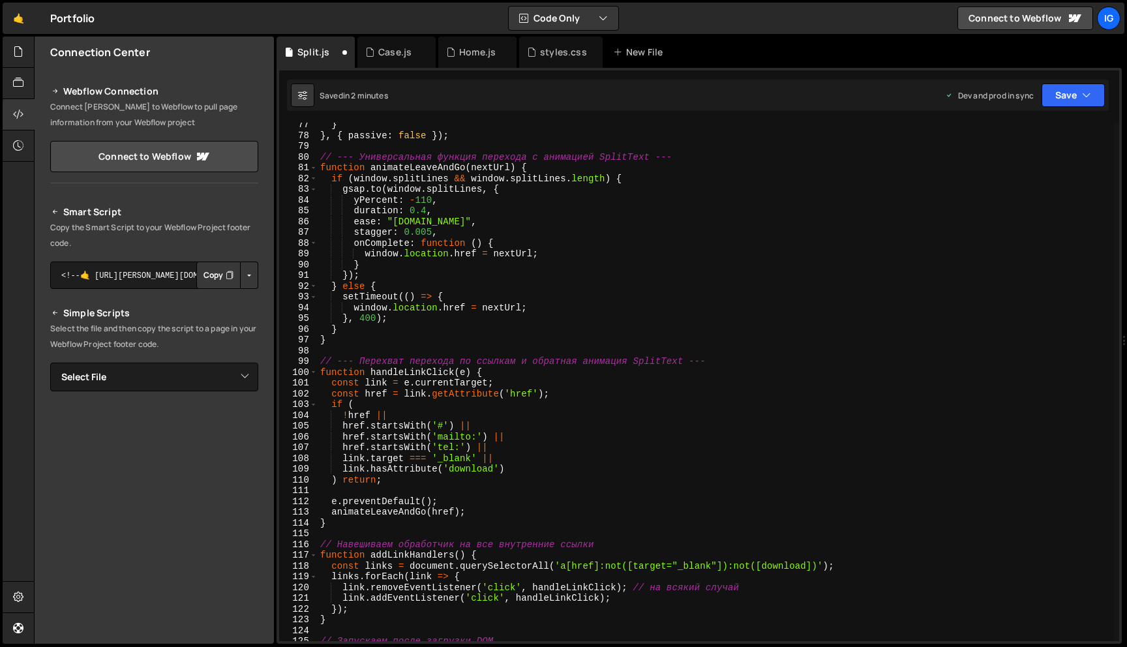
scroll to position [821, 0]
click at [432, 231] on div "} } , { passive : false }) ; // --- Универсальная функция перехода с анимацией …" at bounding box center [716, 389] width 796 height 540
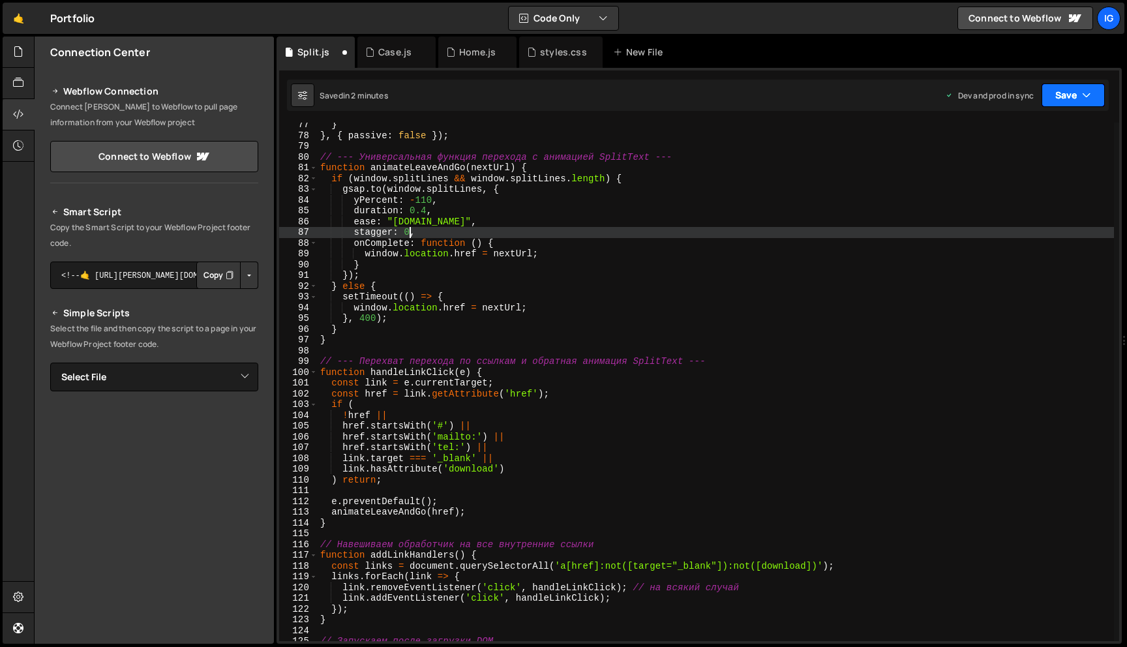
click at [1061, 99] on button "Save" at bounding box center [1072, 94] width 63 height 23
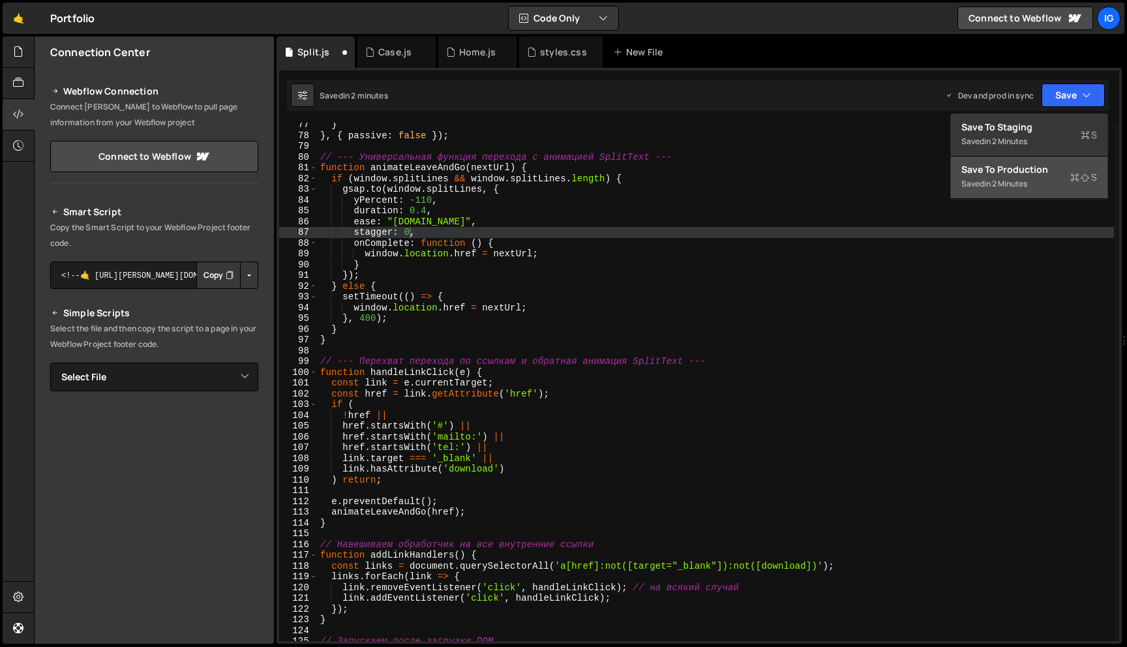
click at [1026, 175] on div "Save to Production S" at bounding box center [1029, 169] width 136 height 13
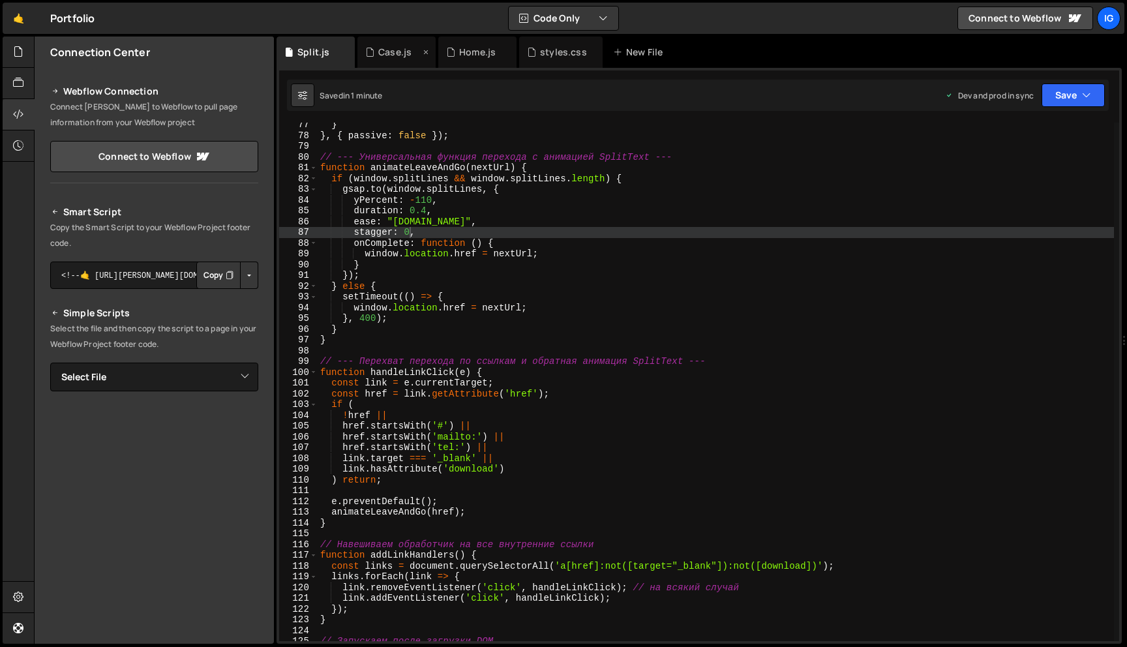
click at [399, 61] on div "Case.js" at bounding box center [396, 52] width 78 height 31
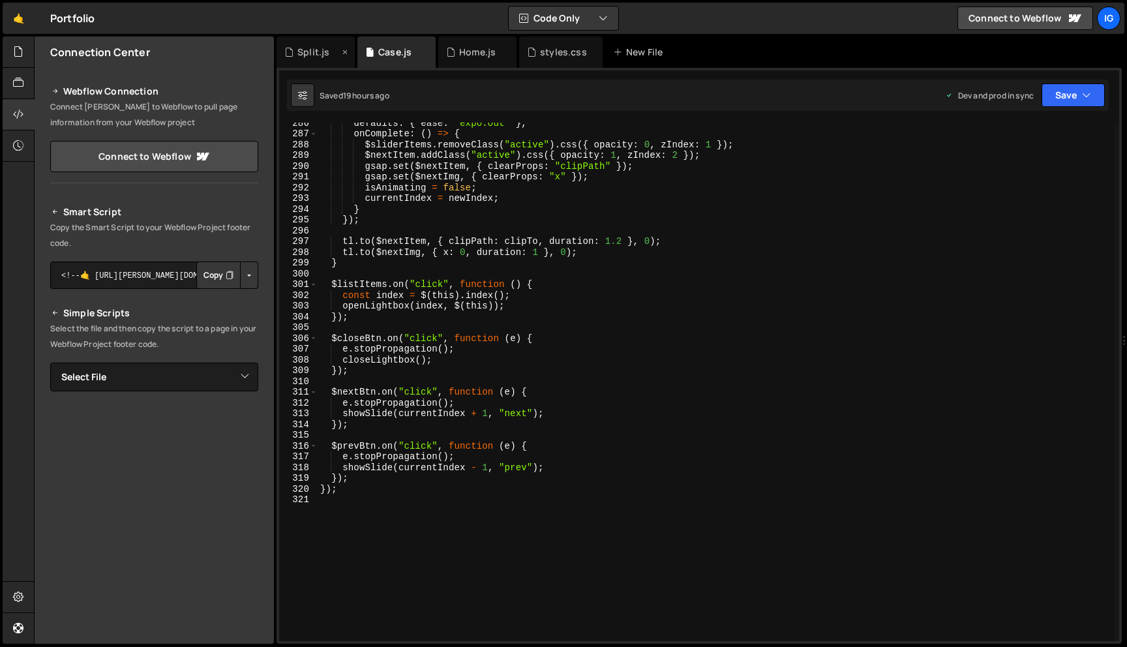
scroll to position [18884, 0]
click at [323, 52] on div "Split.js" at bounding box center [313, 52] width 32 height 13
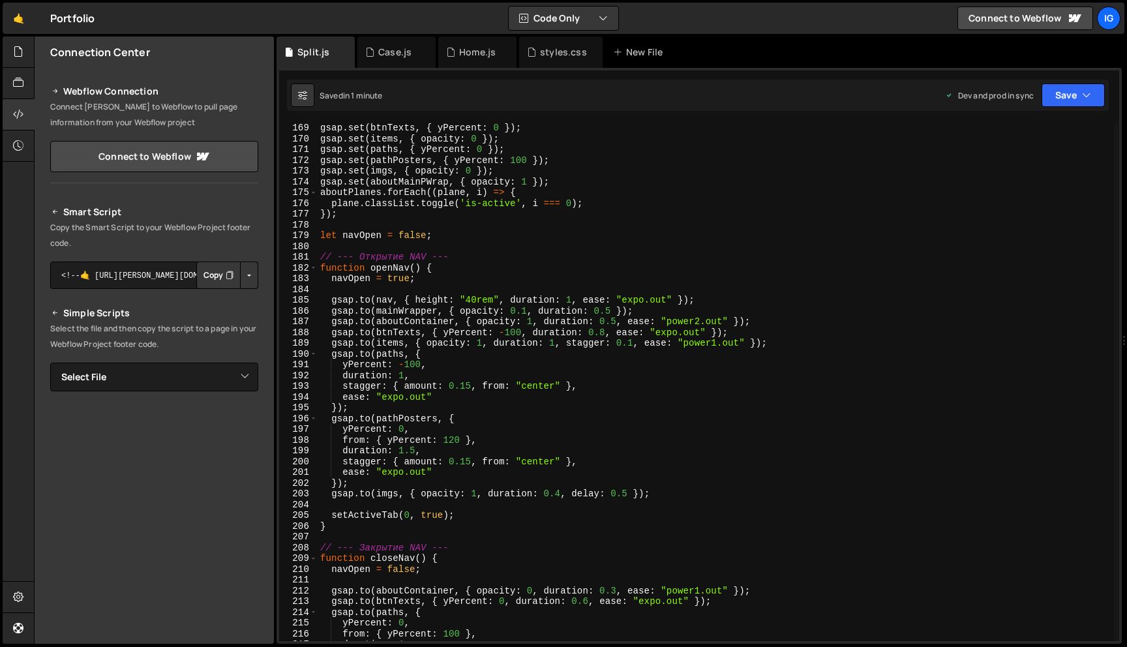
scroll to position [1821, 0]
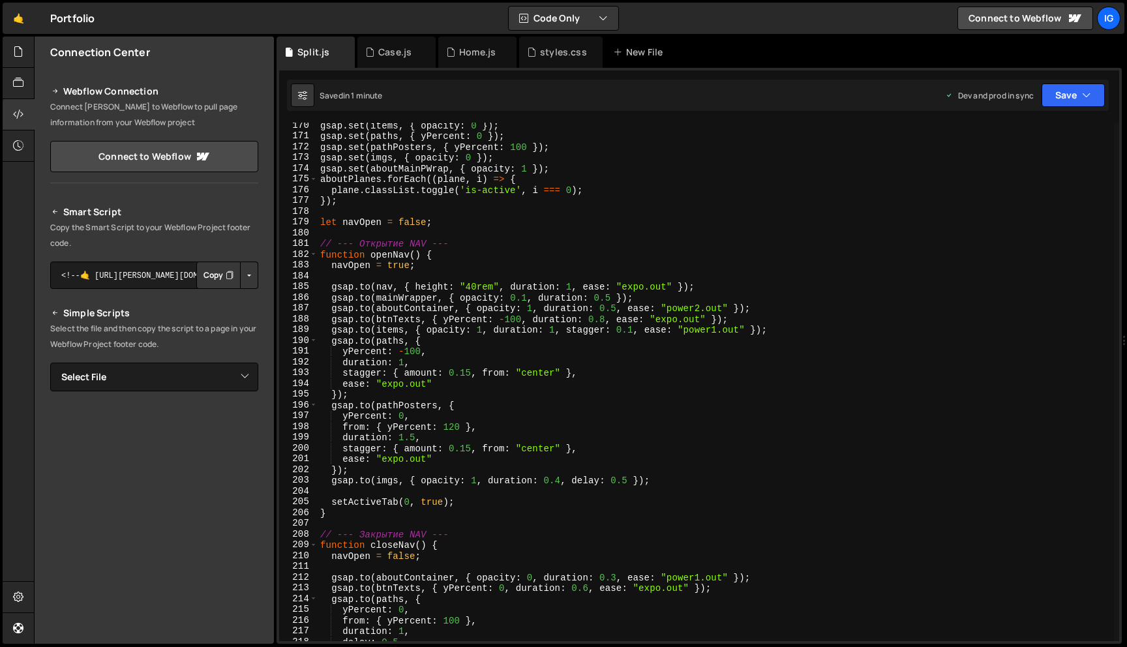
click at [467, 444] on div "gsap . set ( items , { opacity : 0 }) ; gsap . set ( paths , { yPercent : 0 }) …" at bounding box center [716, 390] width 796 height 540
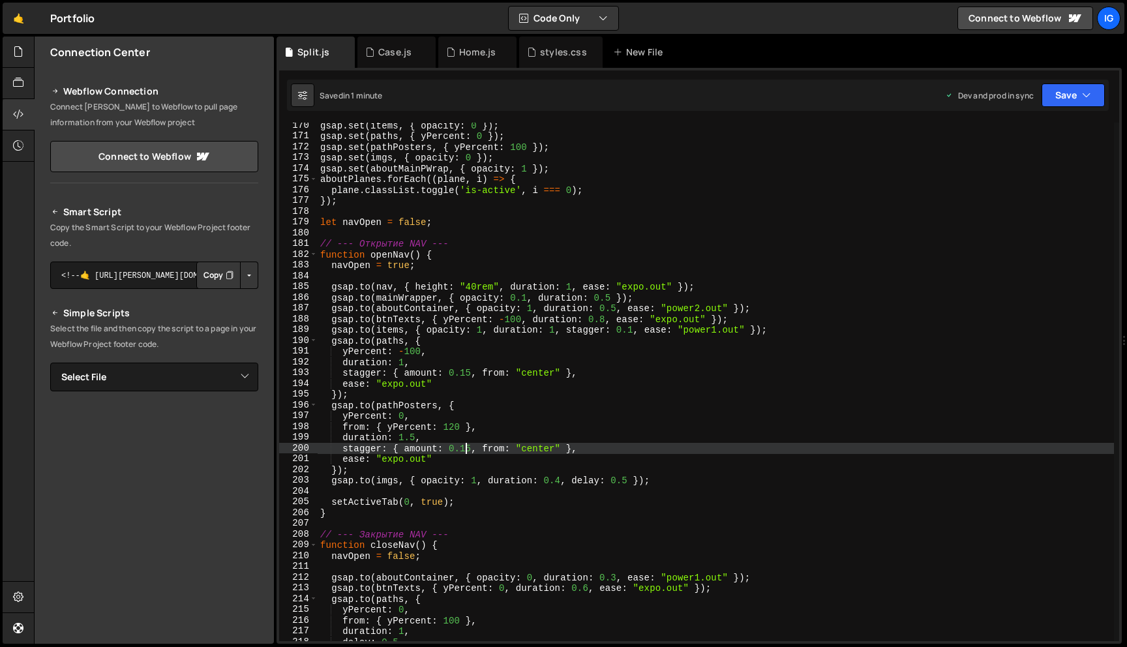
click at [471, 444] on div "gsap . set ( items , { opacity : 0 }) ; gsap . set ( paths , { yPercent : 0 }) …" at bounding box center [716, 390] width 796 height 540
click at [471, 366] on div "gsap . set ( items , { opacity : 0 }) ; gsap . set ( paths , { yPercent : 0 }) …" at bounding box center [716, 390] width 796 height 540
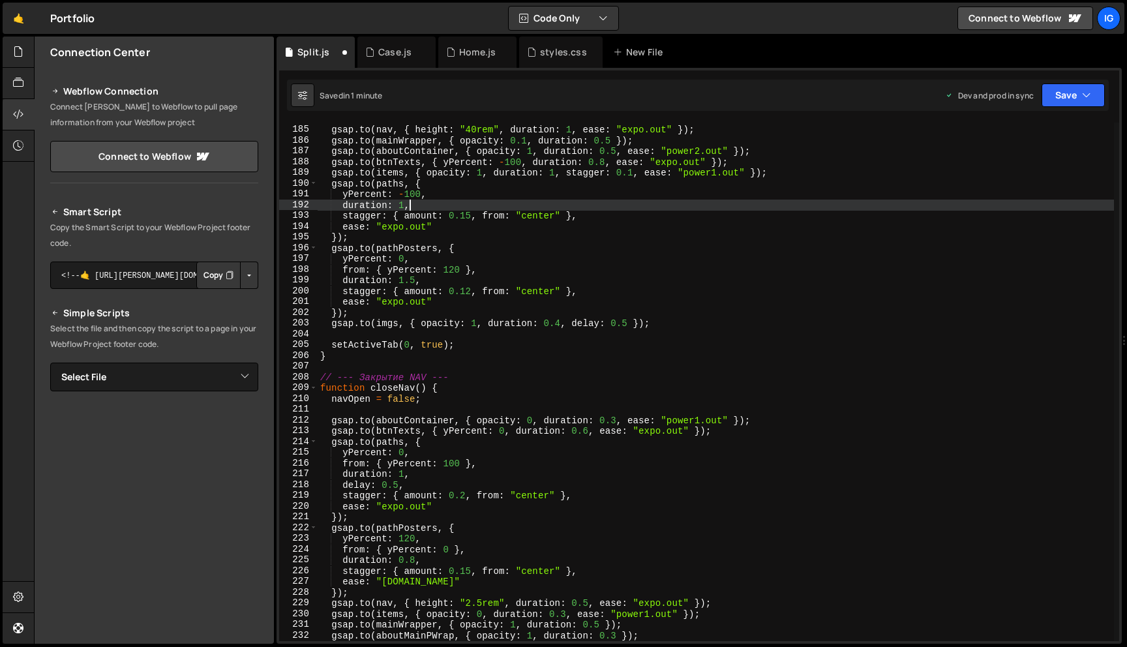
scroll to position [1952, 0]
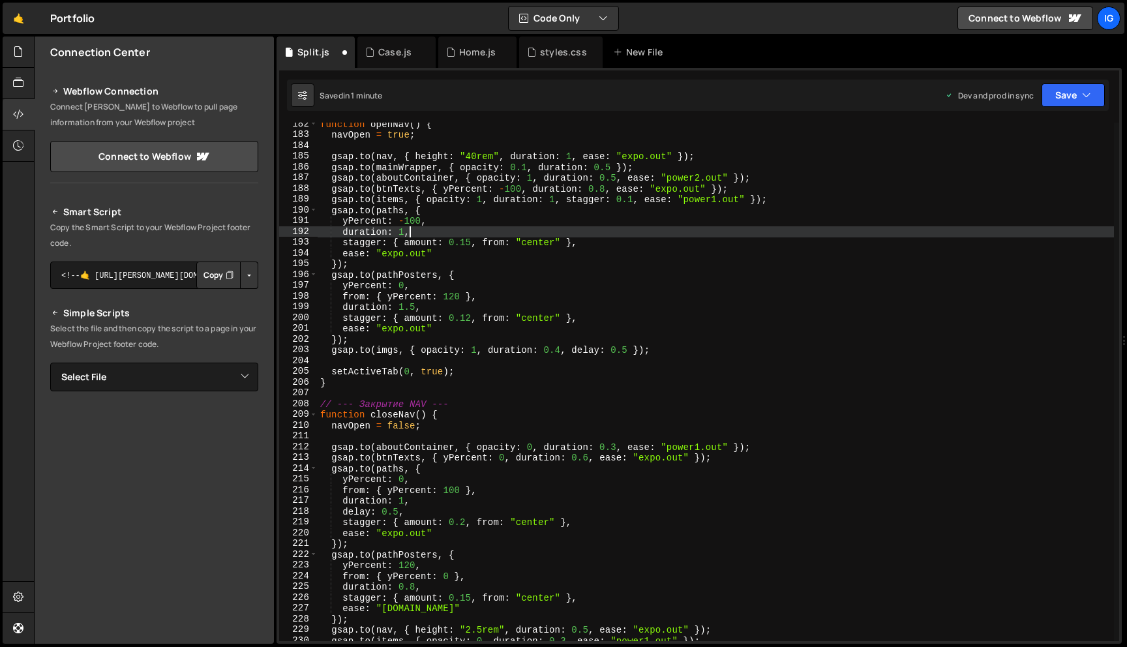
click at [471, 239] on div "function openNav ( ) { navOpen = true ; gsap . to ( nav , { height : "40rem" , …" at bounding box center [716, 389] width 796 height 540
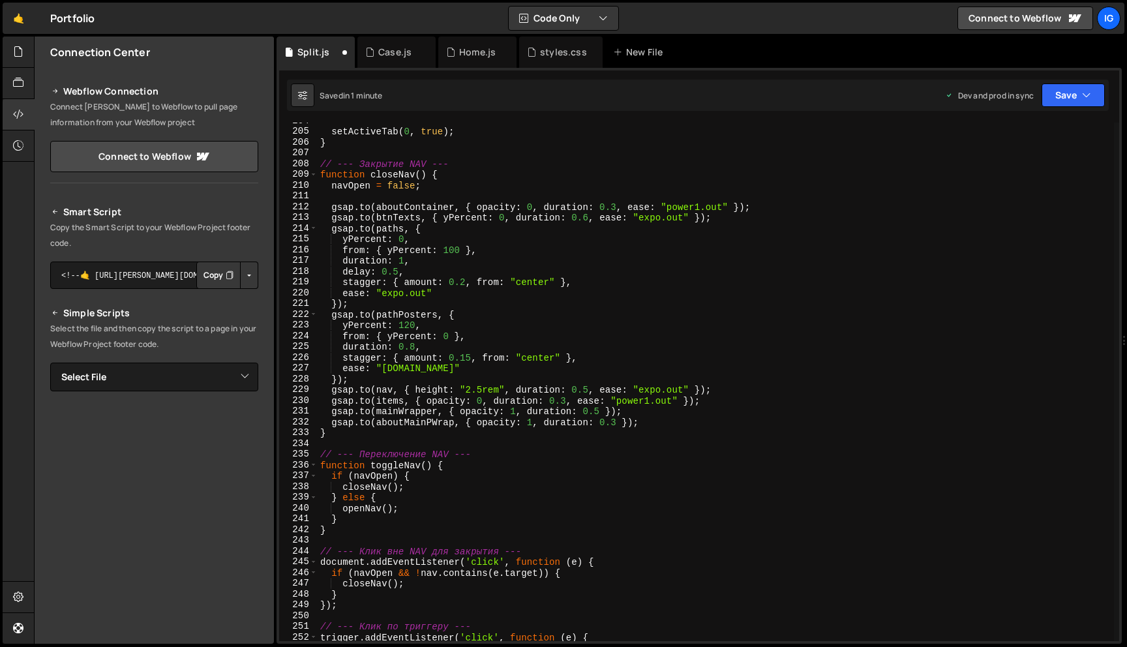
scroll to position [2191, 0]
click at [473, 359] on div "setActiveTab ( 0 , true ) ; } // --- Закрытие NAV --- function closeNav ( ) { n…" at bounding box center [716, 385] width 796 height 540
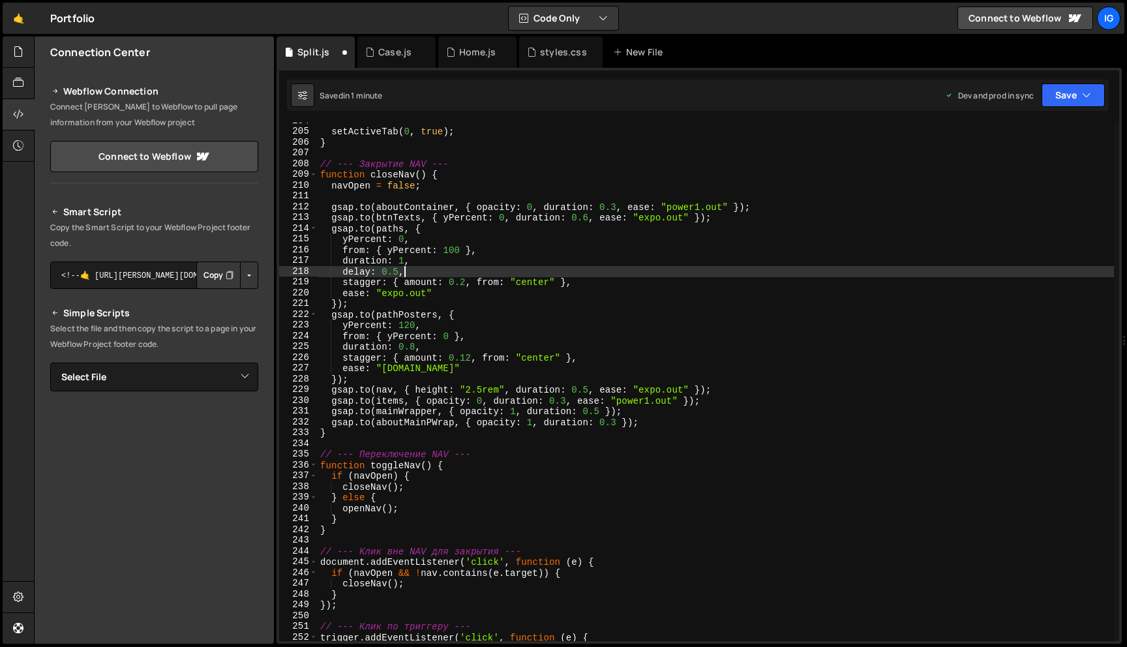
click at [466, 274] on div "setActiveTab ( 0 , true ) ; } // --- Закрытие NAV --- function closeNav ( ) { n…" at bounding box center [716, 385] width 796 height 540
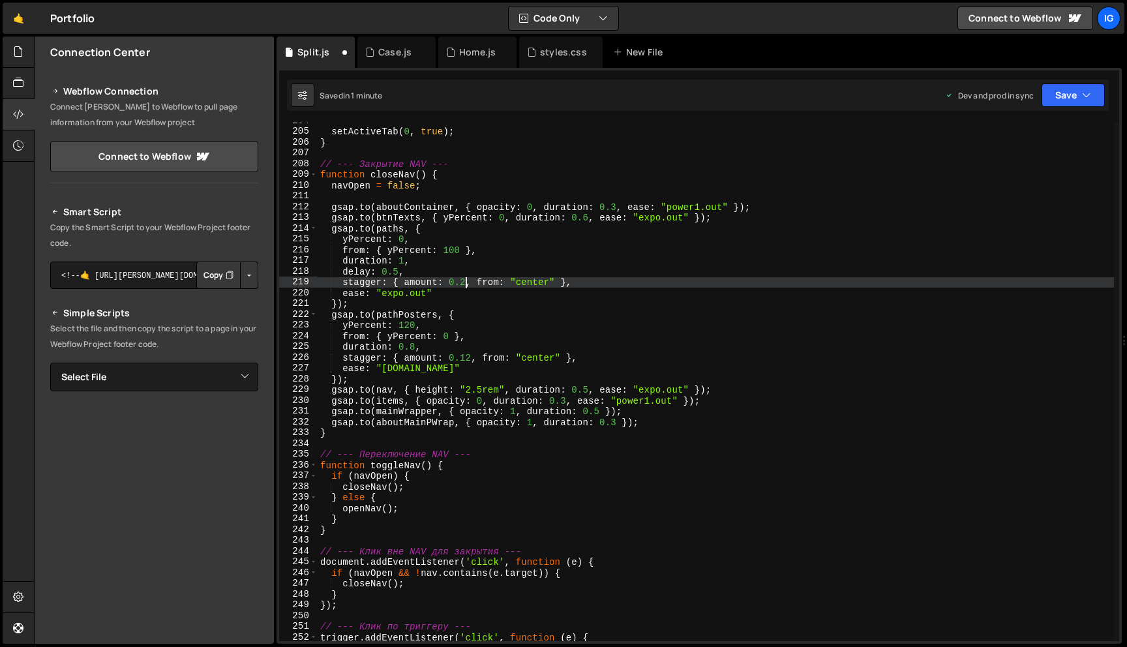
click at [466, 281] on div "setActiveTab ( 0 , true ) ; } // --- Закрытие NAV --- function closeNav ( ) { n…" at bounding box center [716, 385] width 796 height 540
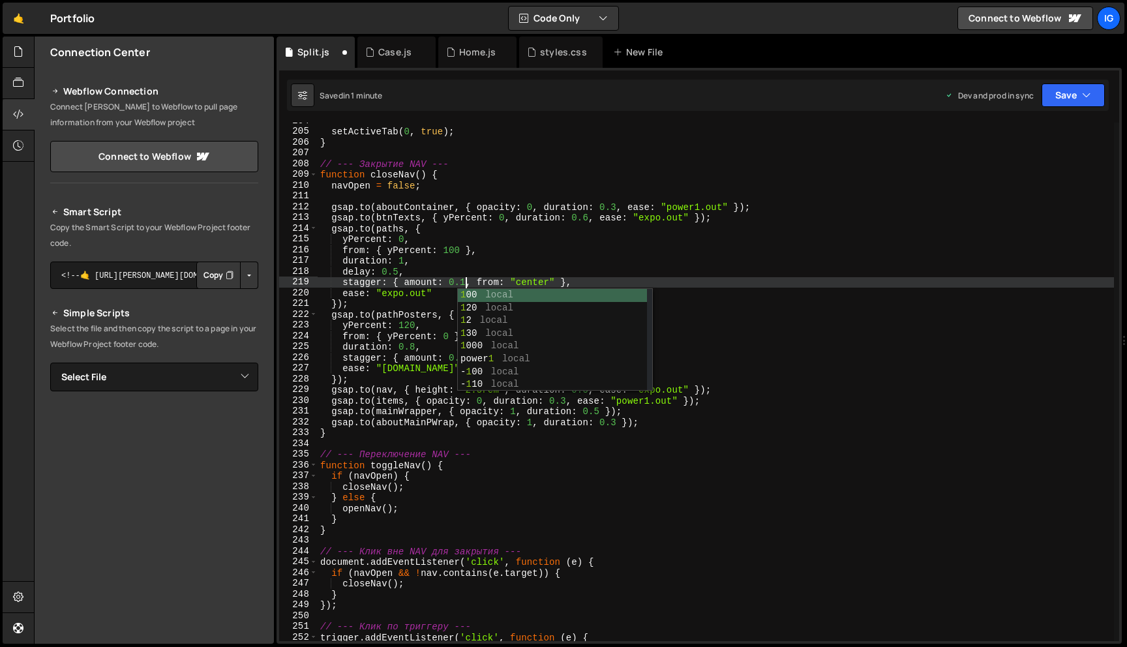
scroll to position [0, 10]
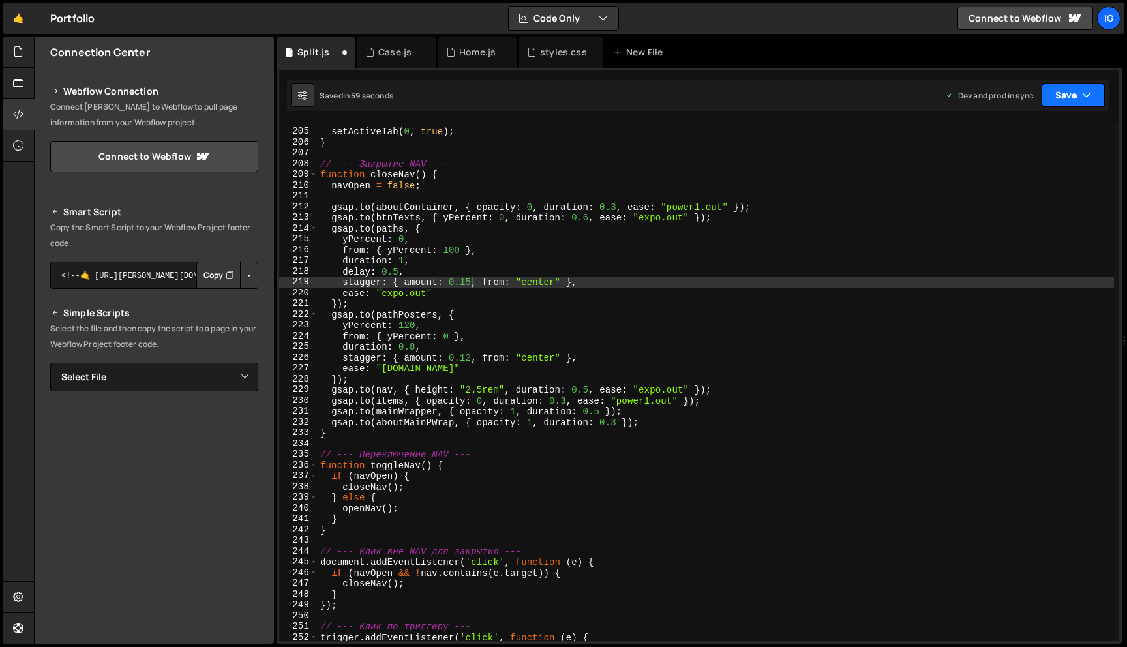
click at [1052, 105] on button "Save" at bounding box center [1072, 94] width 63 height 23
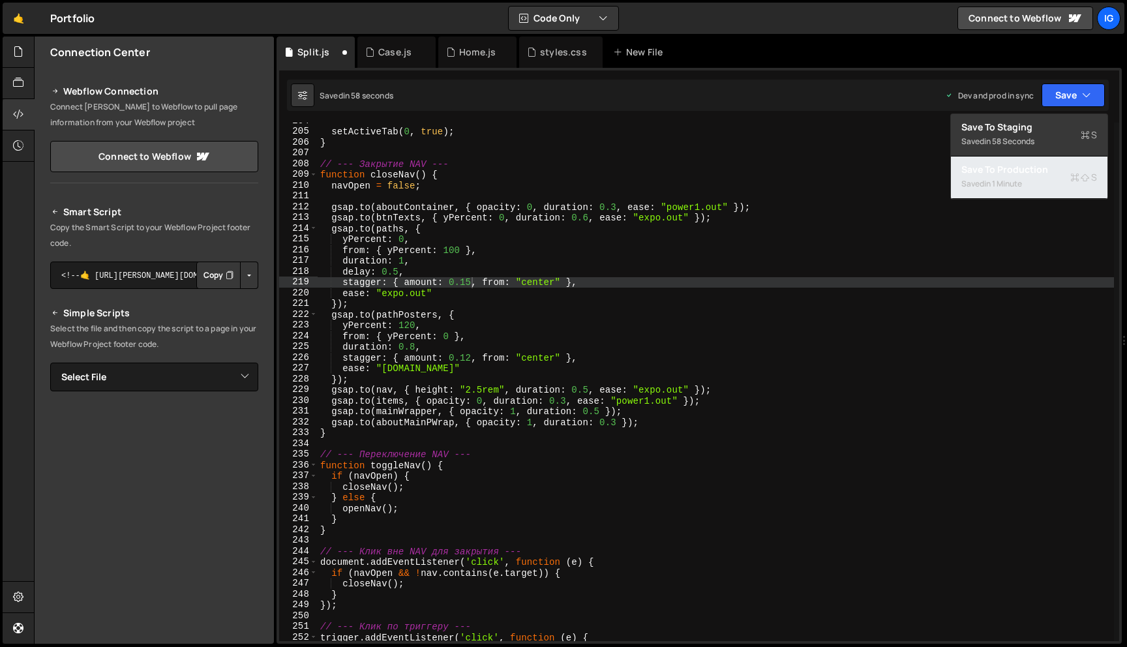
click at [1001, 179] on div "in 1 minute" at bounding box center [1003, 183] width 38 height 11
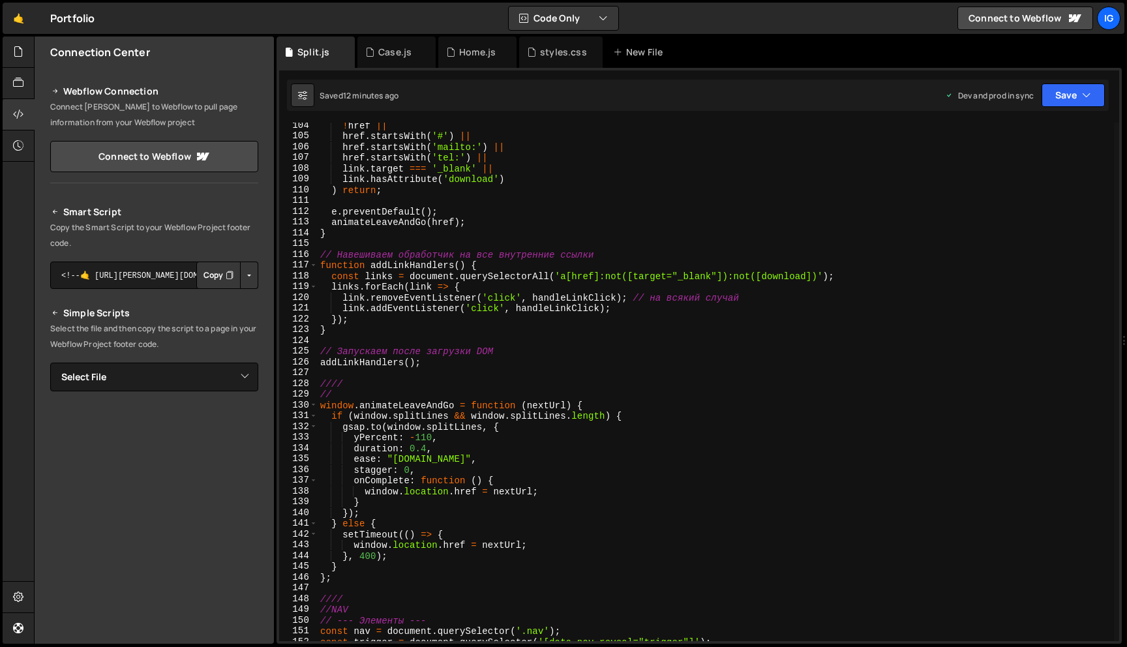
scroll to position [0, 6]
click at [410, 469] on div "! href || href . startsWith ( '#' ) || href . startsWith ( 'mailto:' ) || href …" at bounding box center [716, 390] width 796 height 540
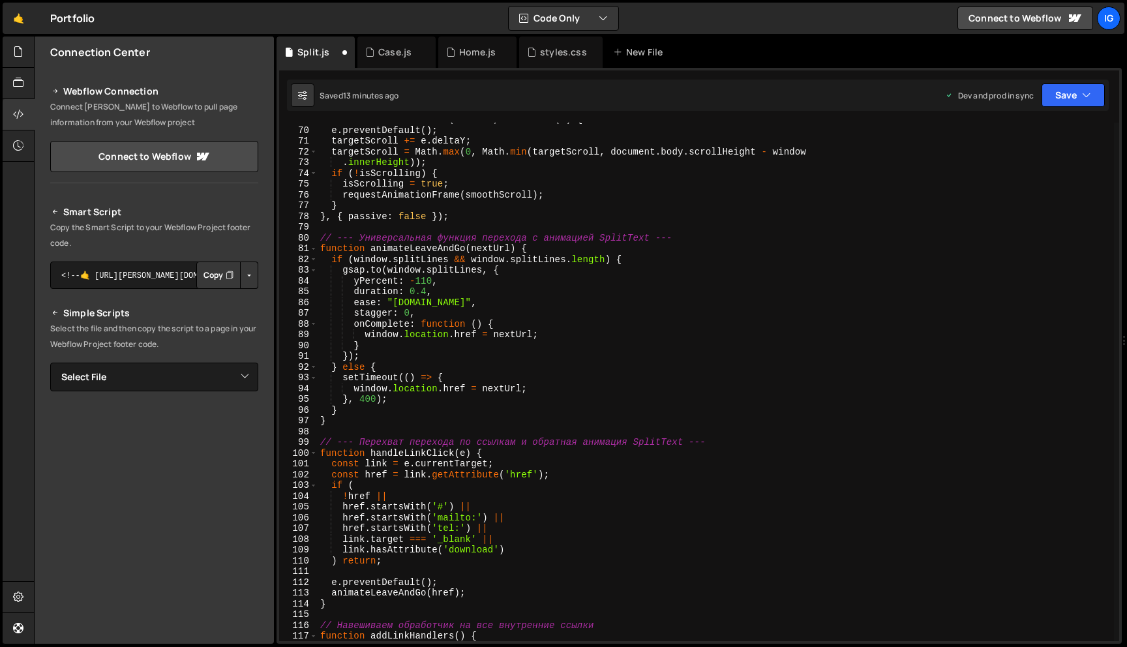
scroll to position [740, 0]
click at [413, 312] on div "window . addEventListener ( 'wheel' , function ( e ) { e . preventDefault ( ) ;…" at bounding box center [716, 384] width 796 height 540
click at [410, 312] on div "window . addEventListener ( 'wheel' , function ( e ) { e . preventDefault ( ) ;…" at bounding box center [716, 384] width 796 height 540
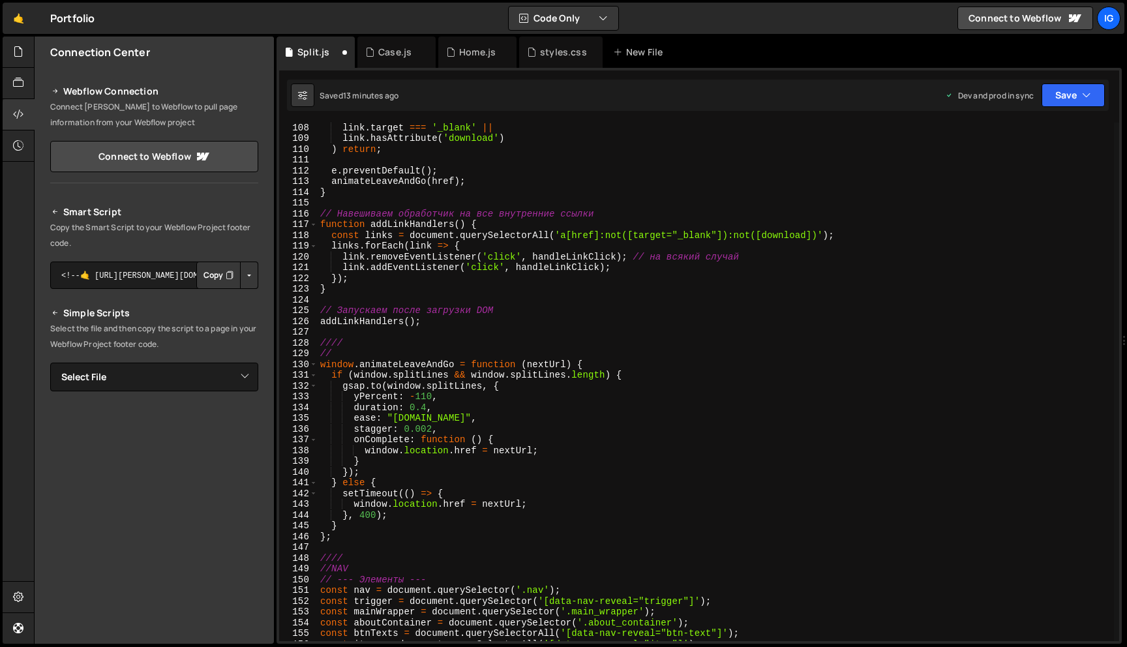
scroll to position [1161, 0]
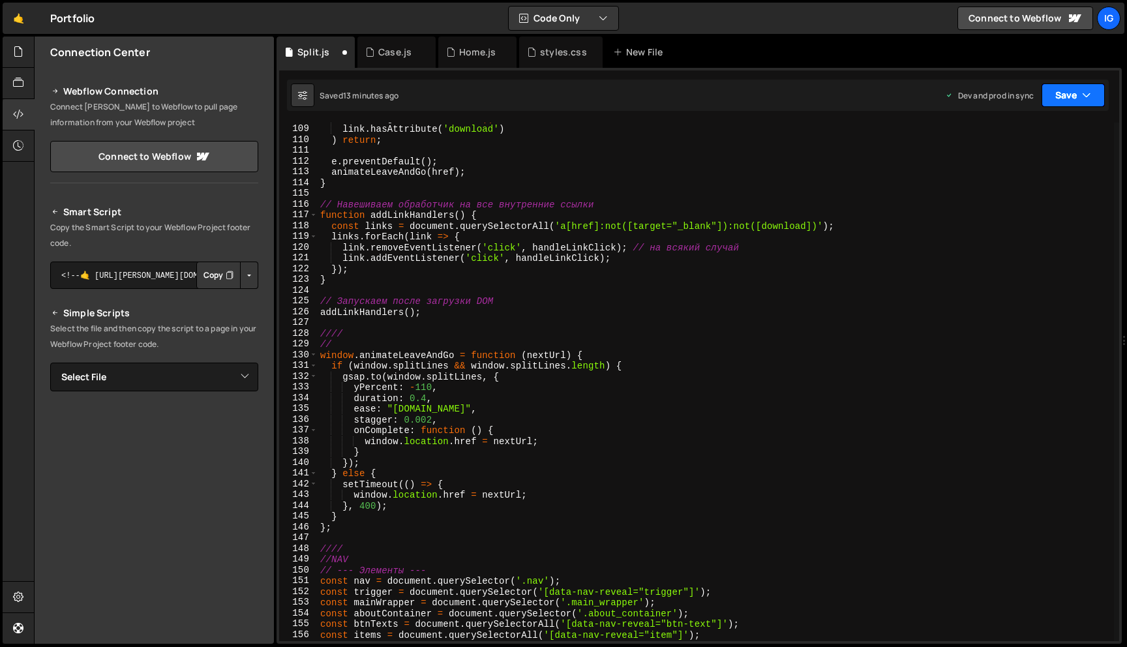
click at [1082, 98] on icon "button" at bounding box center [1086, 95] width 9 height 13
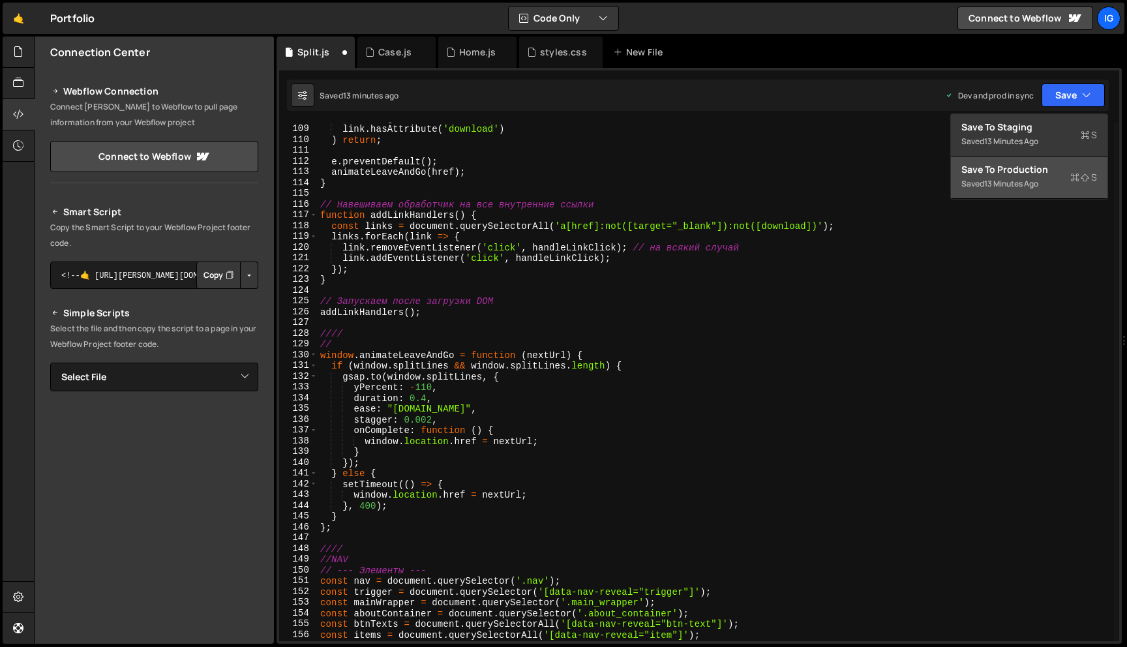
click at [1030, 166] on div "Save to Production S" at bounding box center [1029, 169] width 136 height 13
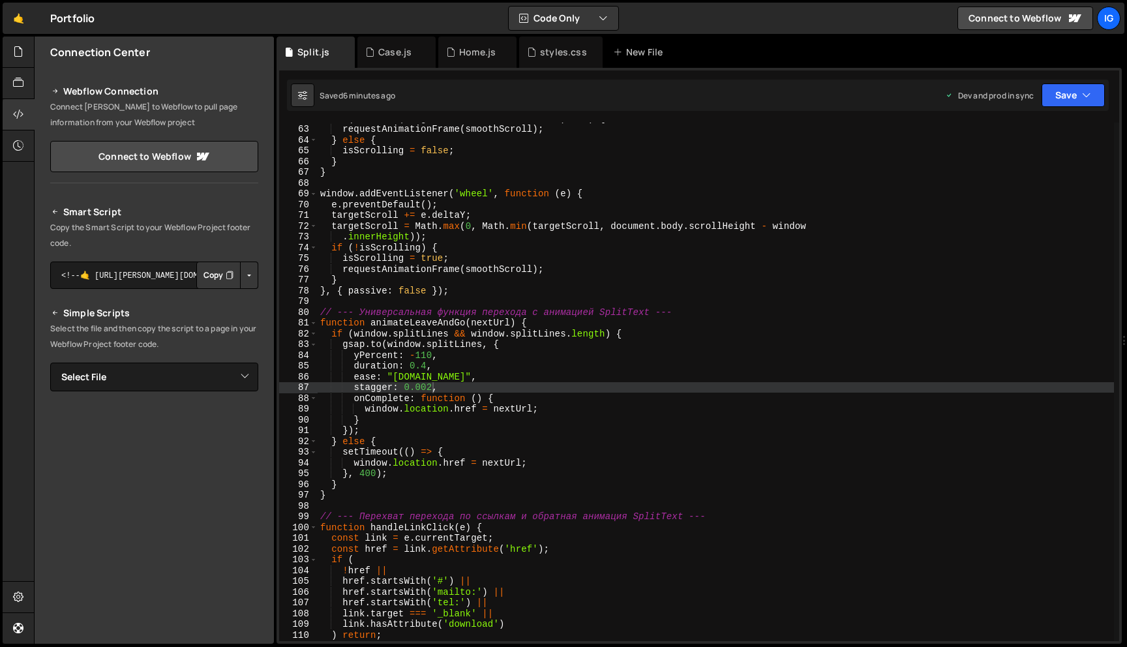
scroll to position [0, 4]
click at [364, 473] on div "if ( Math . abs ( targetScroll - currentScroll ) > 1 ) { requestAnimationFrame …" at bounding box center [716, 383] width 796 height 540
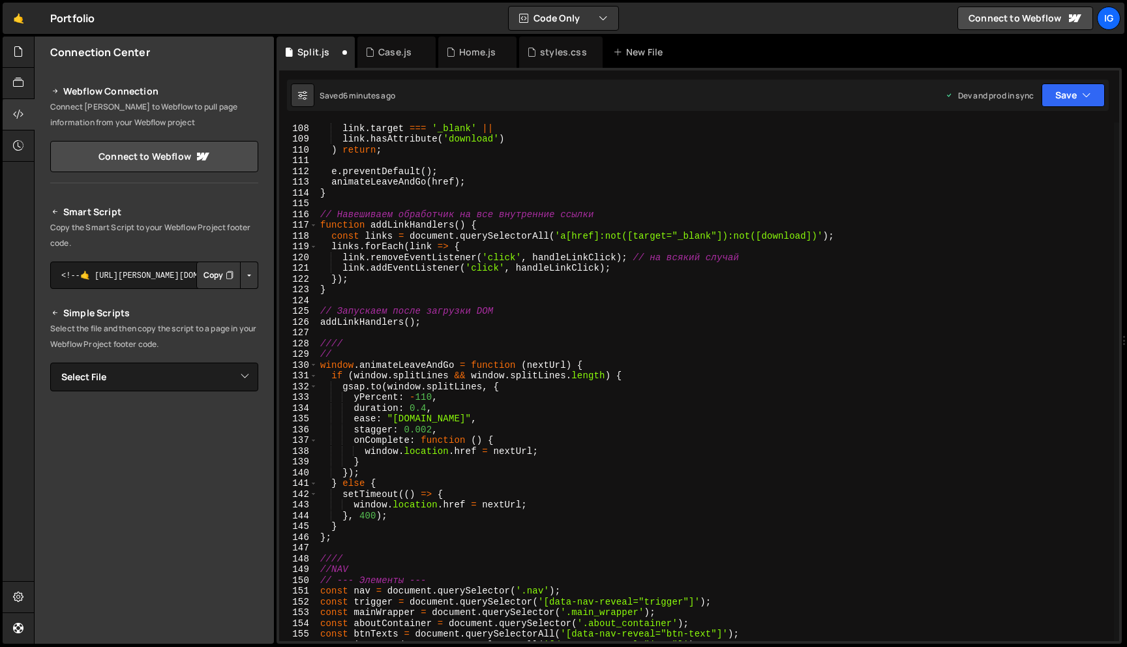
scroll to position [1153, 0]
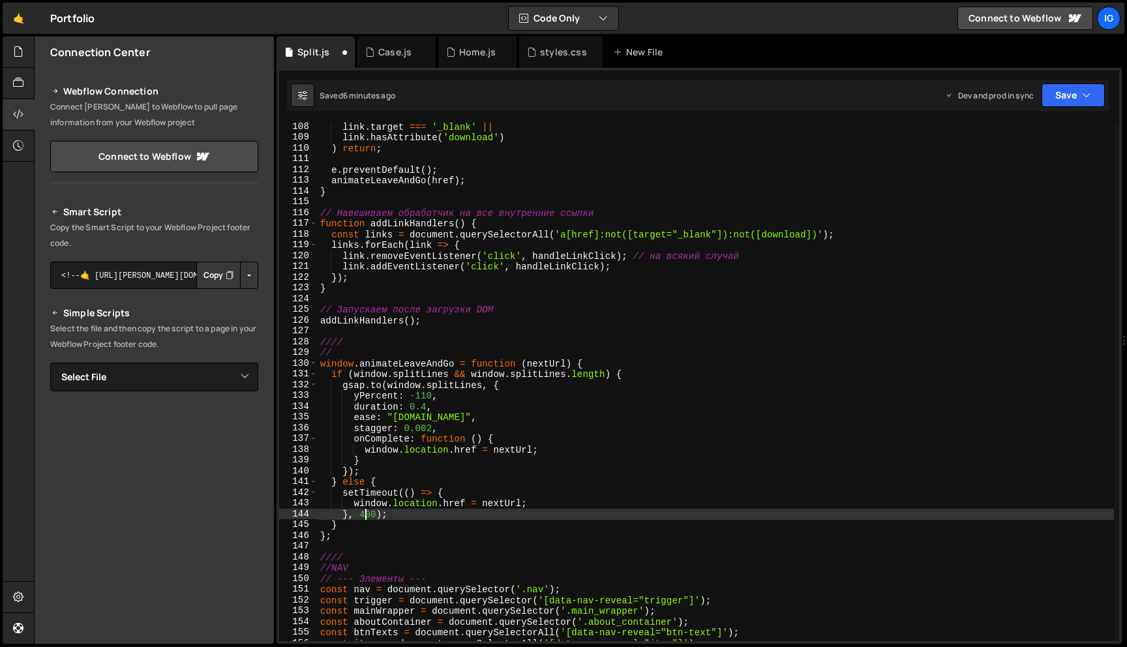
click at [363, 514] on div "link . target === '_blank' || link . hasAttribute ( 'download' ) ) return ; e .…" at bounding box center [716, 391] width 796 height 540
click at [1080, 89] on button "Save" at bounding box center [1072, 94] width 63 height 23
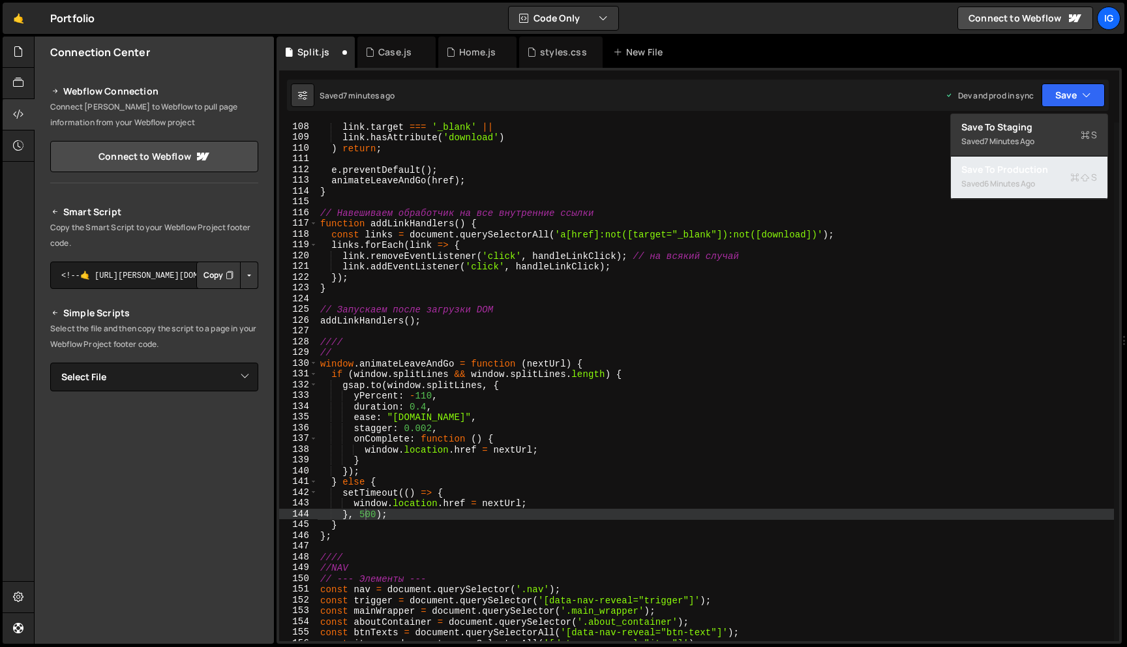
click at [1047, 180] on div "Saved 6 minutes ago" at bounding box center [1029, 184] width 136 height 16
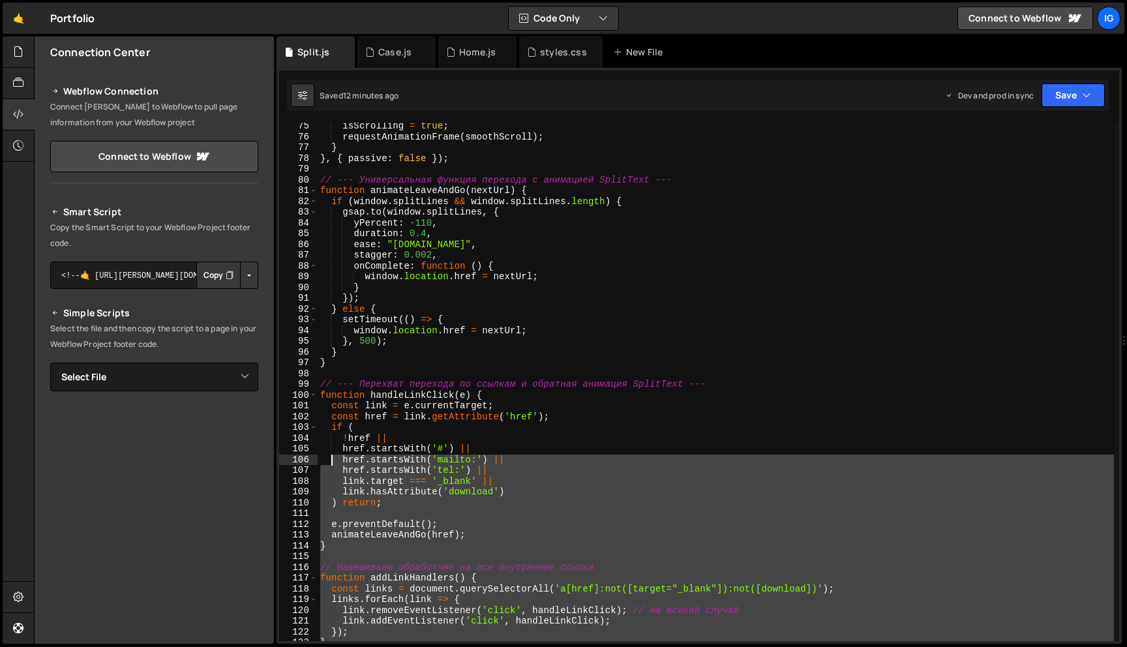
scroll to position [758, 0]
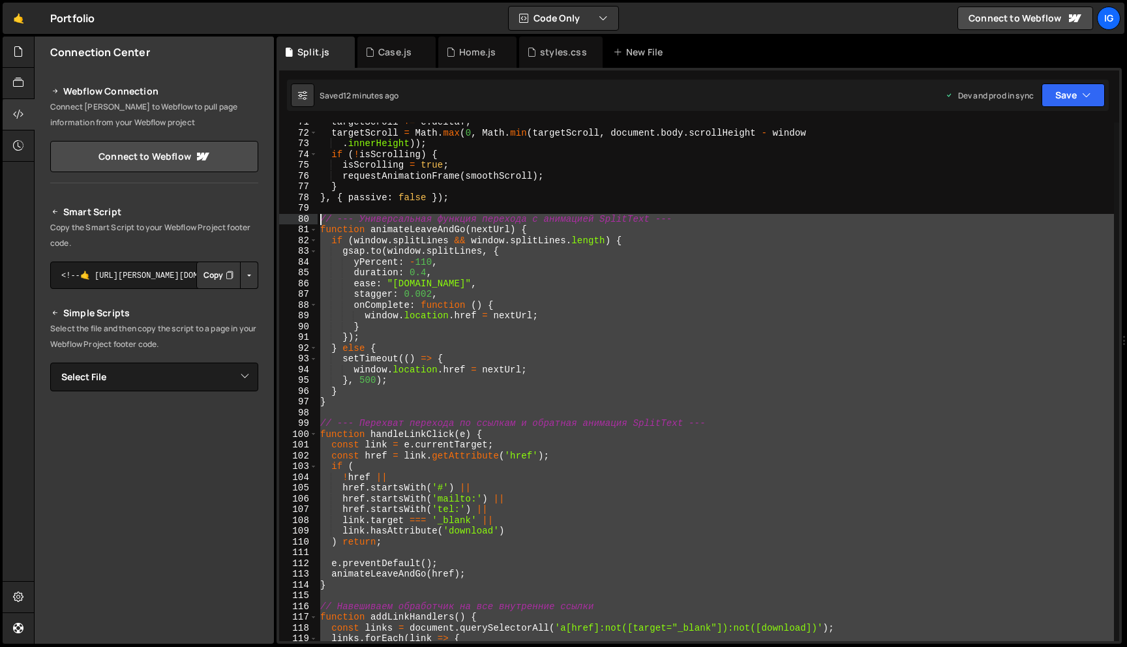
drag, startPoint x: 342, startPoint y: 507, endPoint x: 285, endPoint y: 224, distance: 288.0
click at [285, 224] on div "}; 71 72 73 74 75 76 77 78 79 80 81 82 83 84 85 86 87 88 89 90 91 92 93 94 95 9…" at bounding box center [699, 382] width 840 height 518
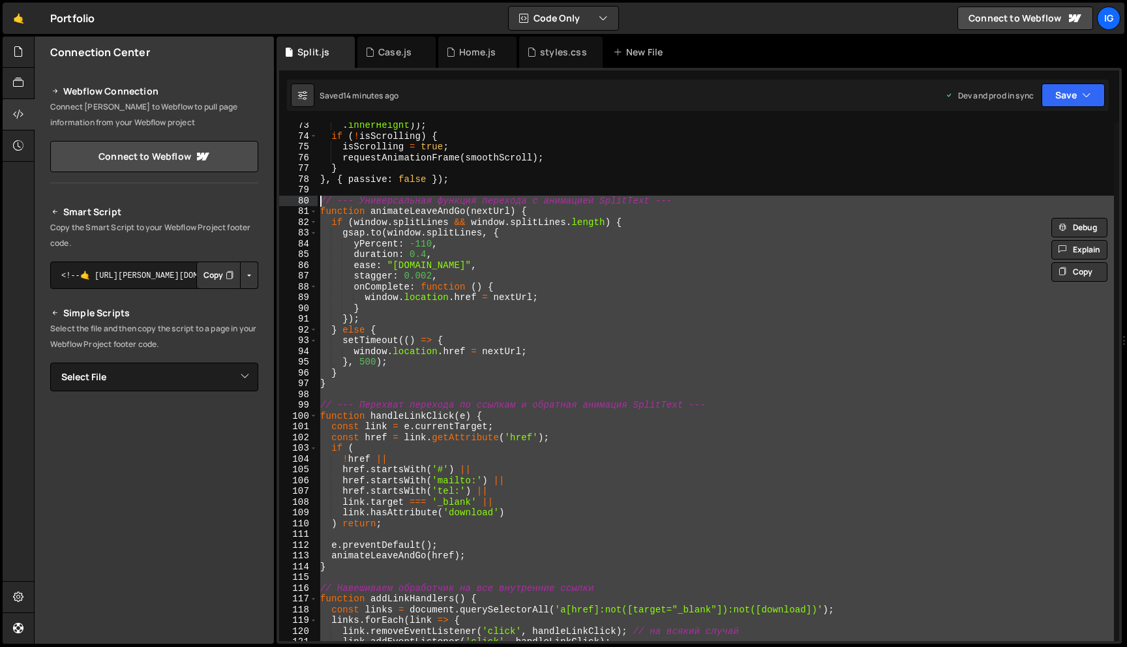
scroll to position [769, 0]
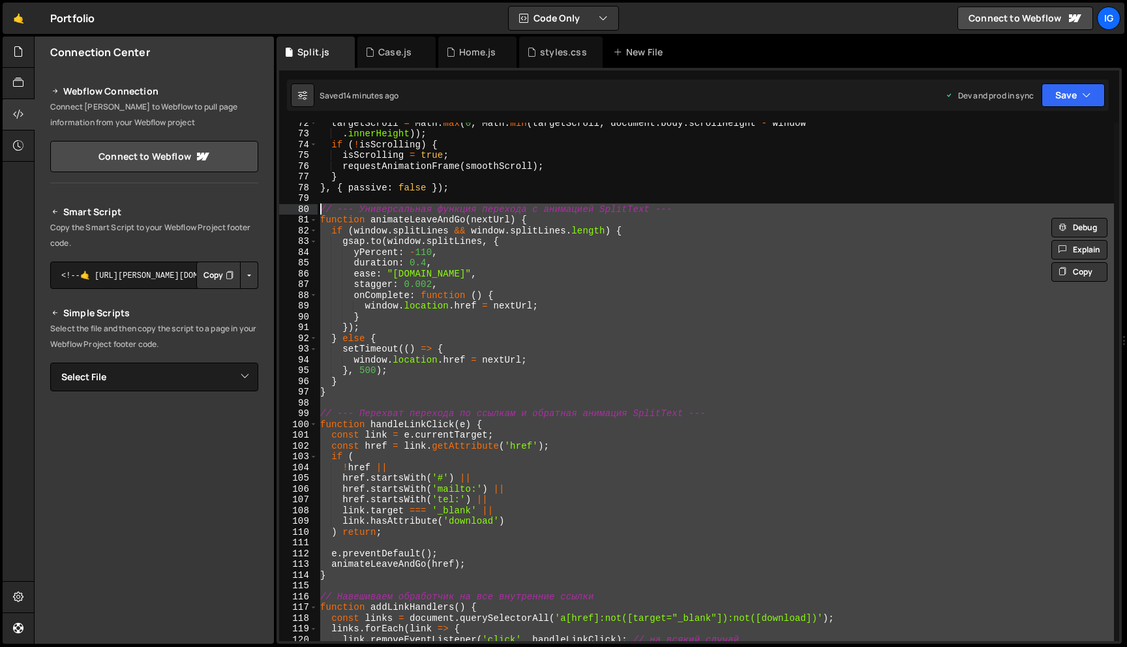
click at [340, 568] on div "targetScroll = Math . max ( 0 , Math . min ( targetScroll , document . body . s…" at bounding box center [716, 382] width 796 height 518
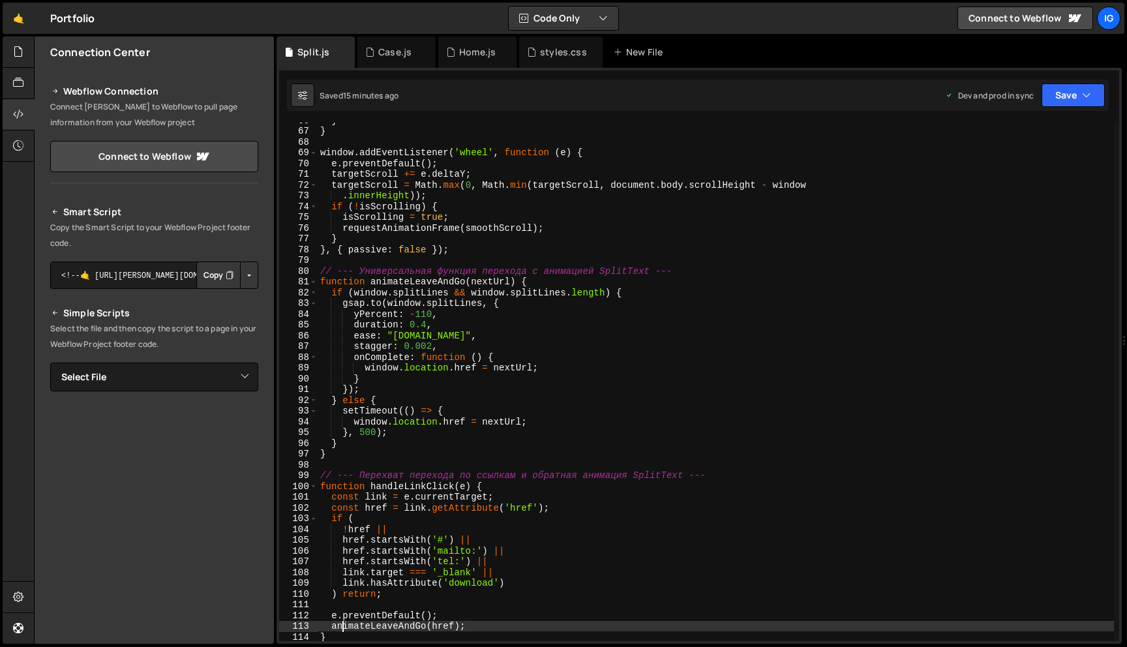
scroll to position [707, 0]
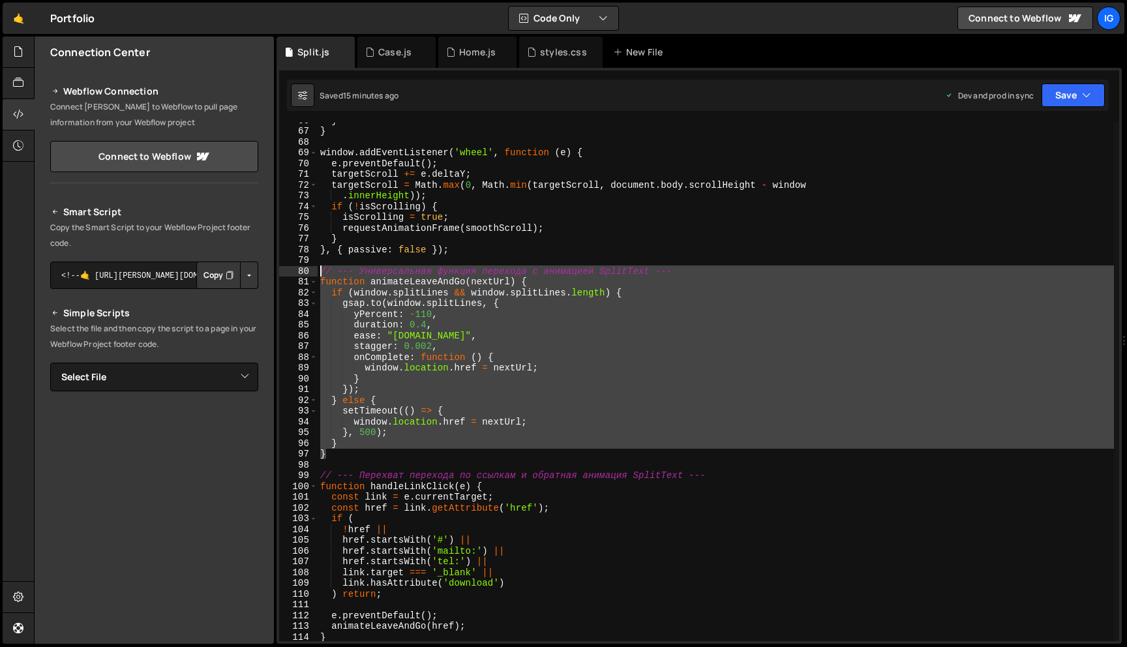
drag, startPoint x: 327, startPoint y: 457, endPoint x: 312, endPoint y: 272, distance: 185.8
click at [312, 272] on div "animateLeaveAndGo(href); 66 67 68 69 70 71 72 73 74 75 76 77 78 79 80 81 82 83 …" at bounding box center [699, 382] width 840 height 518
paste textarea "}"
type textarea "}"
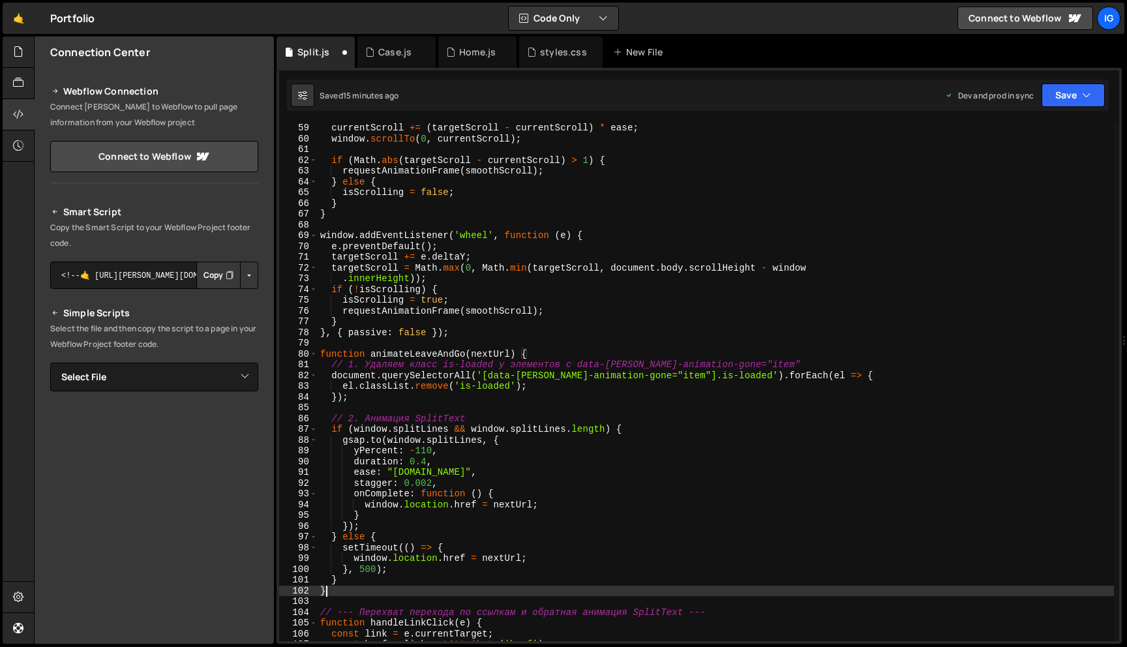
scroll to position [625, 0]
click at [323, 344] on div "currentScroll += ( targetScroll - currentScroll ) * ease ; window . scrollTo ( …" at bounding box center [716, 392] width 796 height 540
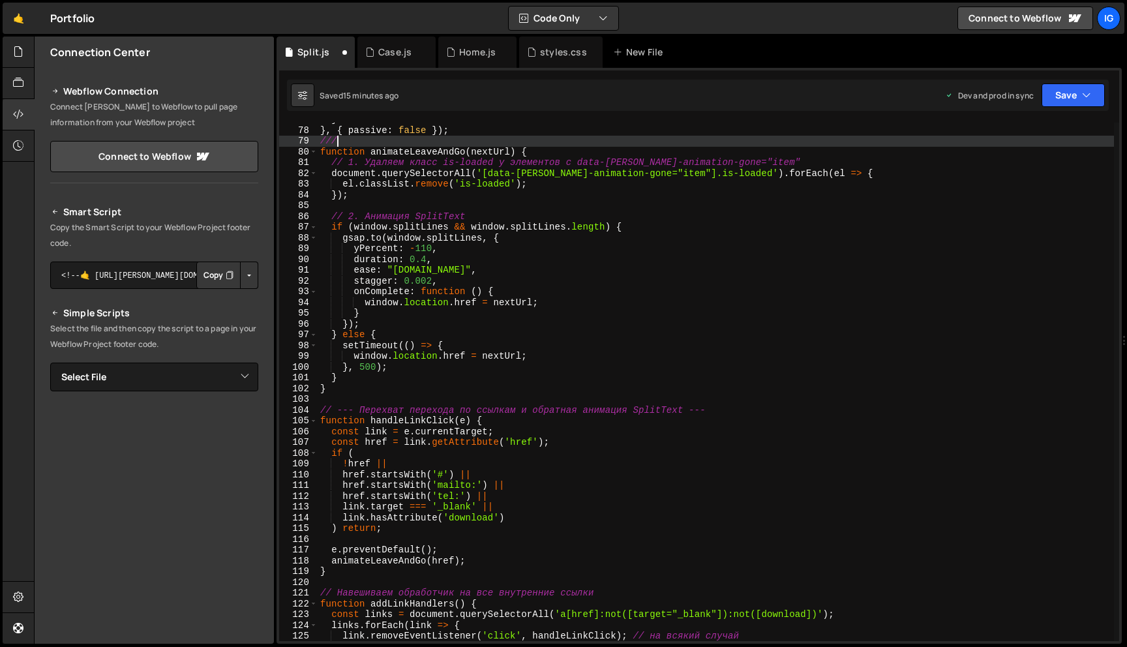
scroll to position [809, 0]
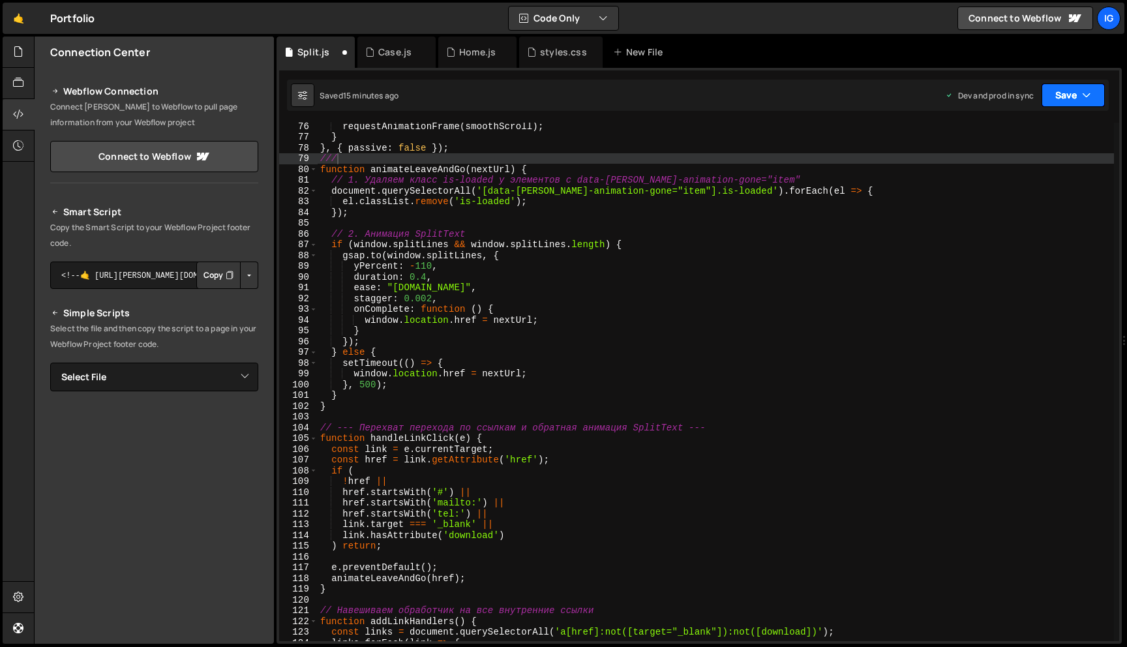
click at [1070, 87] on button "Save" at bounding box center [1072, 94] width 63 height 23
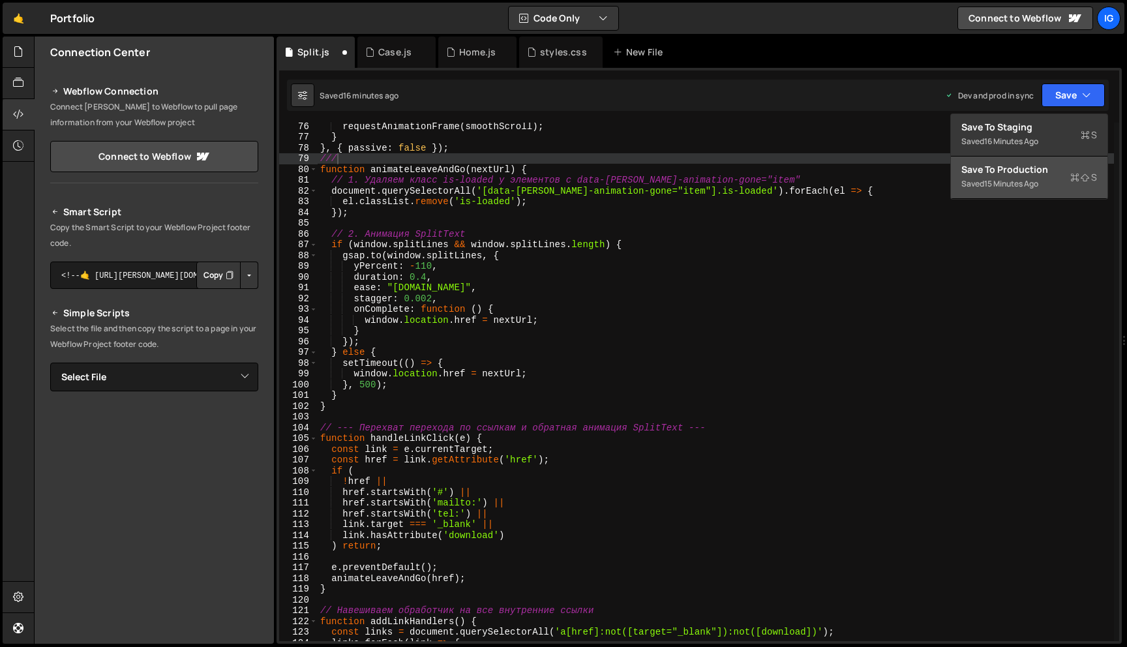
click at [1048, 176] on div "Saved 15 minutes ago" at bounding box center [1029, 184] width 136 height 16
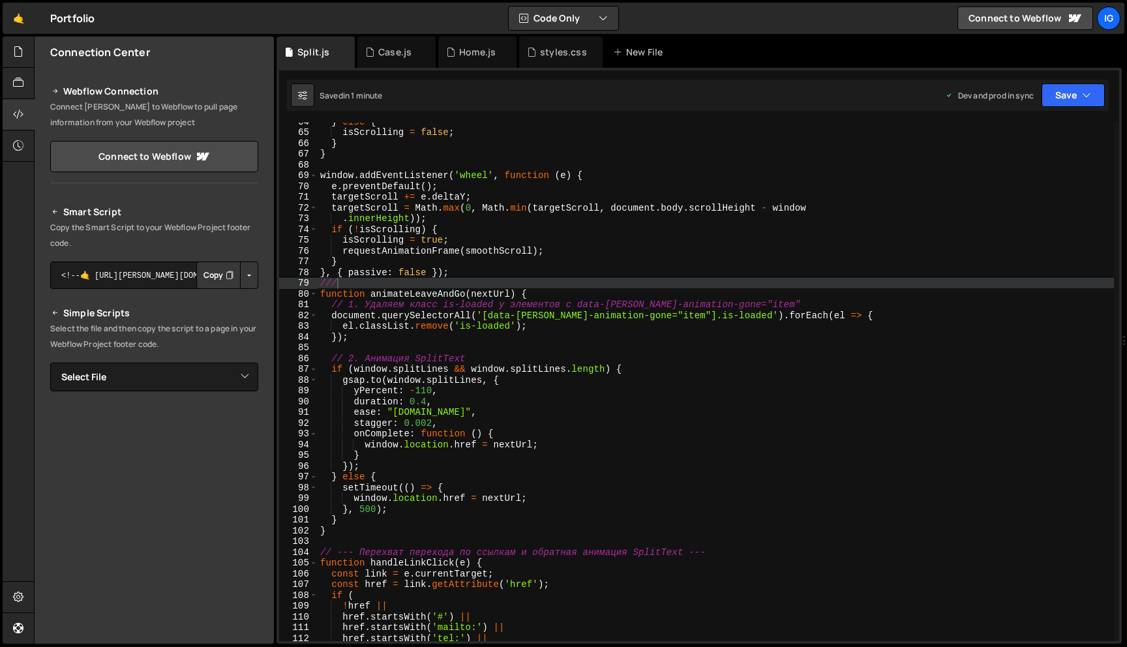
scroll to position [677, 0]
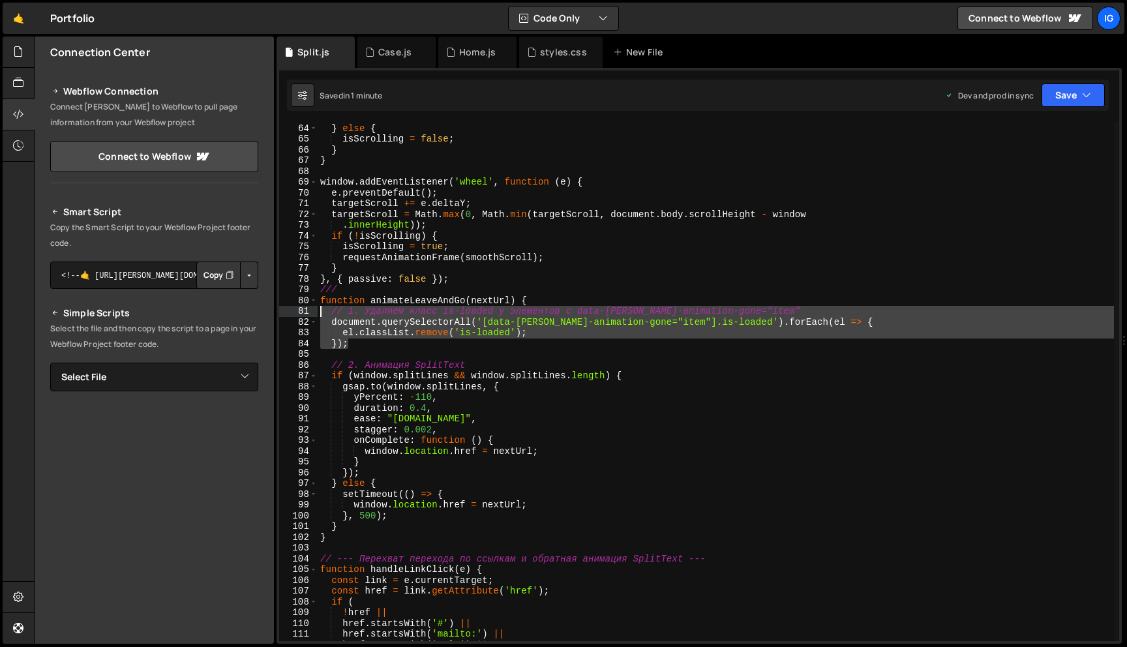
drag, startPoint x: 353, startPoint y: 348, endPoint x: 301, endPoint y: 306, distance: 66.8
click at [301, 306] on div "}); 63 64 65 66 67 68 69 70 71 72 73 74 75 76 77 78 79 80 81 82 83 84 85 86 87 …" at bounding box center [699, 382] width 840 height 518
paste textarea "});"
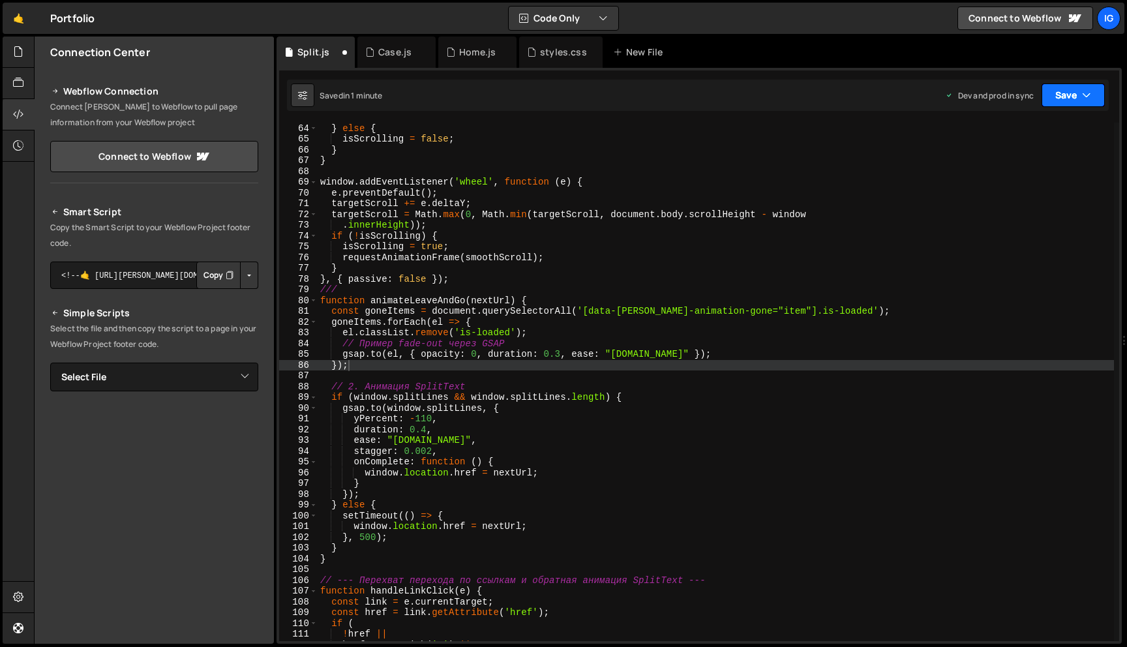
click at [1055, 100] on button "Save" at bounding box center [1072, 94] width 63 height 23
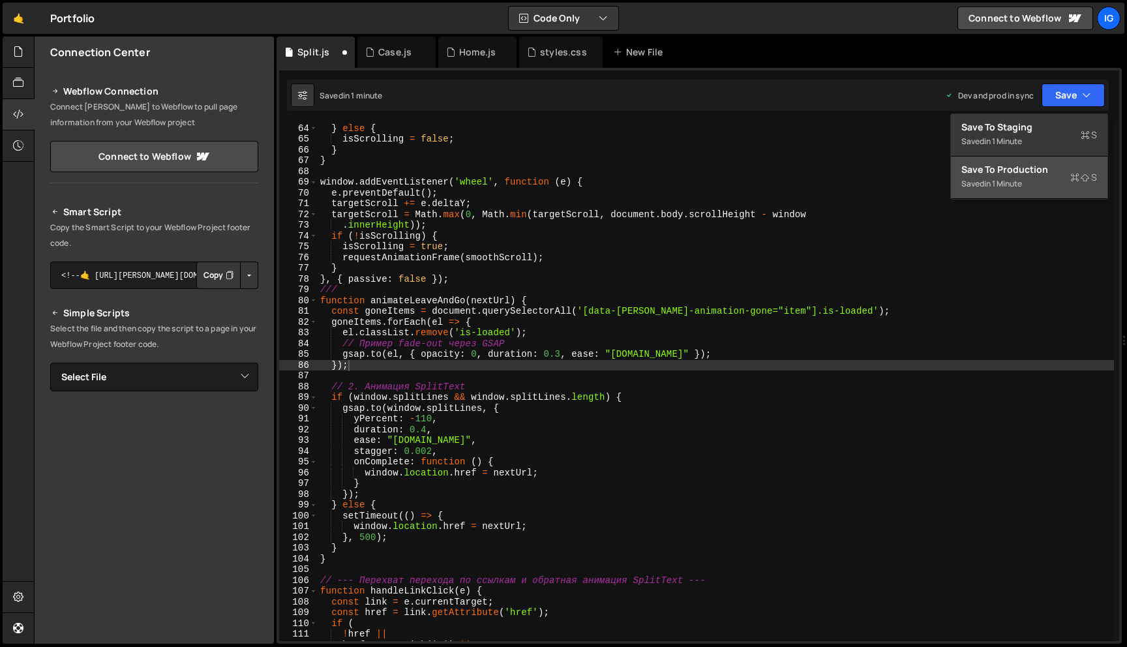
click at [1035, 168] on div "Save to Production S" at bounding box center [1029, 169] width 136 height 13
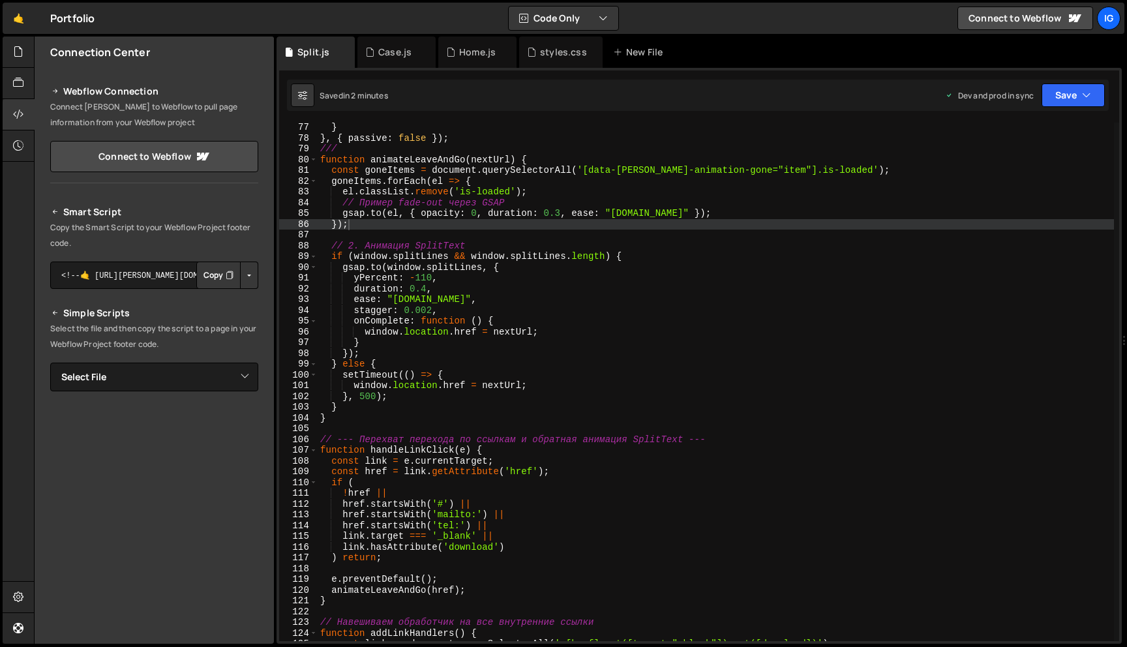
scroll to position [0, 0]
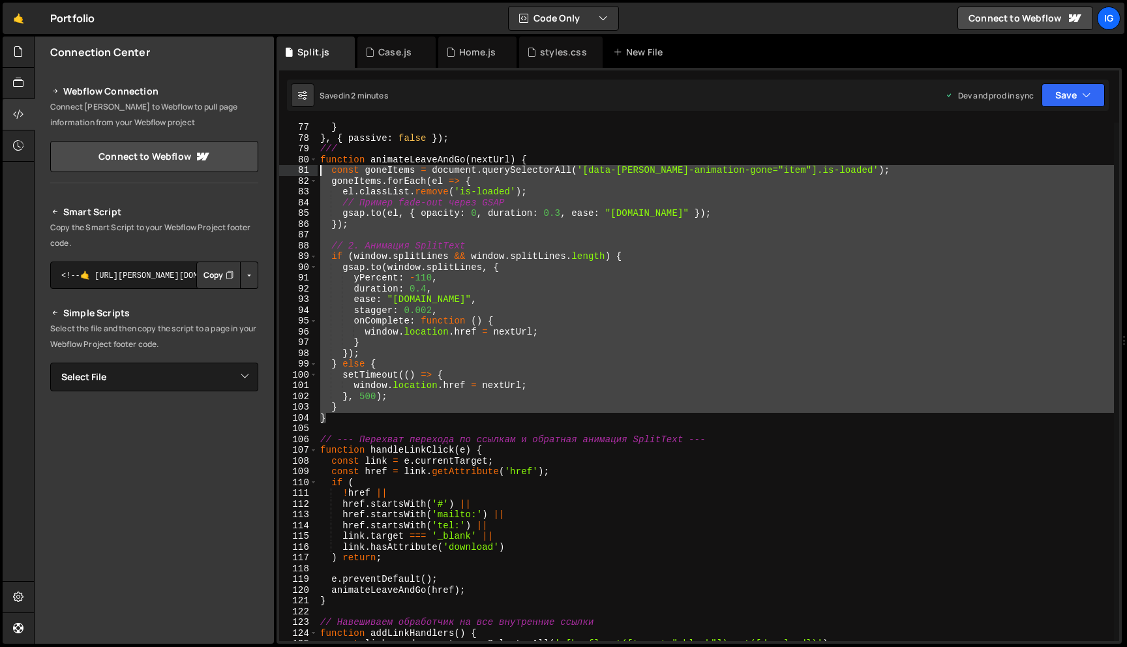
drag, startPoint x: 333, startPoint y: 415, endPoint x: 308, endPoint y: 166, distance: 250.3
click at [308, 166] on div "} 77 78 79 80 81 82 83 84 85 86 87 88 89 90 91 92 93 94 95 96 97 98 99 100 101 …" at bounding box center [699, 382] width 840 height 518
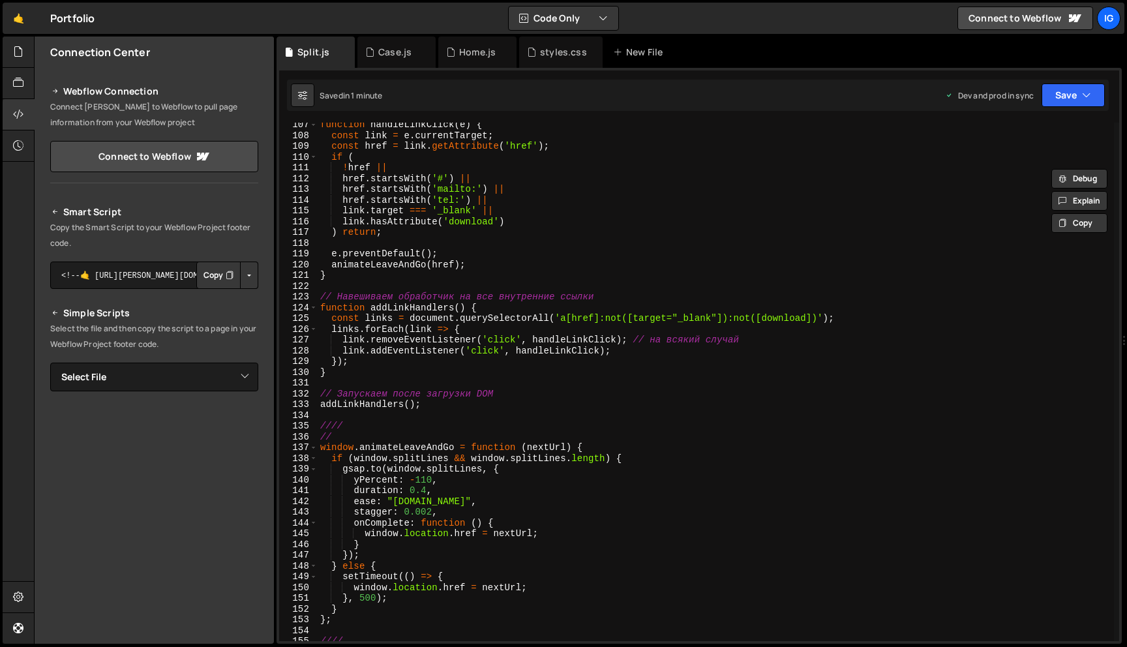
scroll to position [1202, 0]
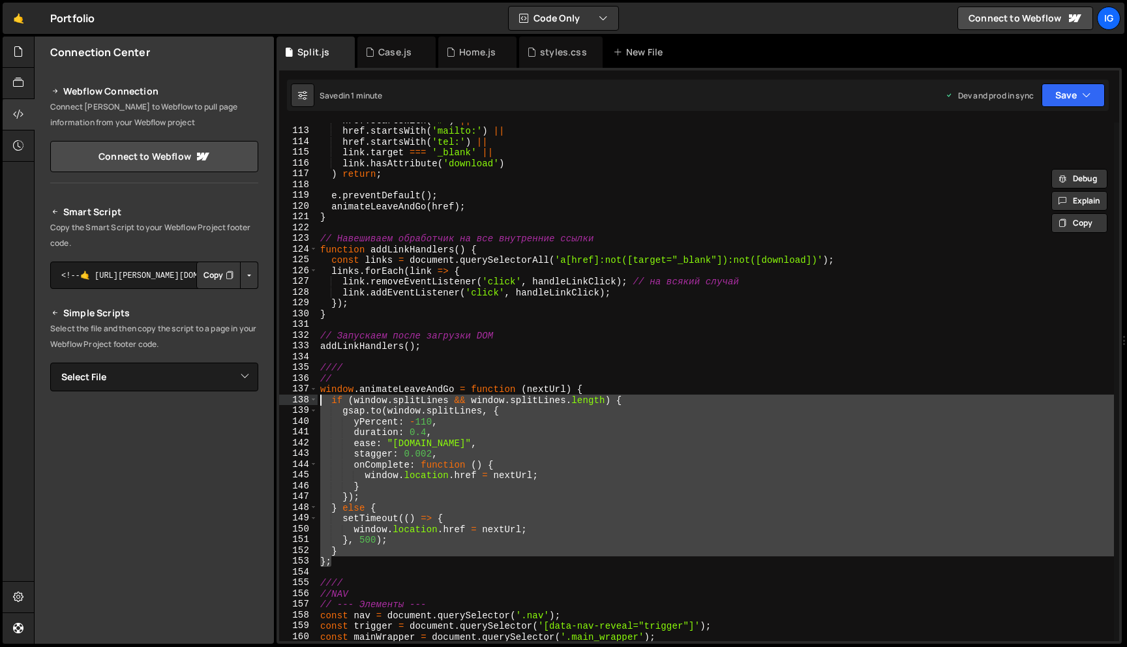
drag, startPoint x: 340, startPoint y: 562, endPoint x: 297, endPoint y: 402, distance: 166.1
click at [297, 402] on div "const goneItems = document.querySelectorAll('[data-[PERSON_NAME]-animation-gone…" at bounding box center [699, 382] width 840 height 518
paste textarea "}"
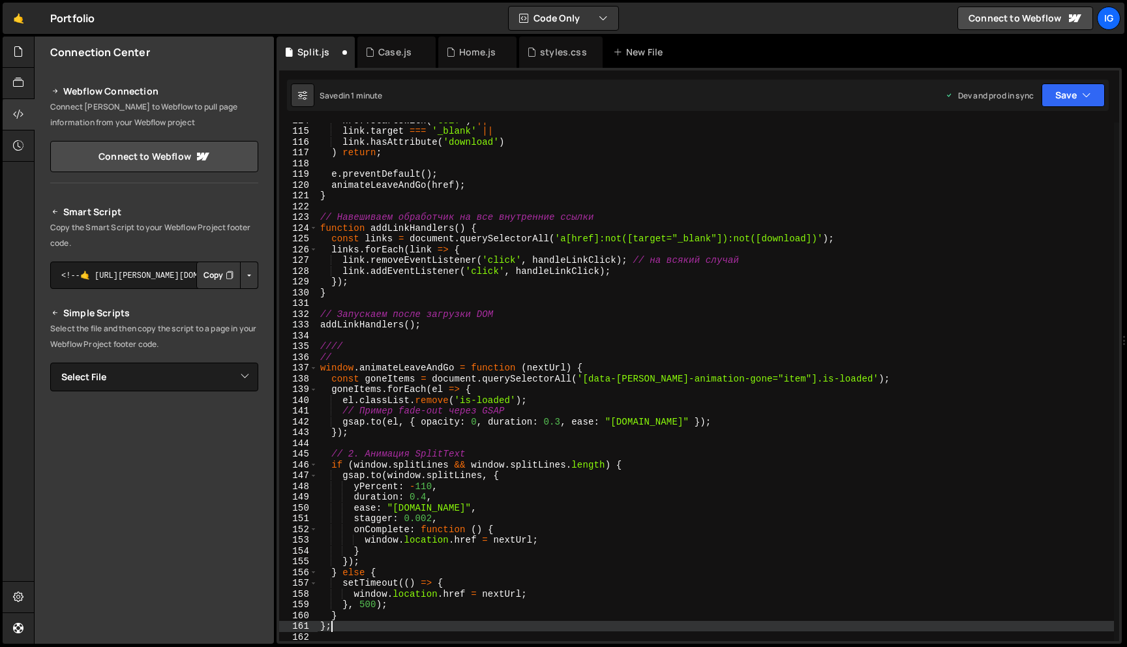
scroll to position [1232, 0]
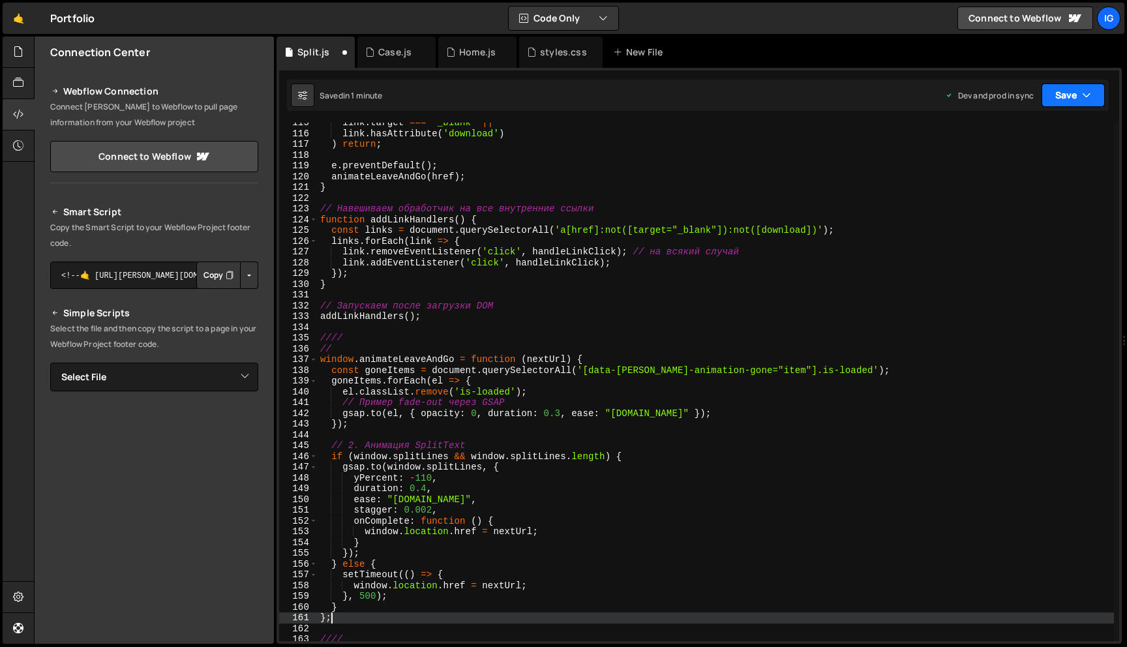
type textarea "};"
click at [1075, 91] on button "Save" at bounding box center [1072, 94] width 63 height 23
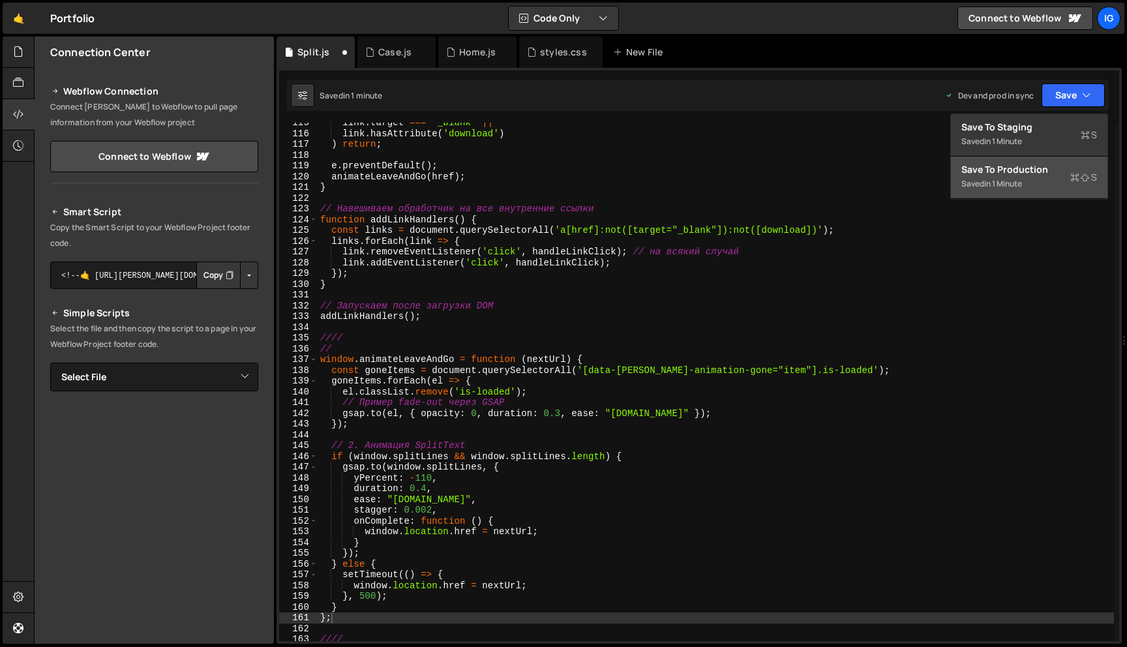
click at [1051, 161] on button "Save to Production S Saved in 1 minute" at bounding box center [1029, 177] width 156 height 42
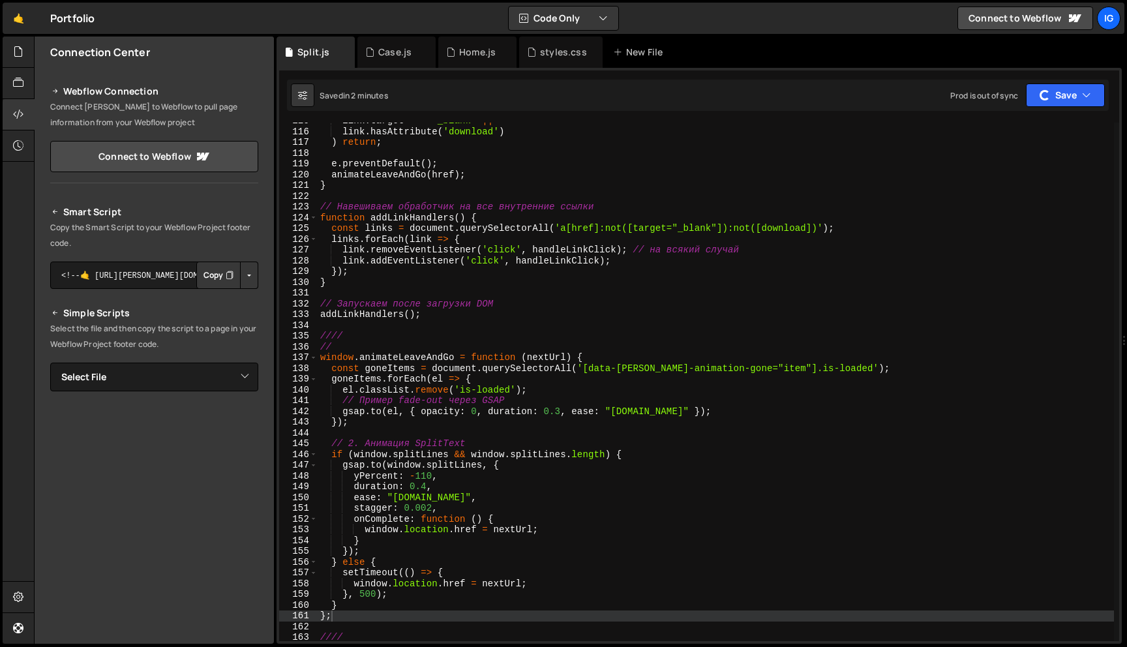
scroll to position [1275, 0]
